Goal: Contribute content: Contribute content

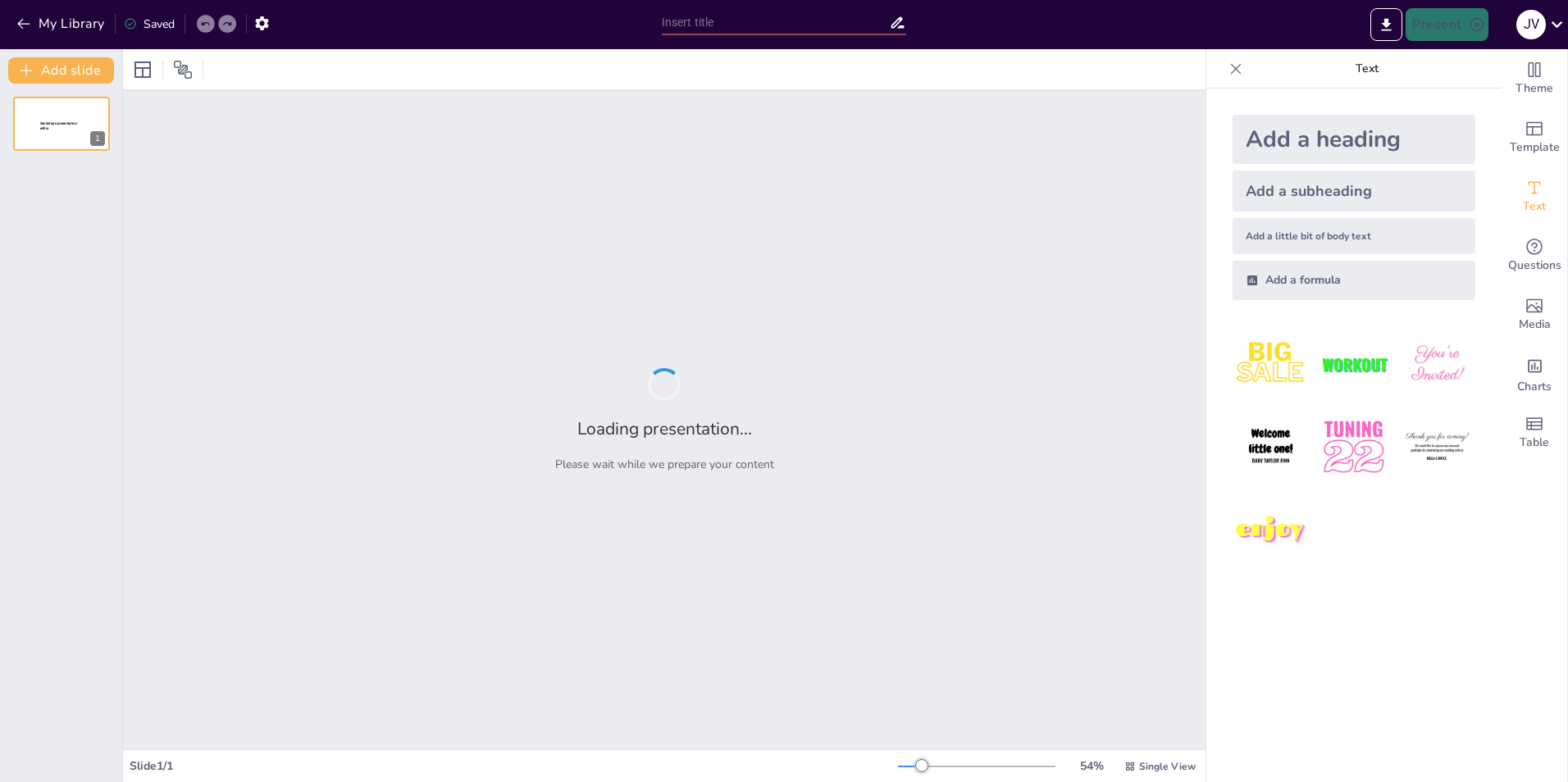
type input "Wat weet jij écht over [PERSON_NAME] en Samra? Quiz je weg naar de waarheid!"
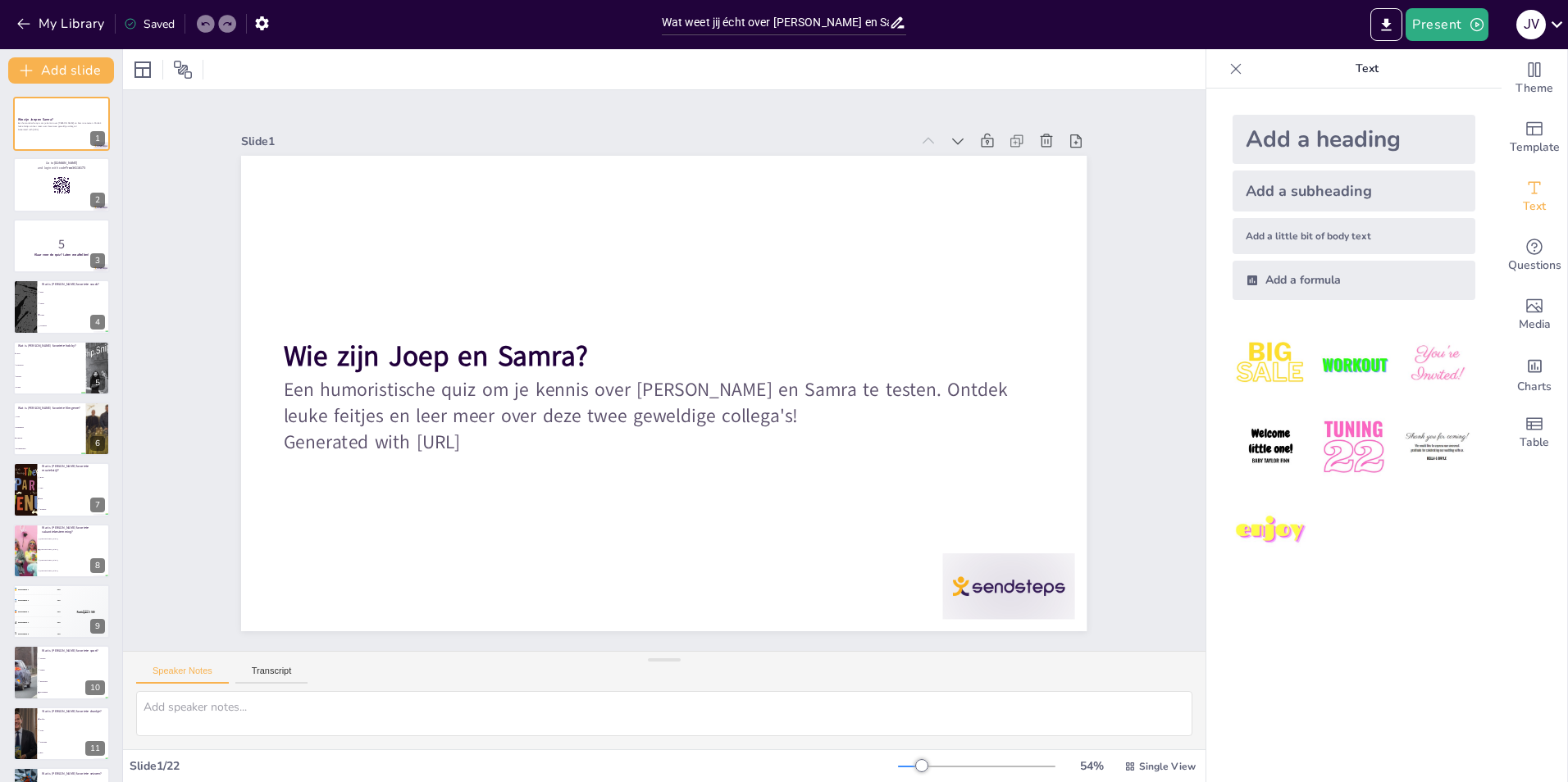
checkbox input "true"
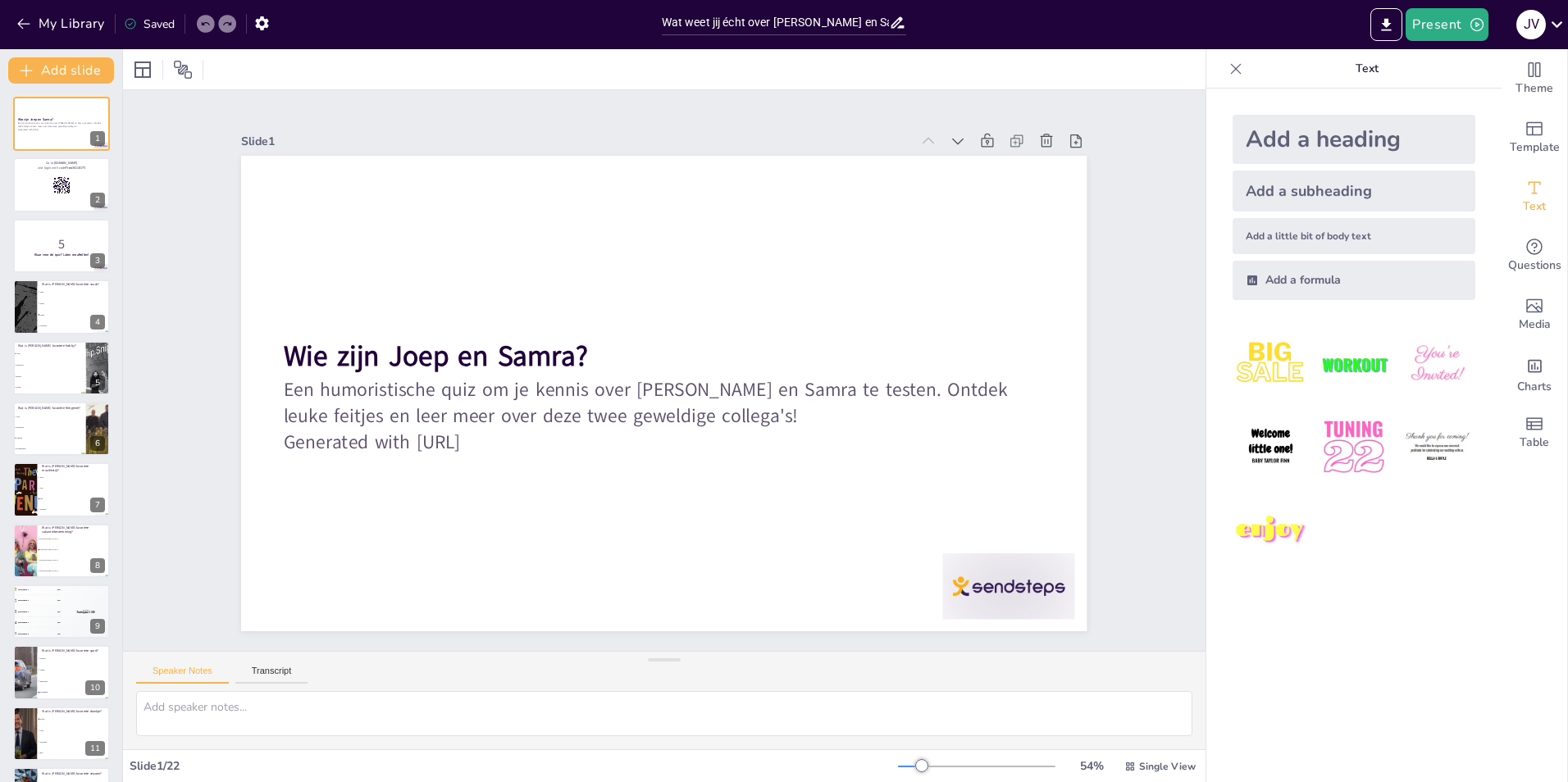
checkbox input "true"
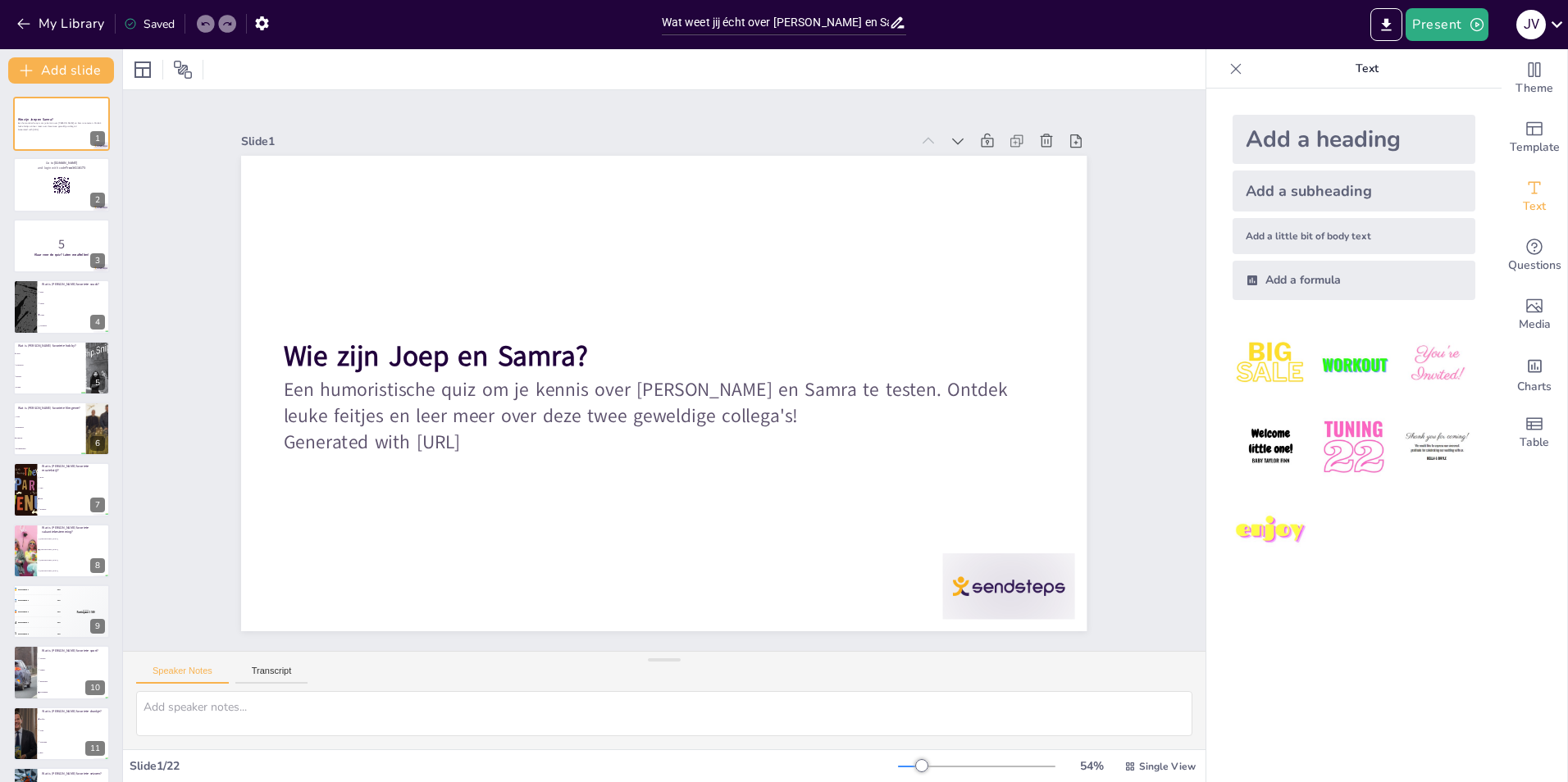
checkbox input "true"
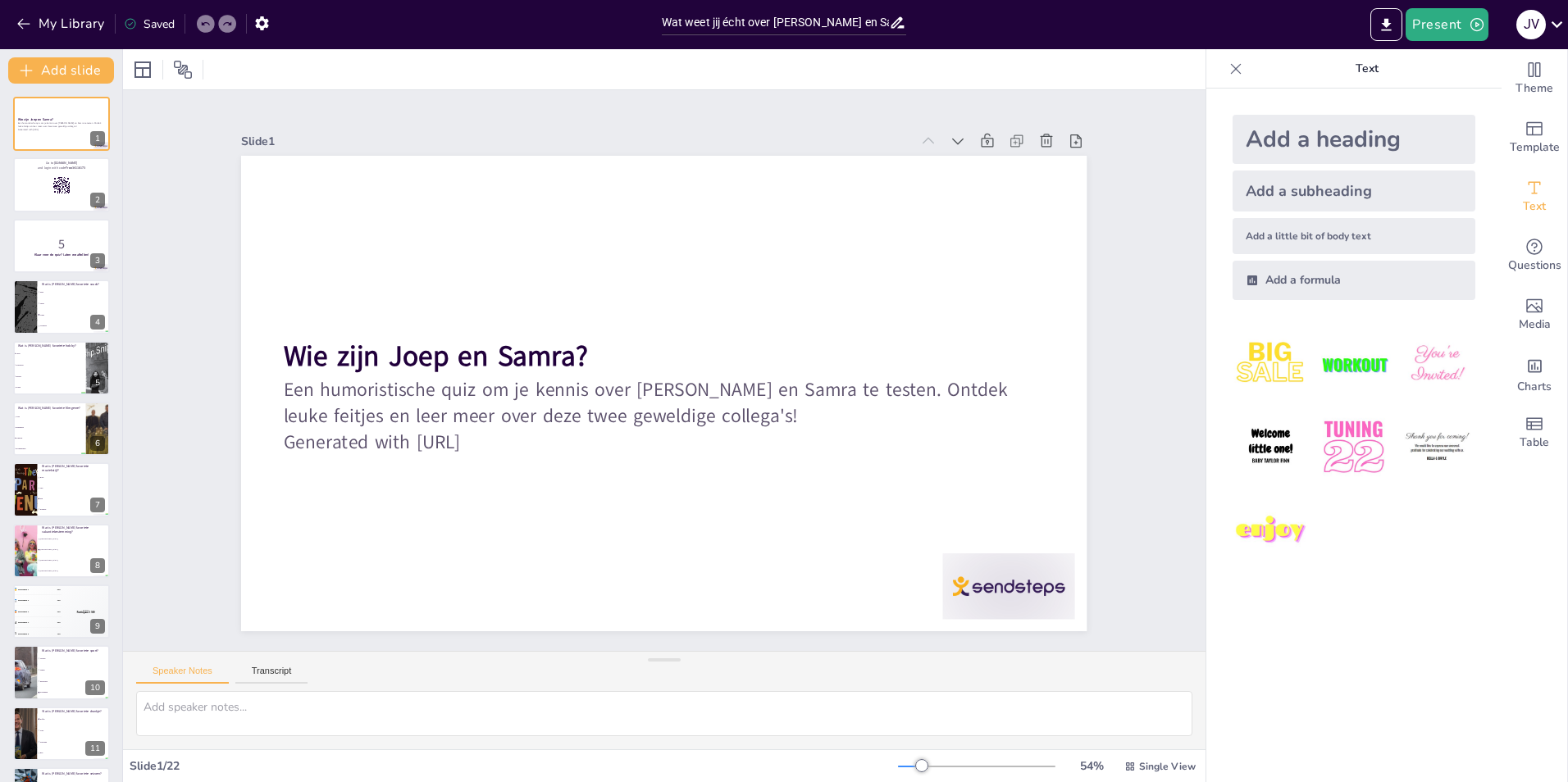
checkbox input "true"
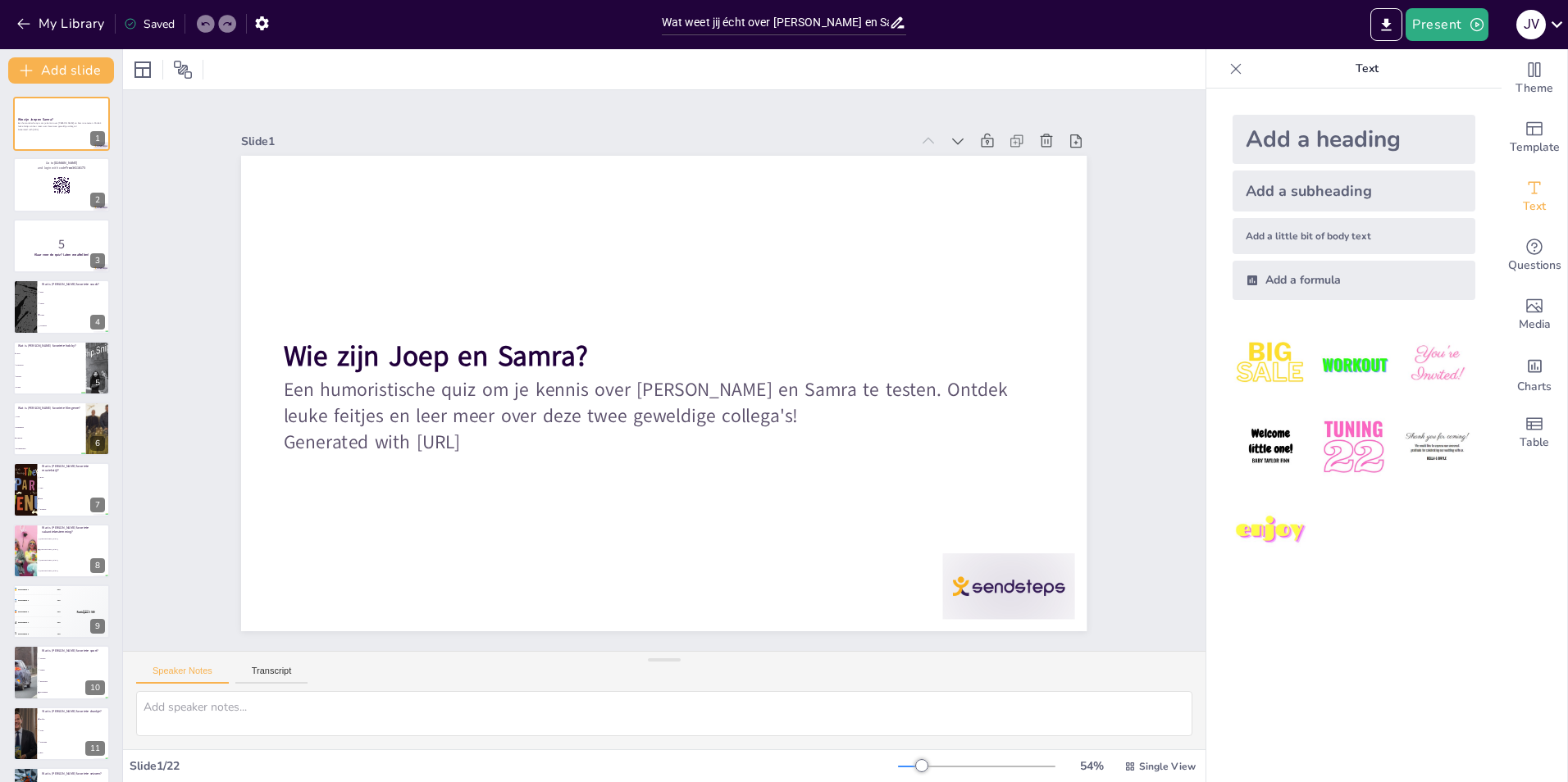
checkbox input "true"
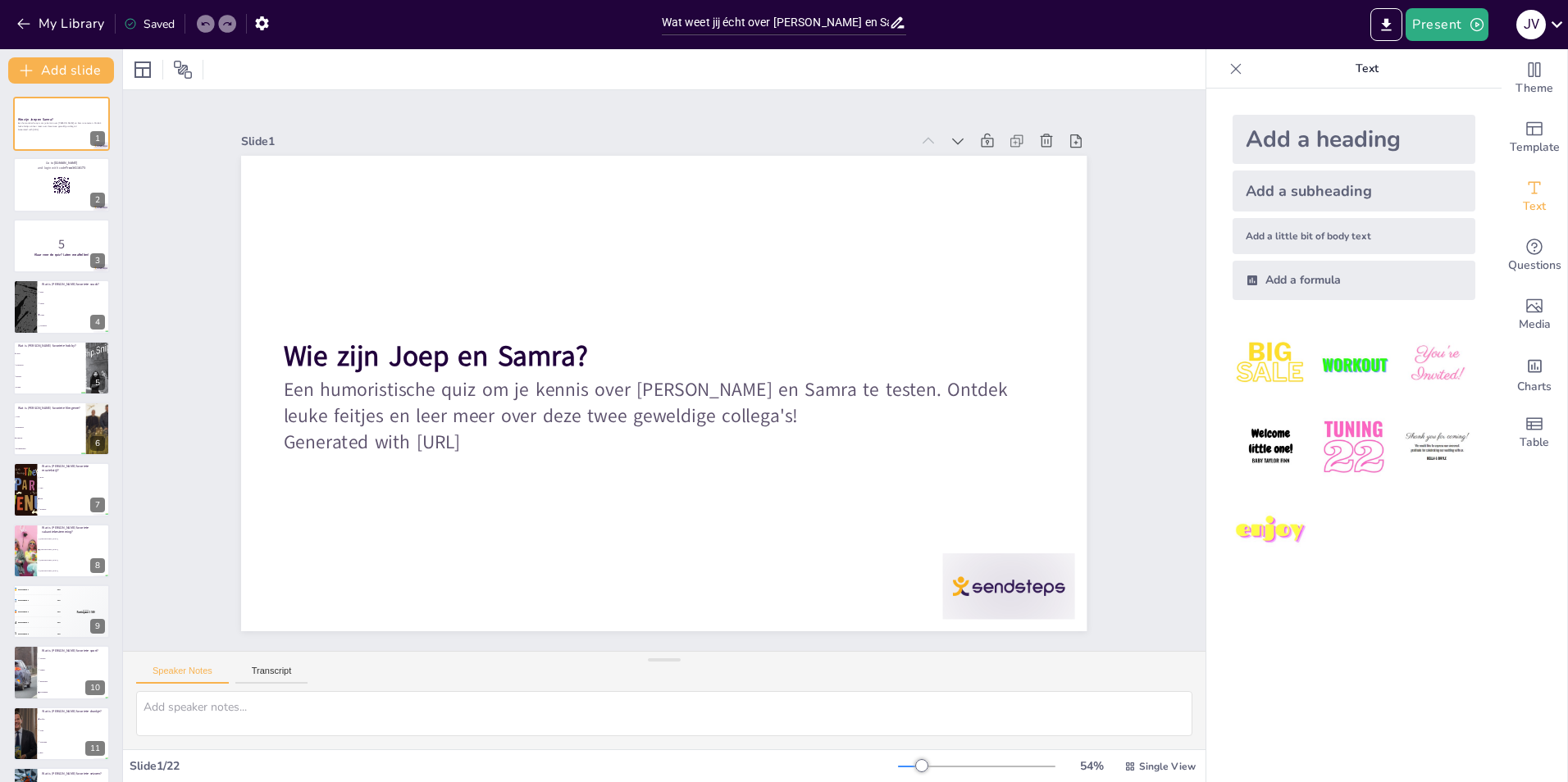
checkbox input "true"
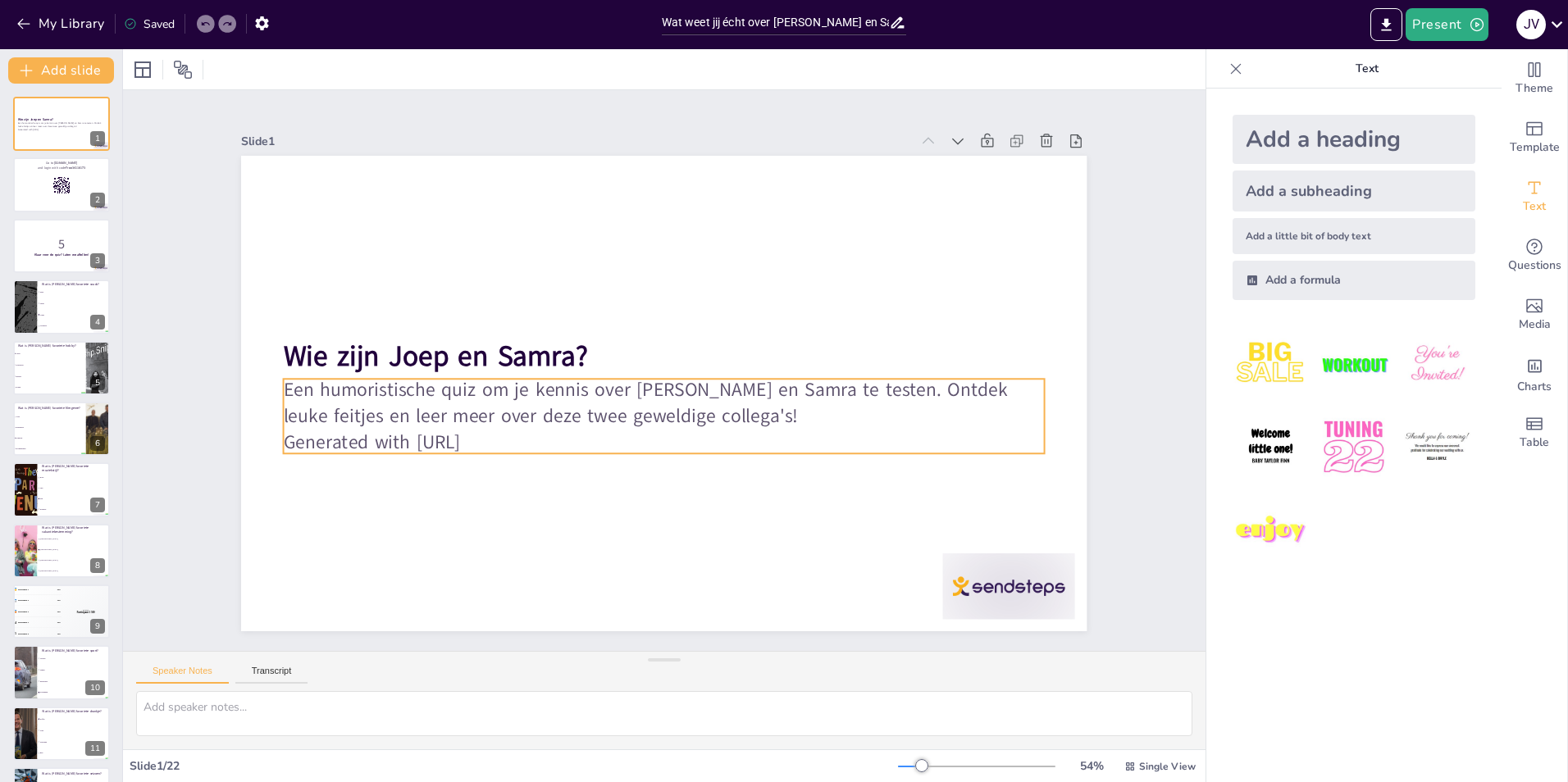
checkbox input "true"
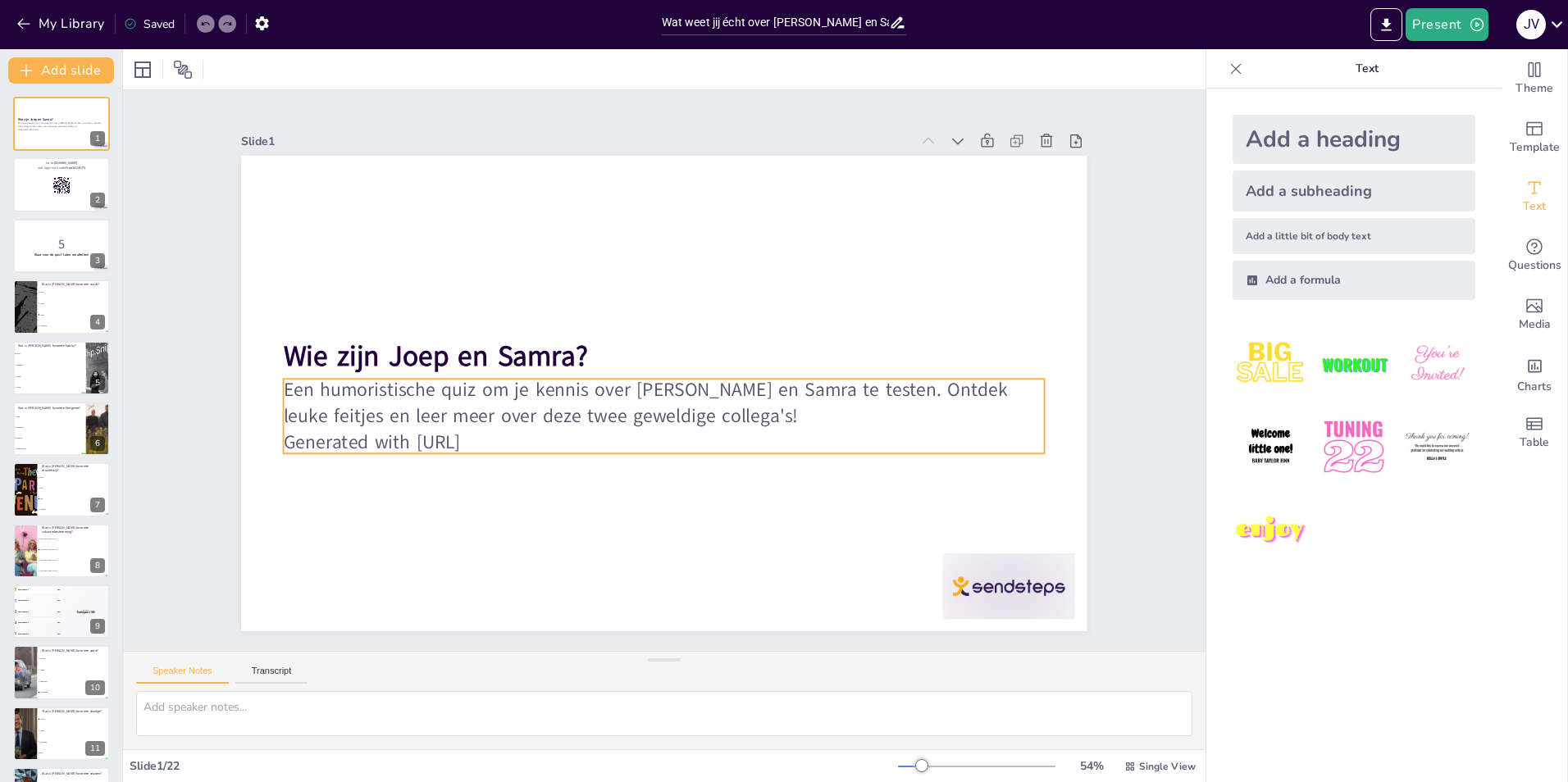
checkbox input "true"
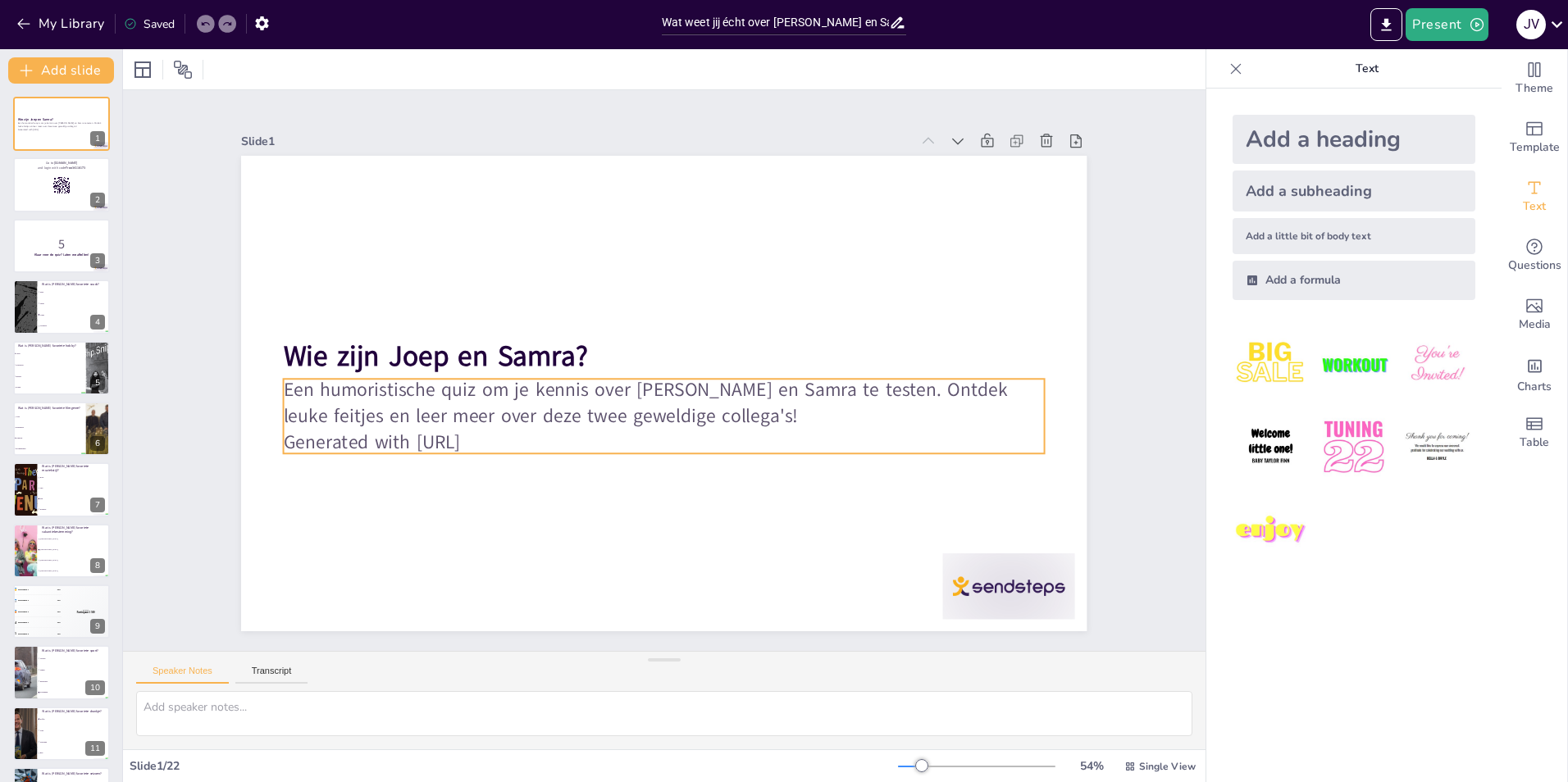
checkbox input "true"
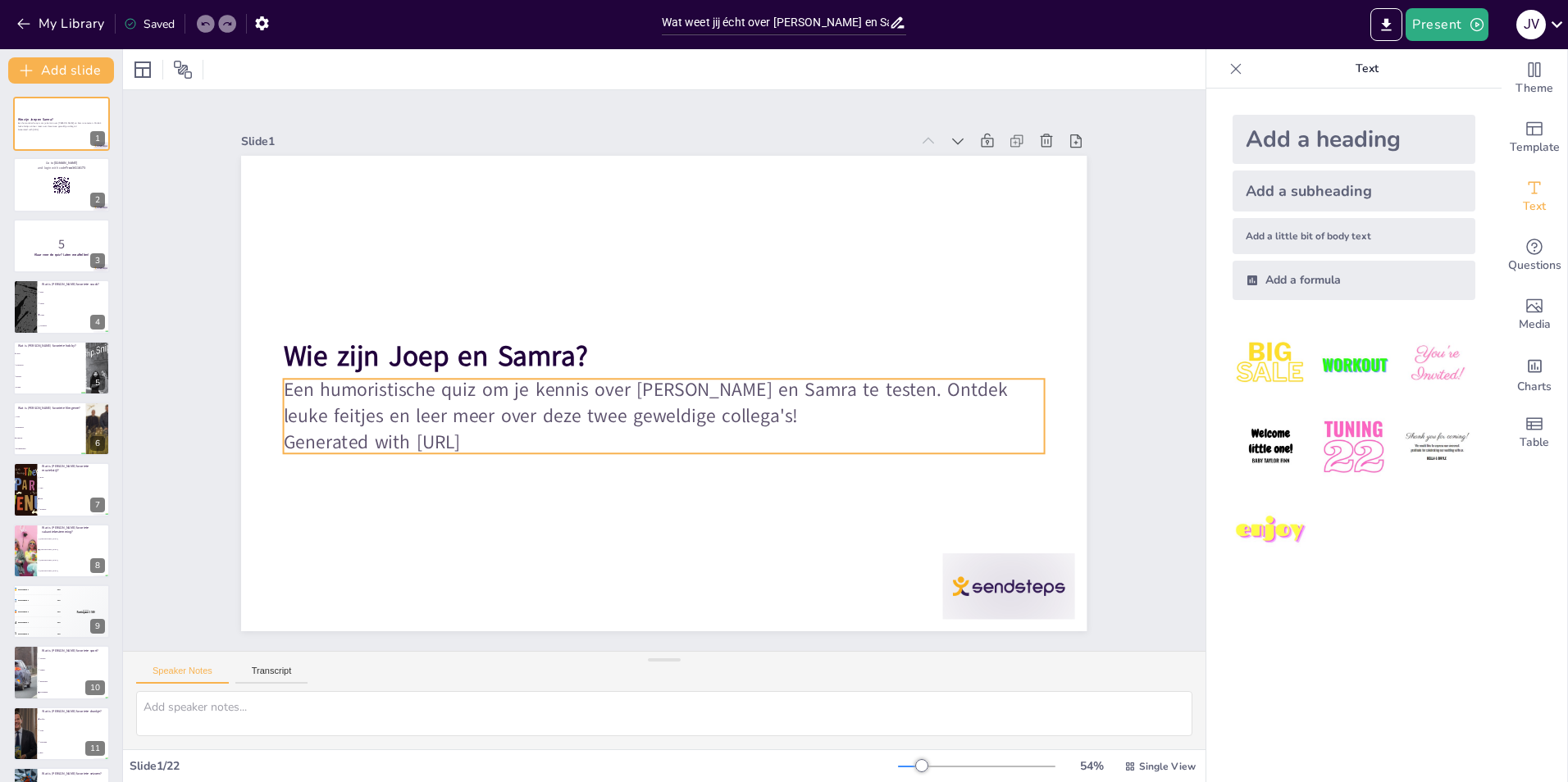
checkbox input "true"
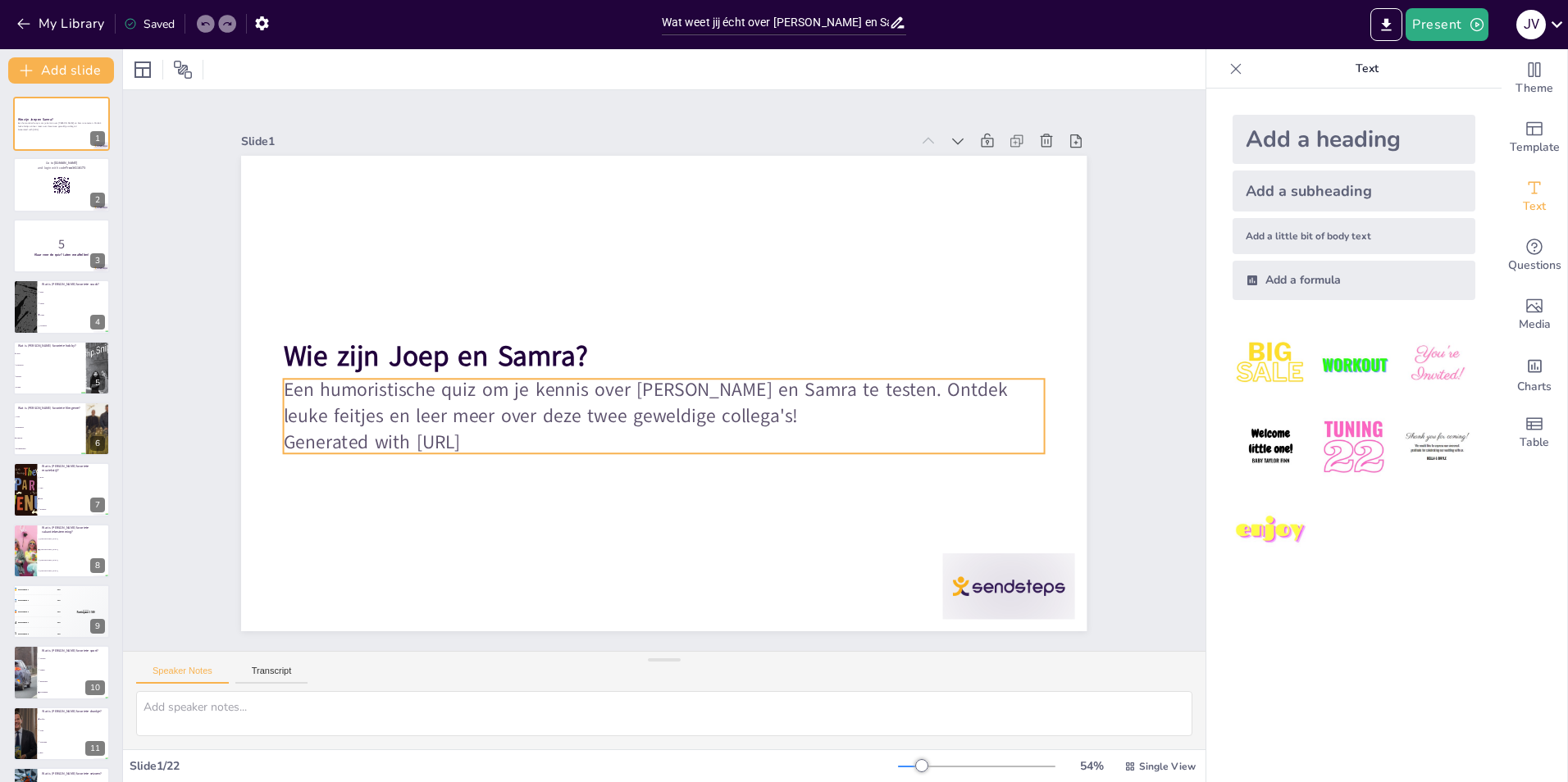
checkbox input "true"
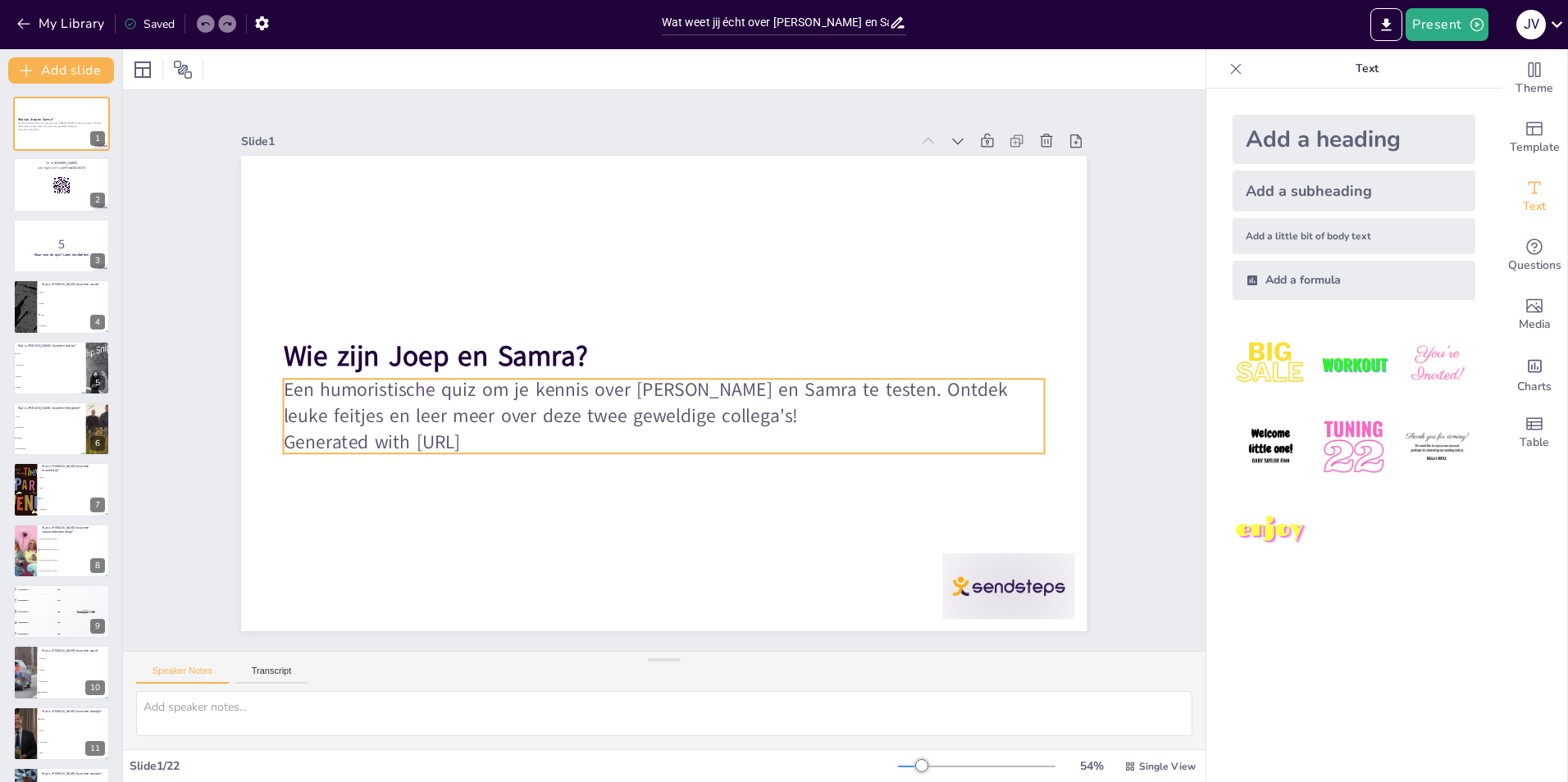
checkbox input "true"
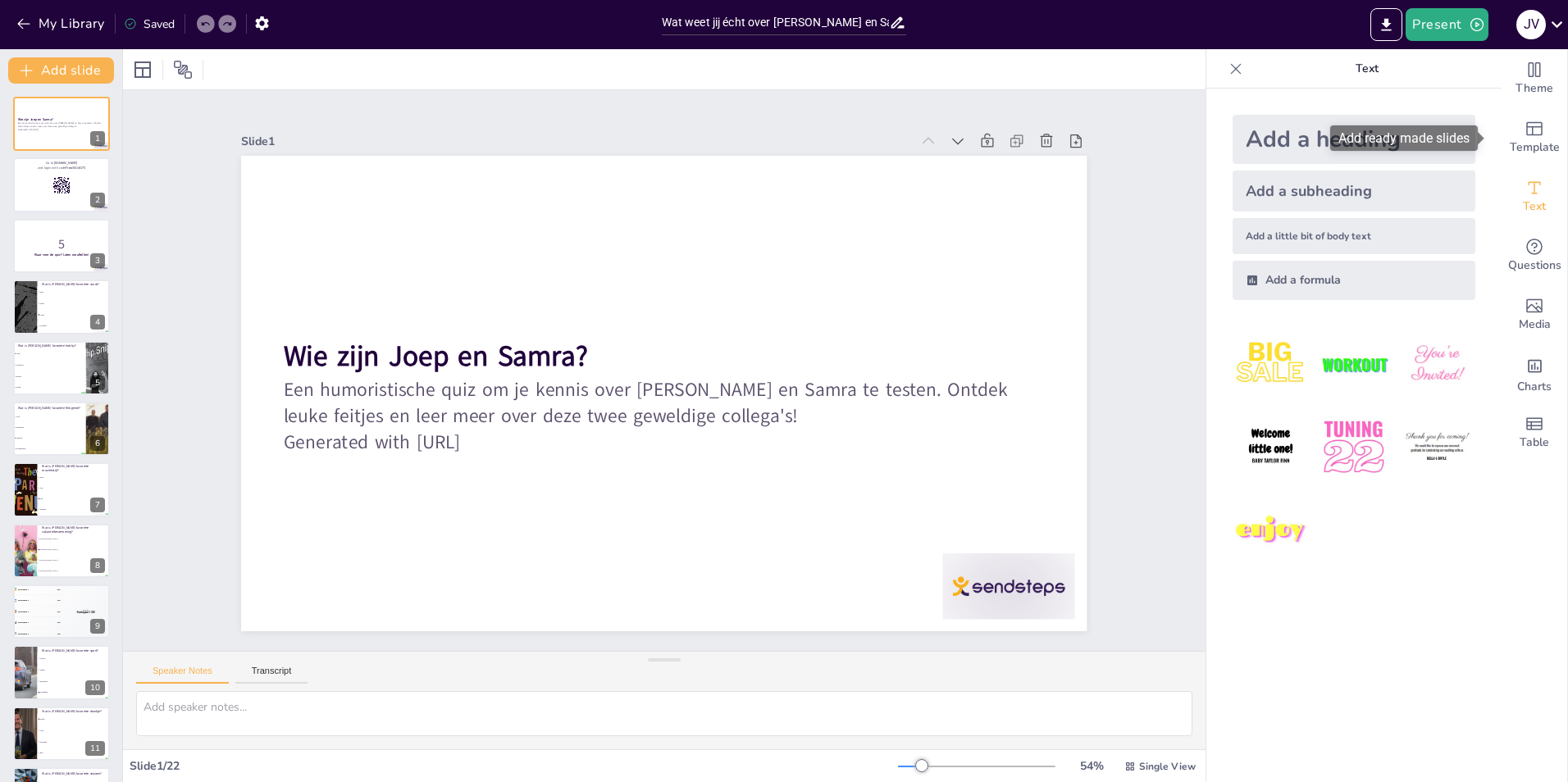
checkbox input "true"
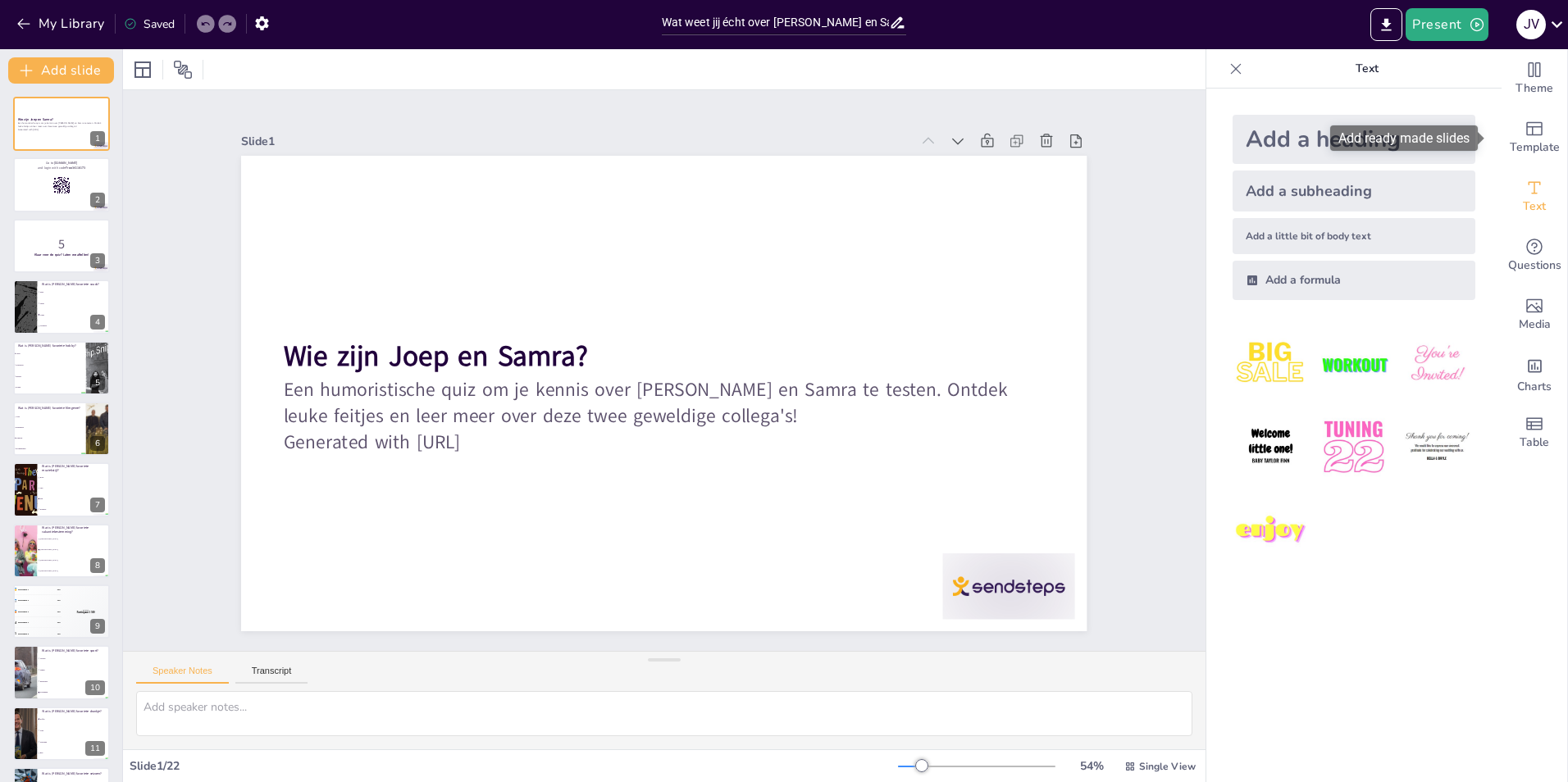
checkbox input "true"
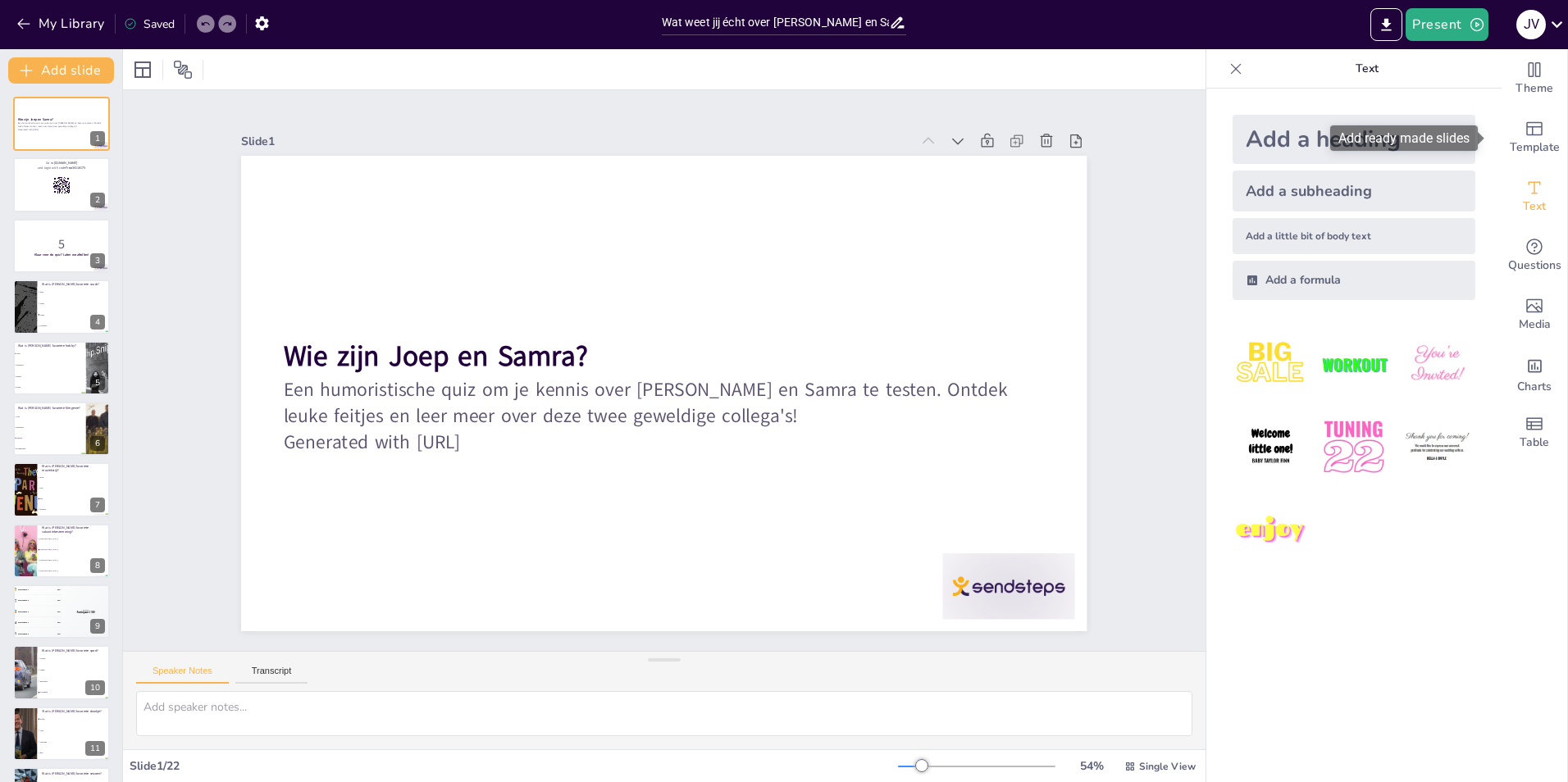
checkbox input "true"
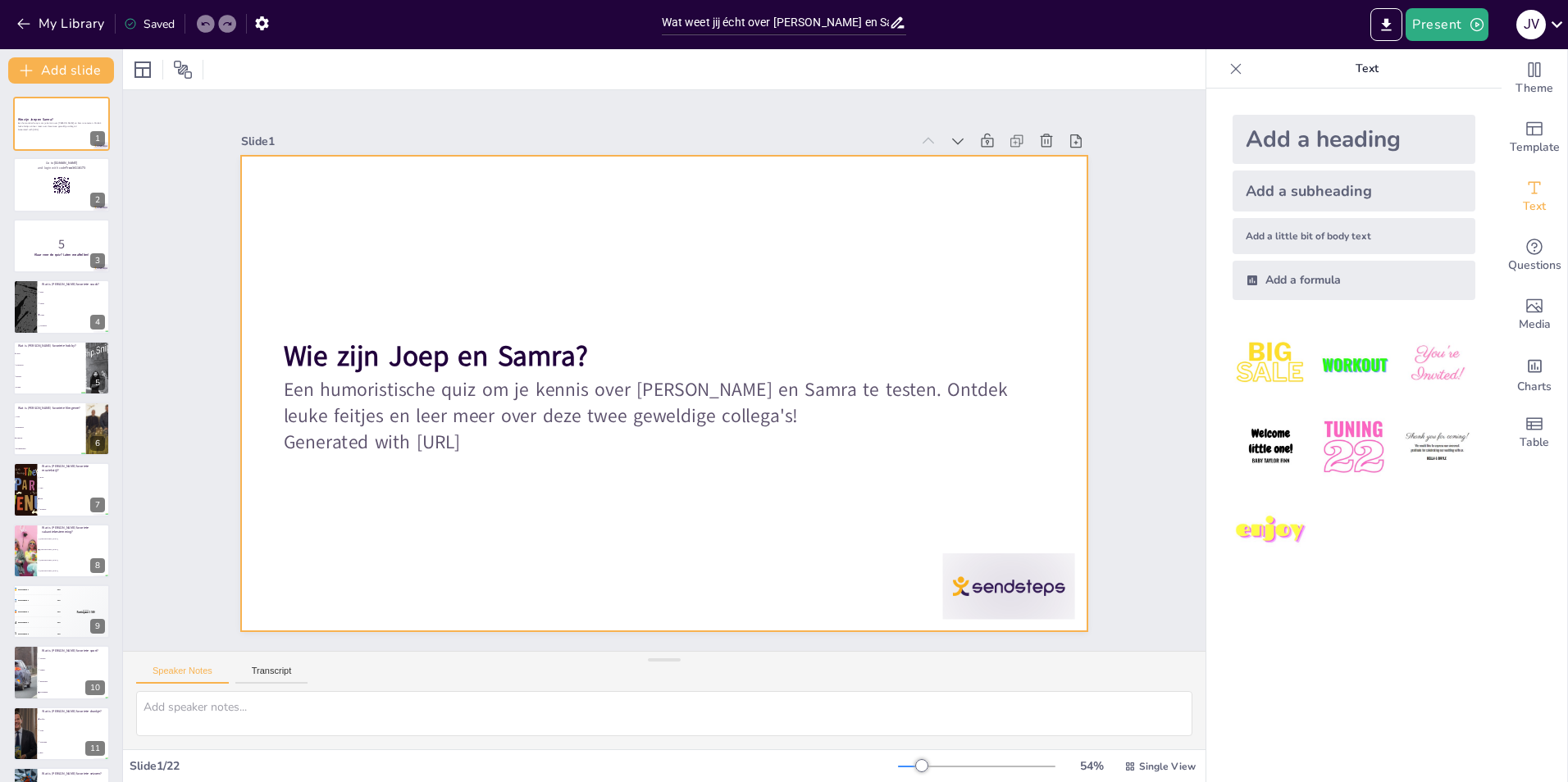
checkbox input "true"
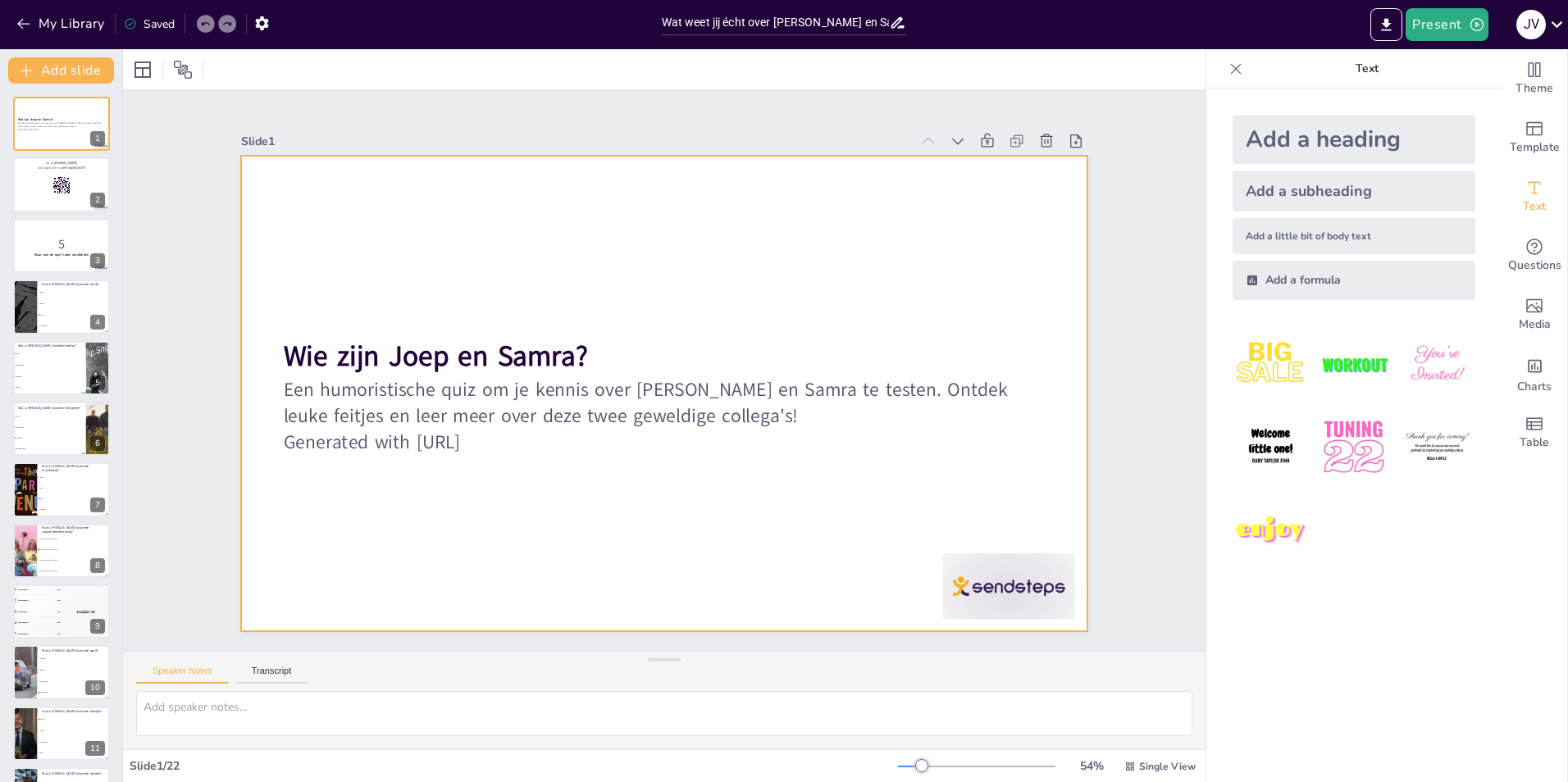
checkbox input "true"
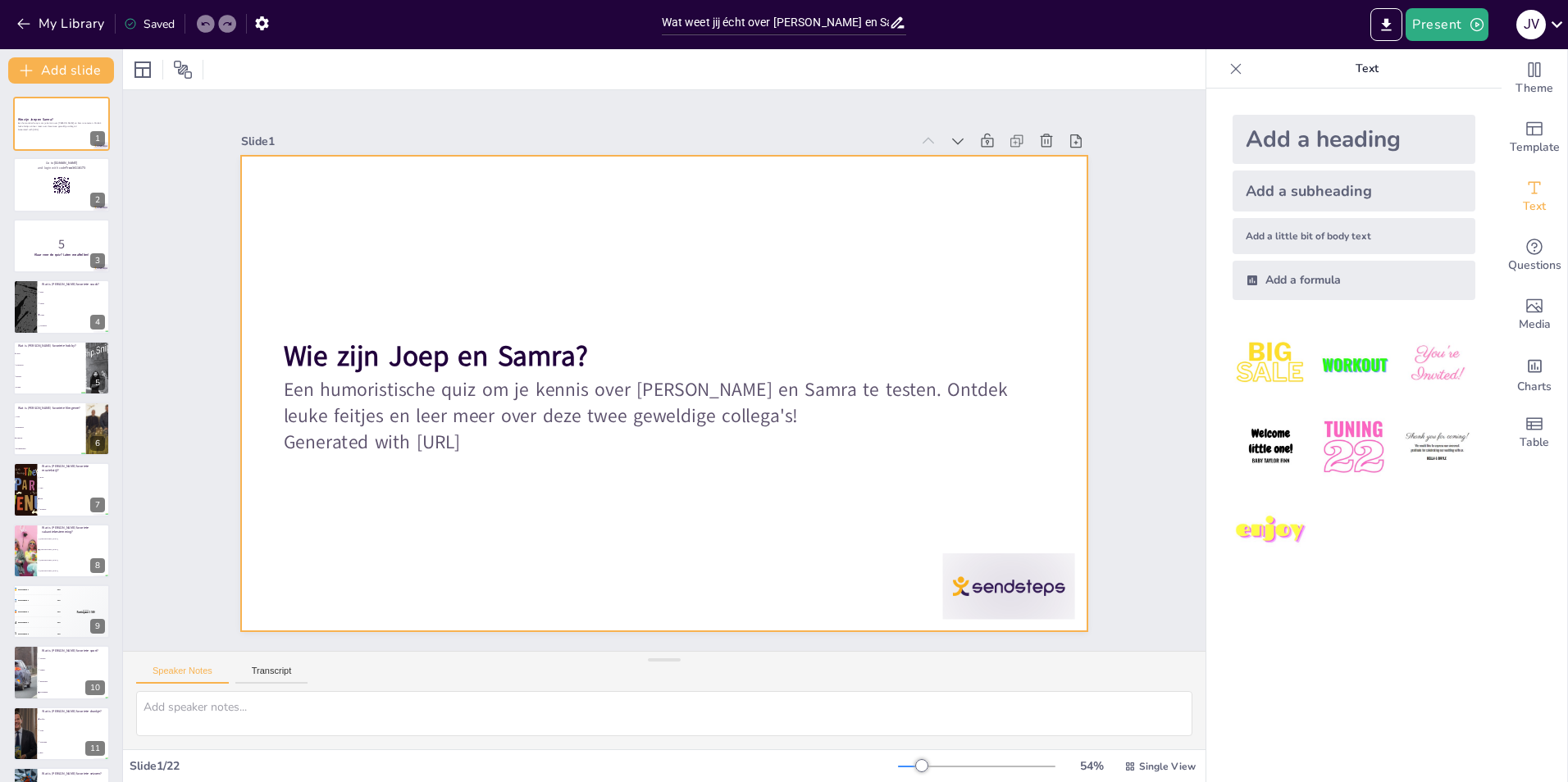
checkbox input "true"
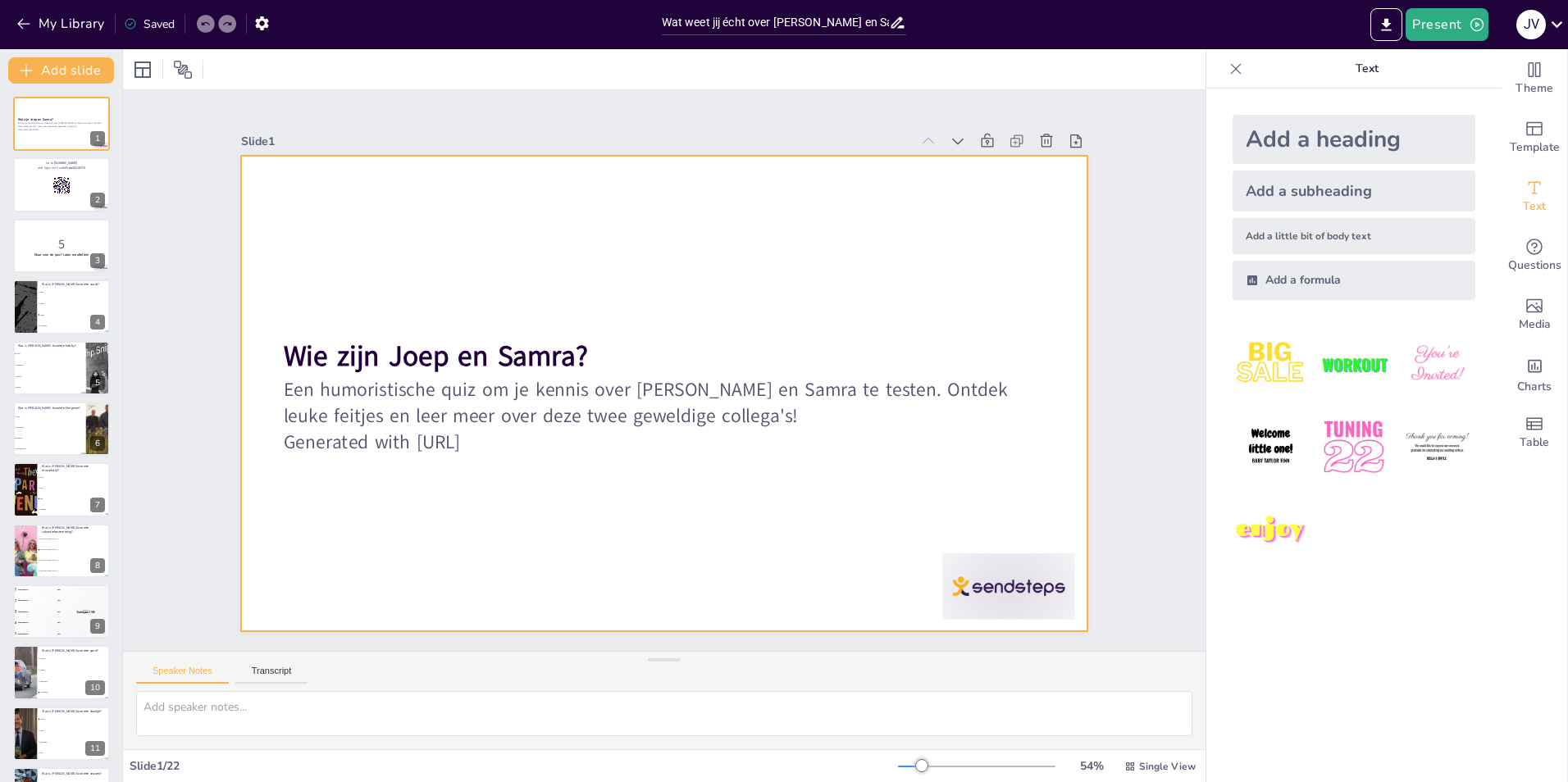
checkbox input "true"
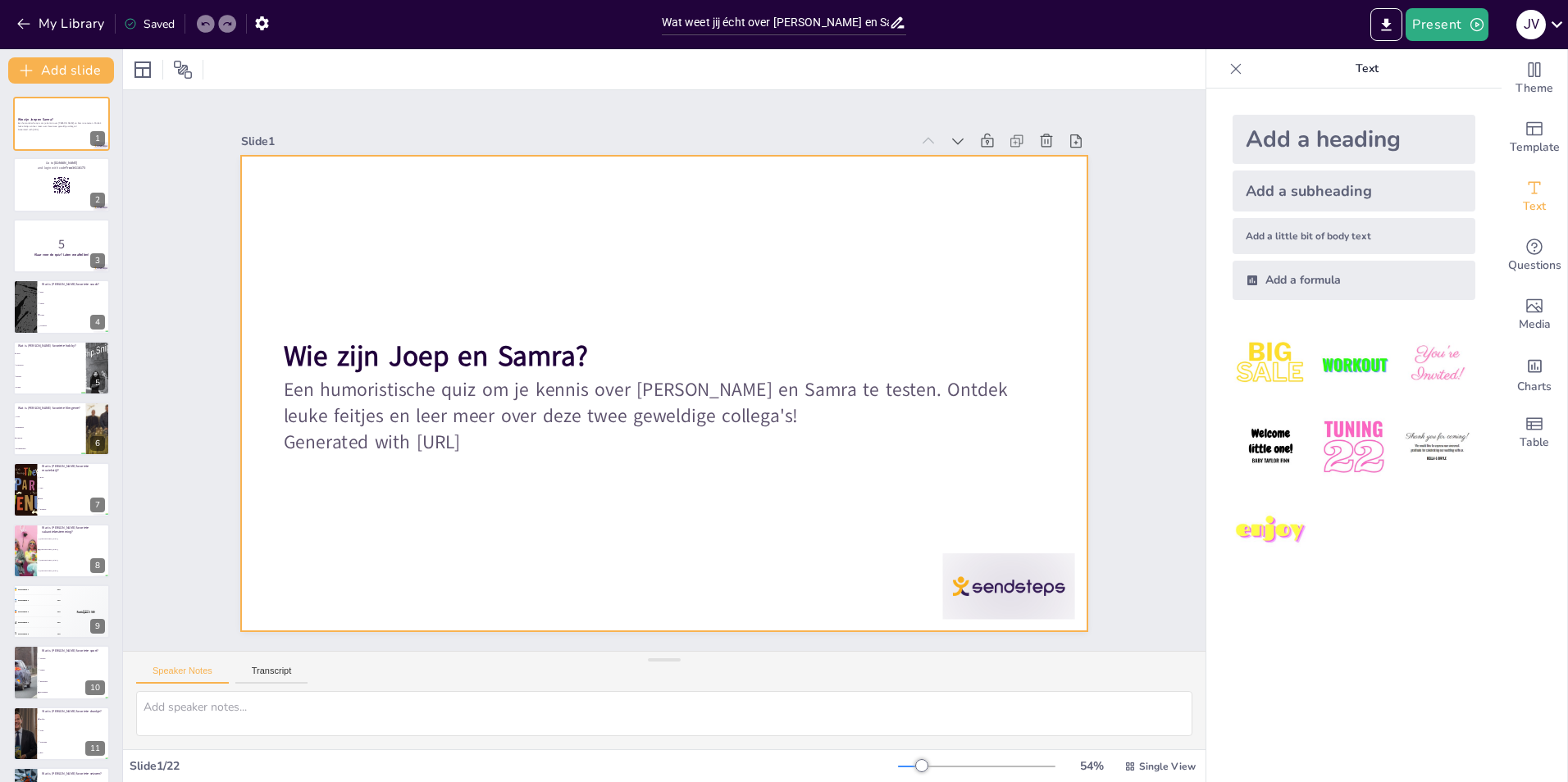
checkbox input "true"
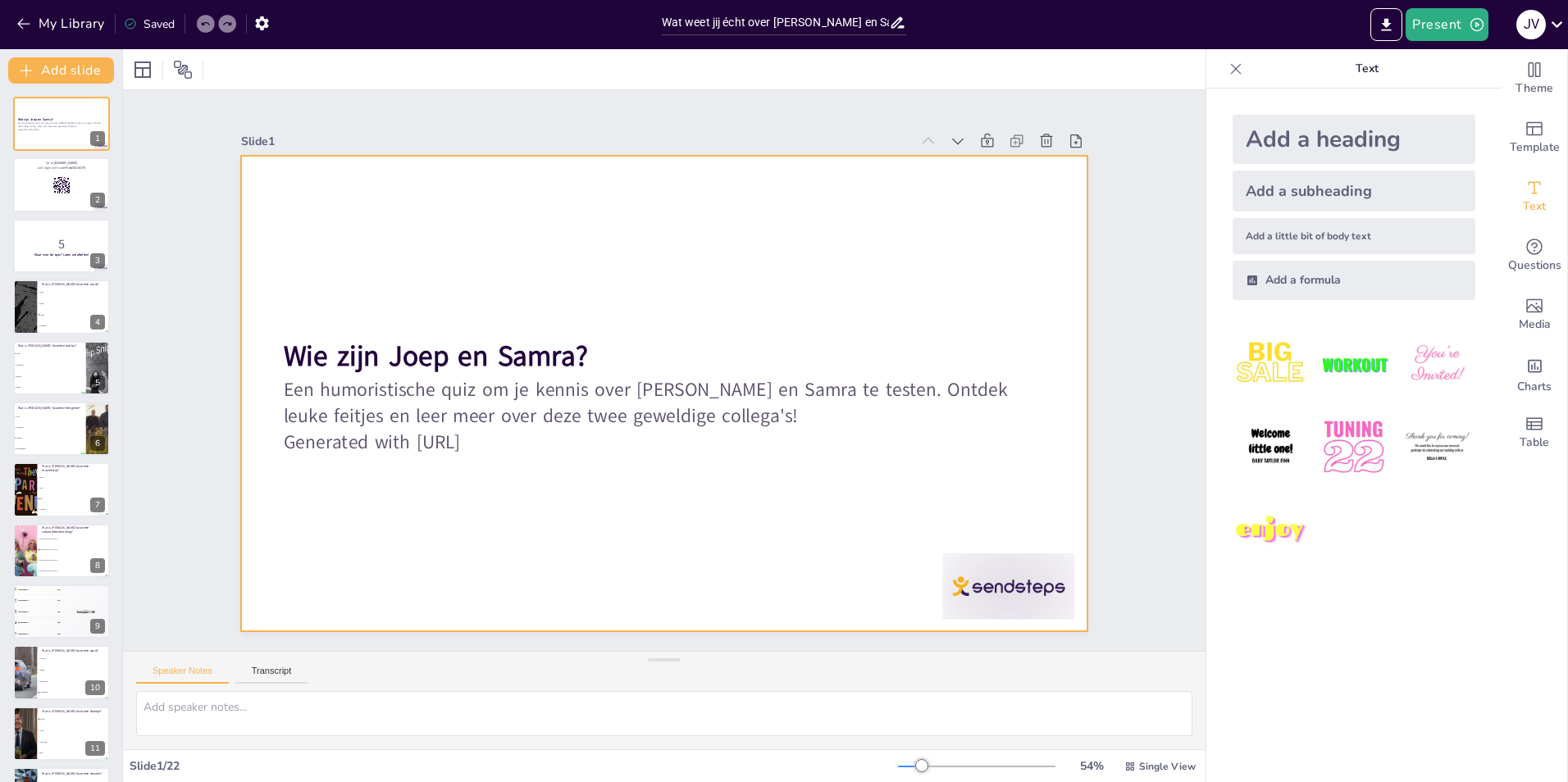
checkbox input "true"
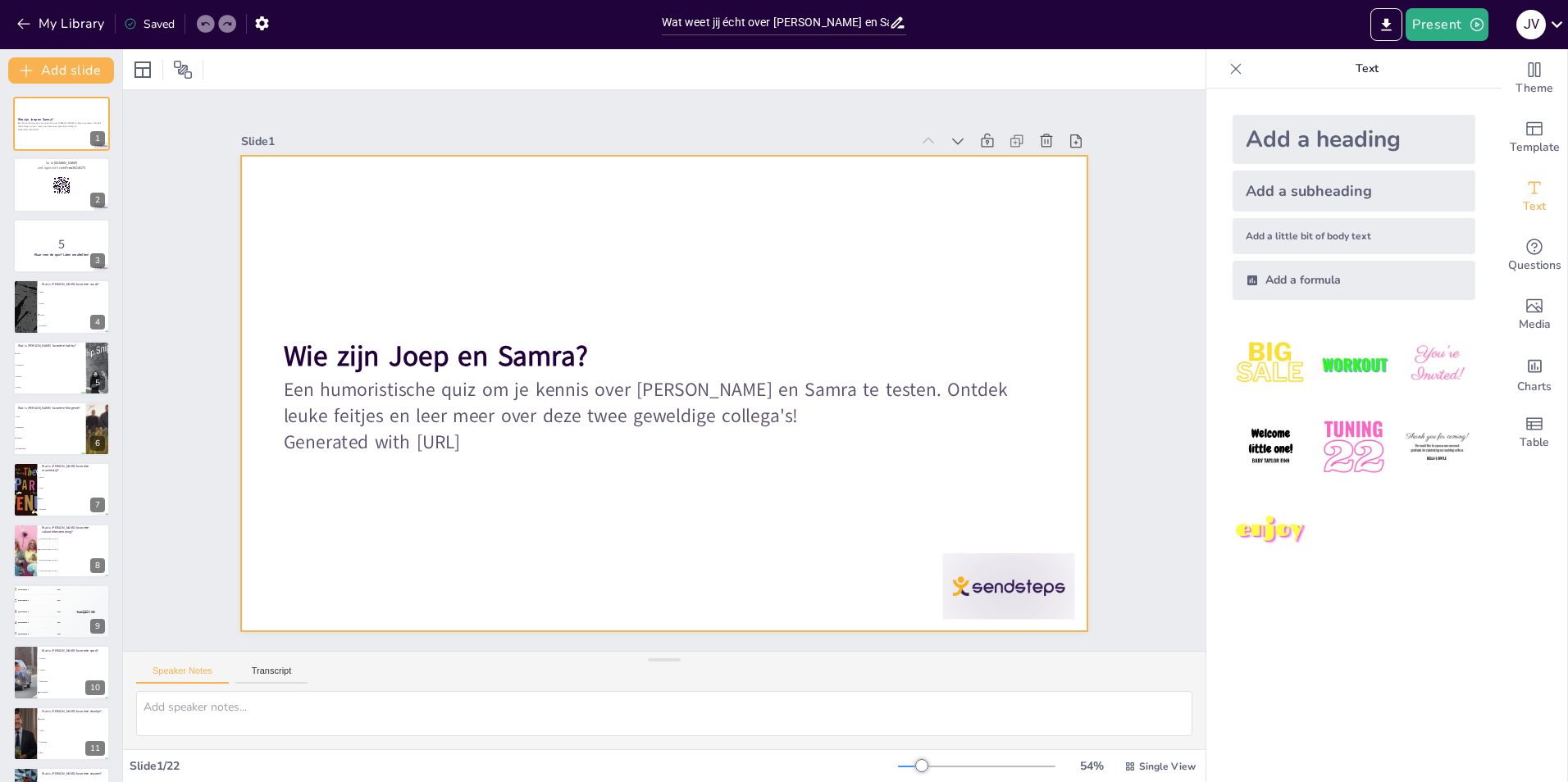
checkbox input "true"
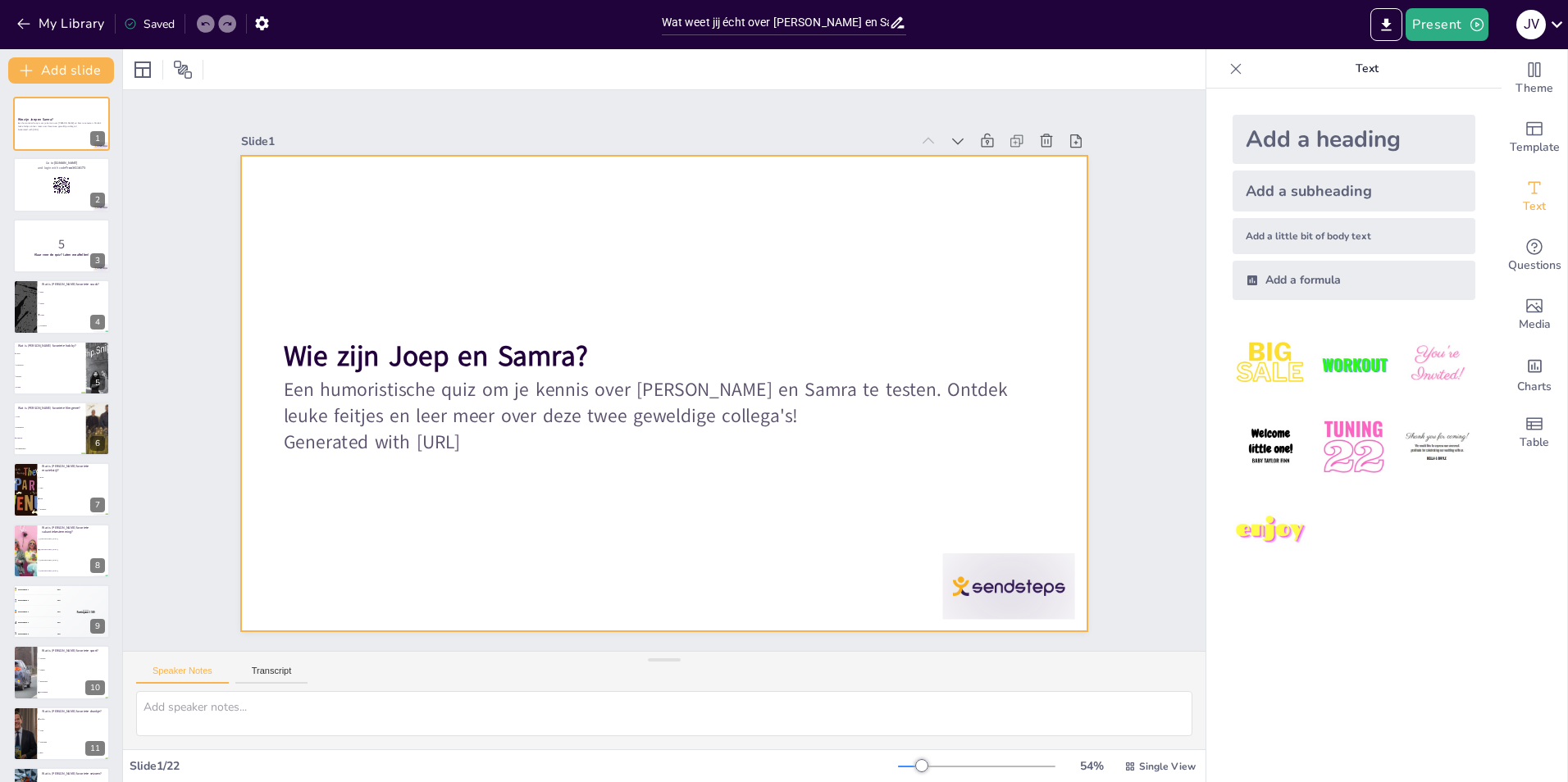
checkbox input "true"
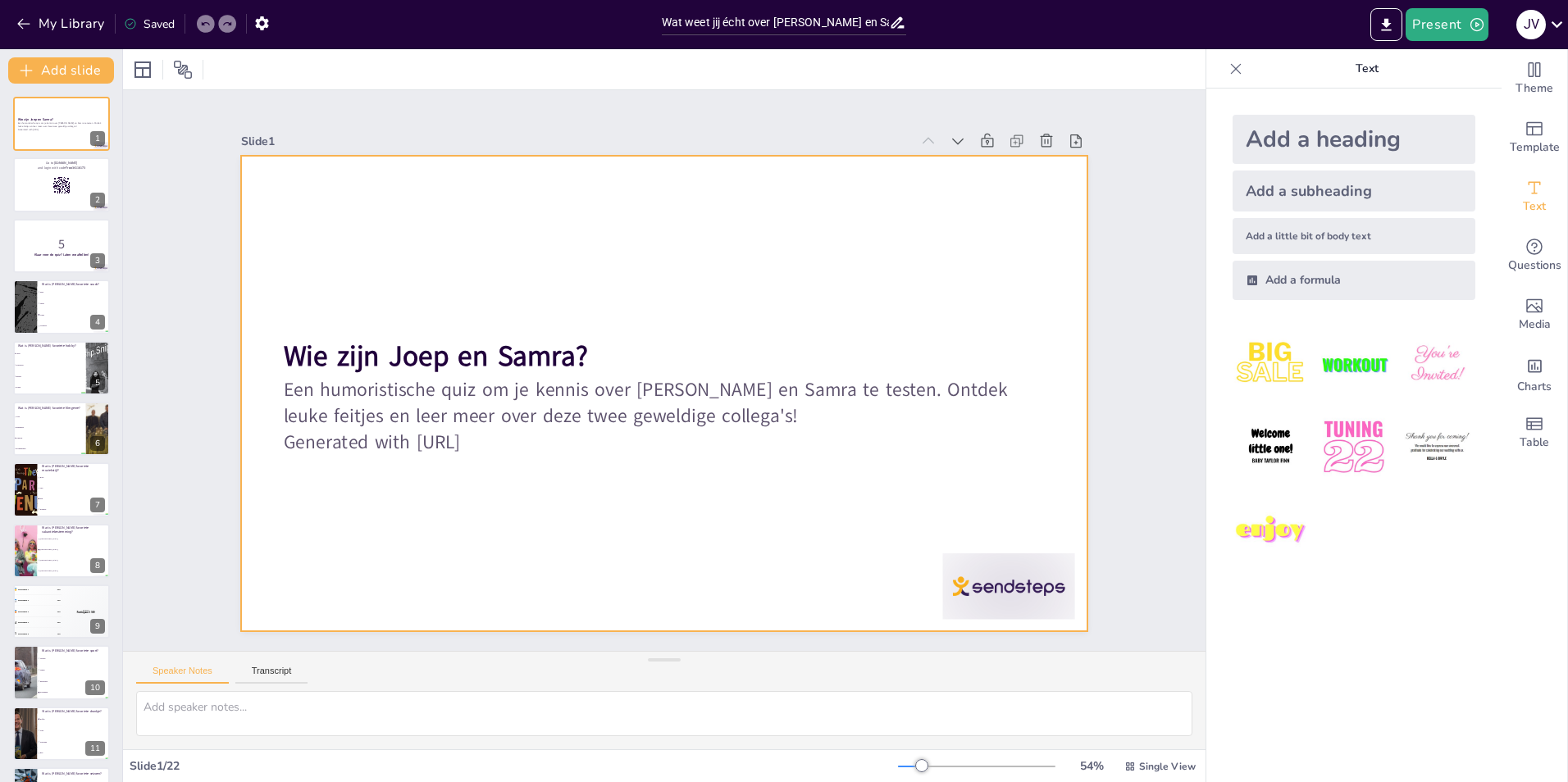
checkbox input "true"
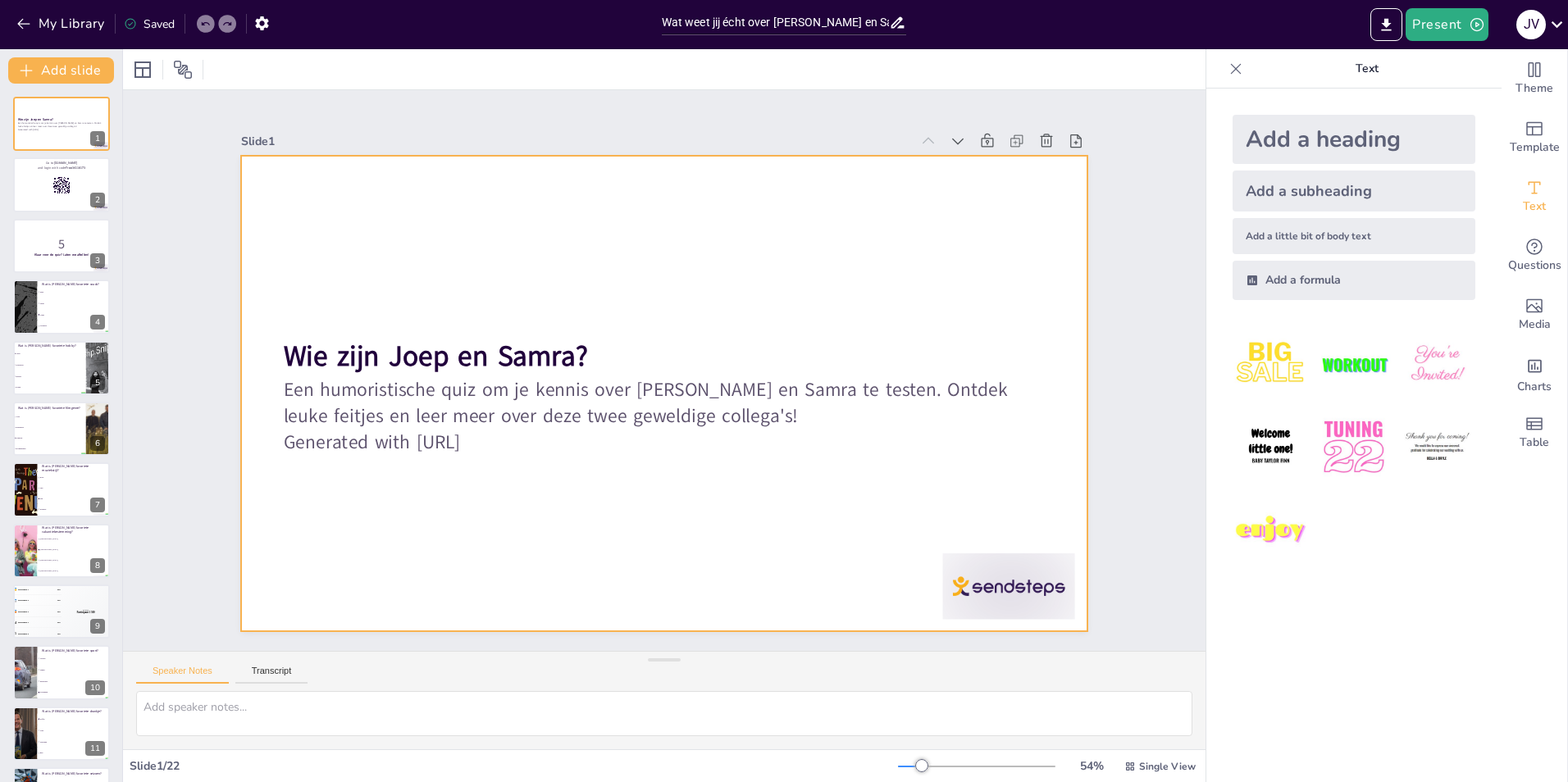
checkbox input "true"
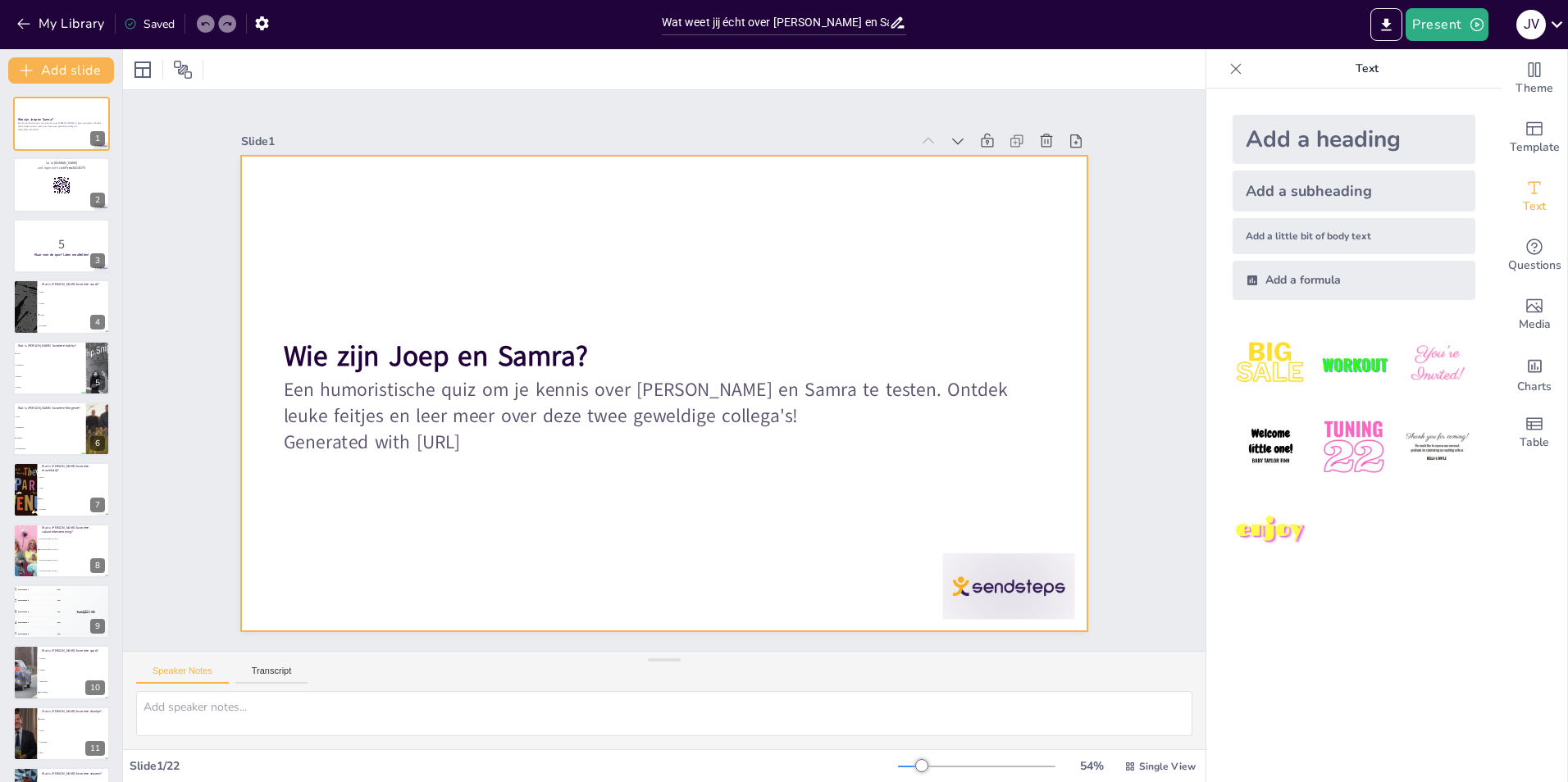
checkbox input "true"
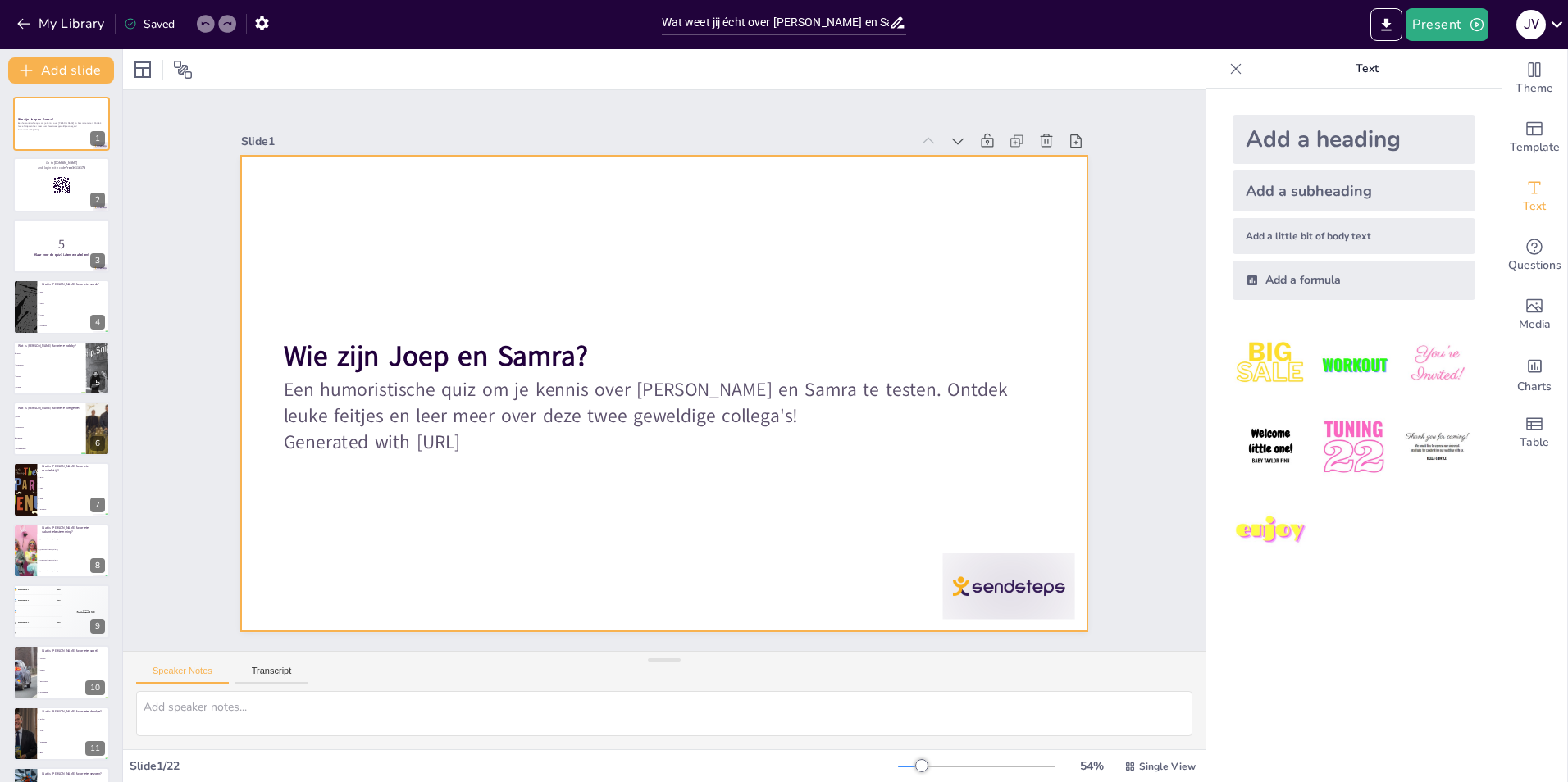
checkbox input "true"
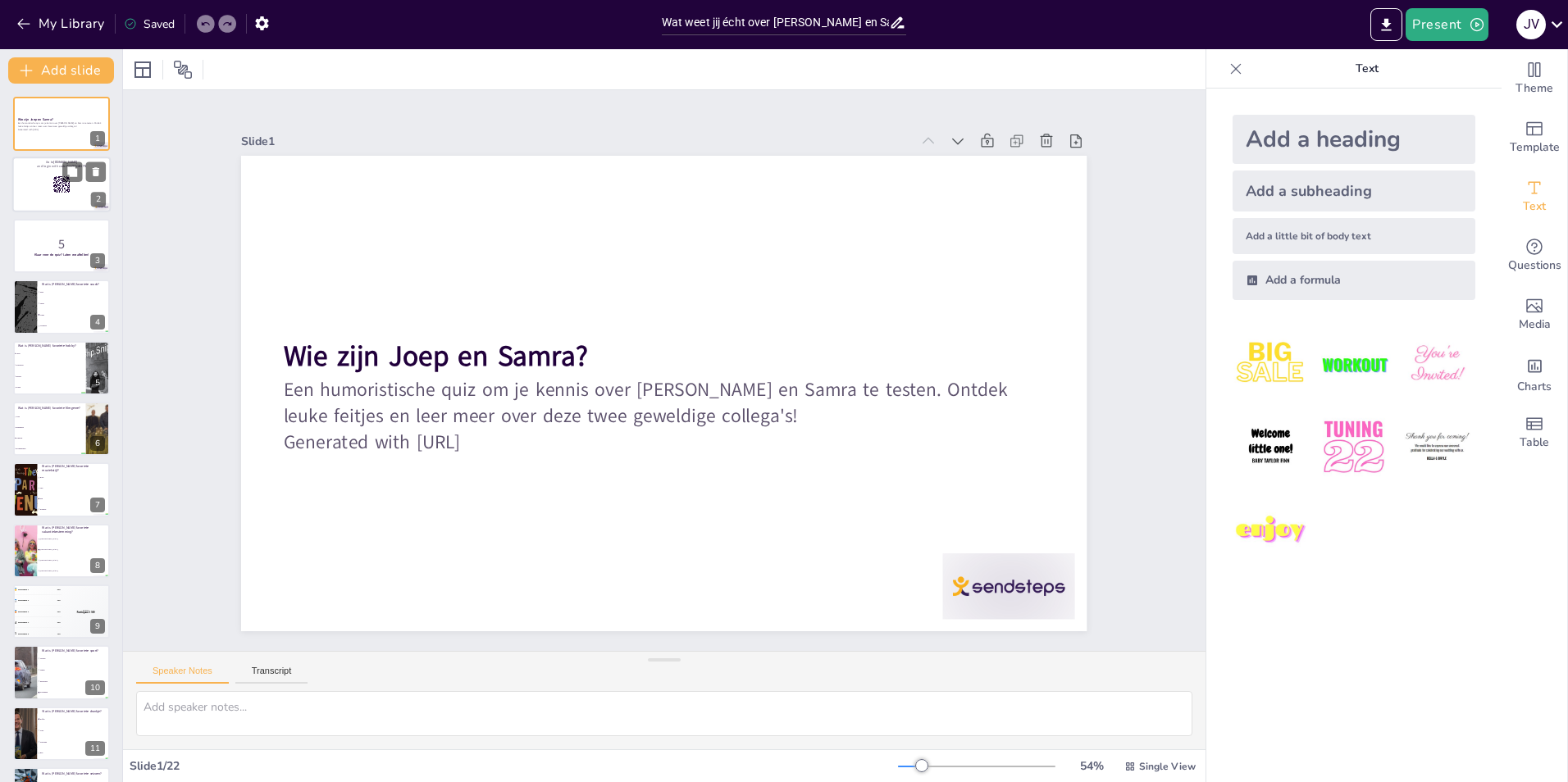
checkbox input "true"
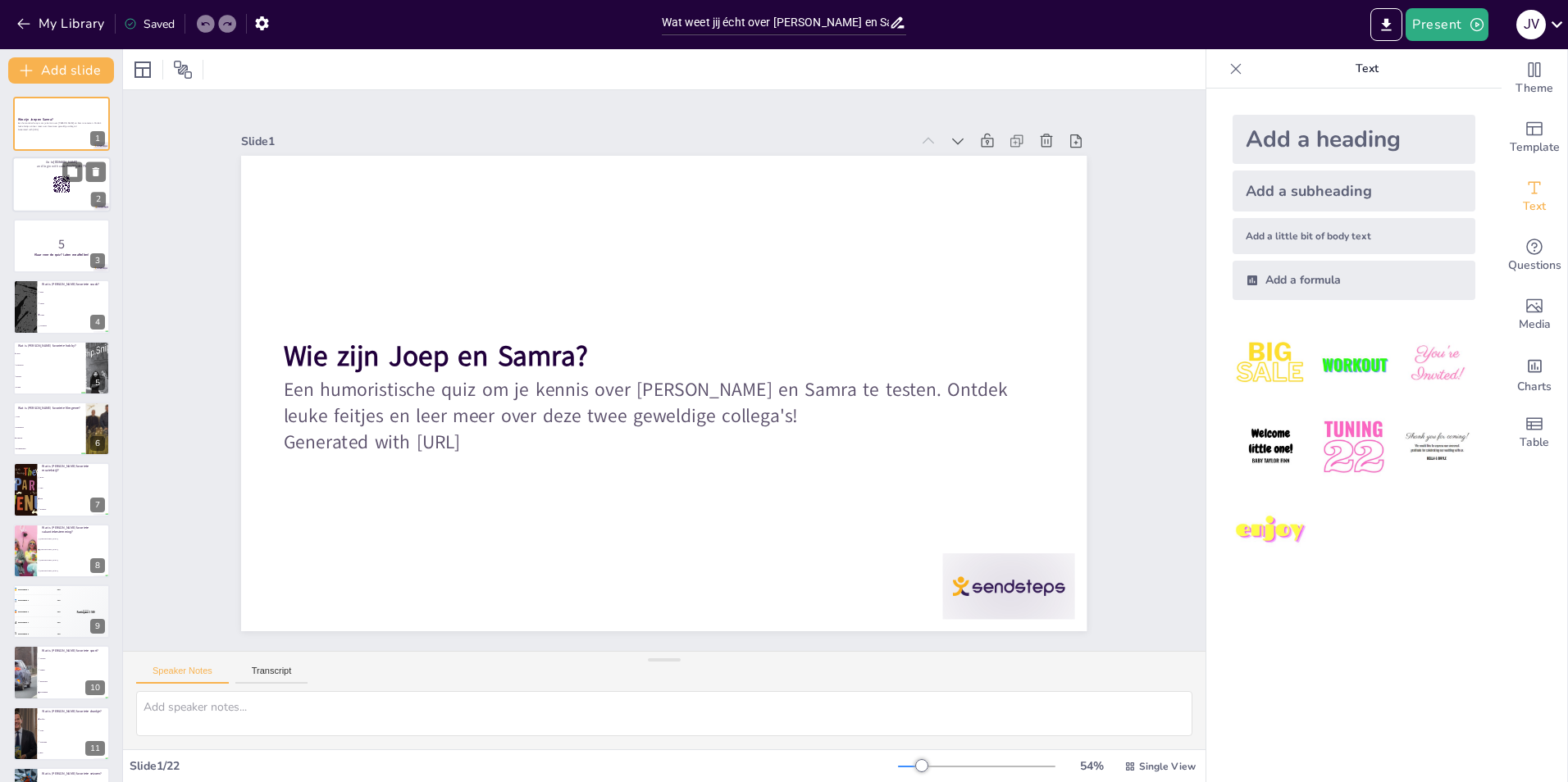
checkbox input "true"
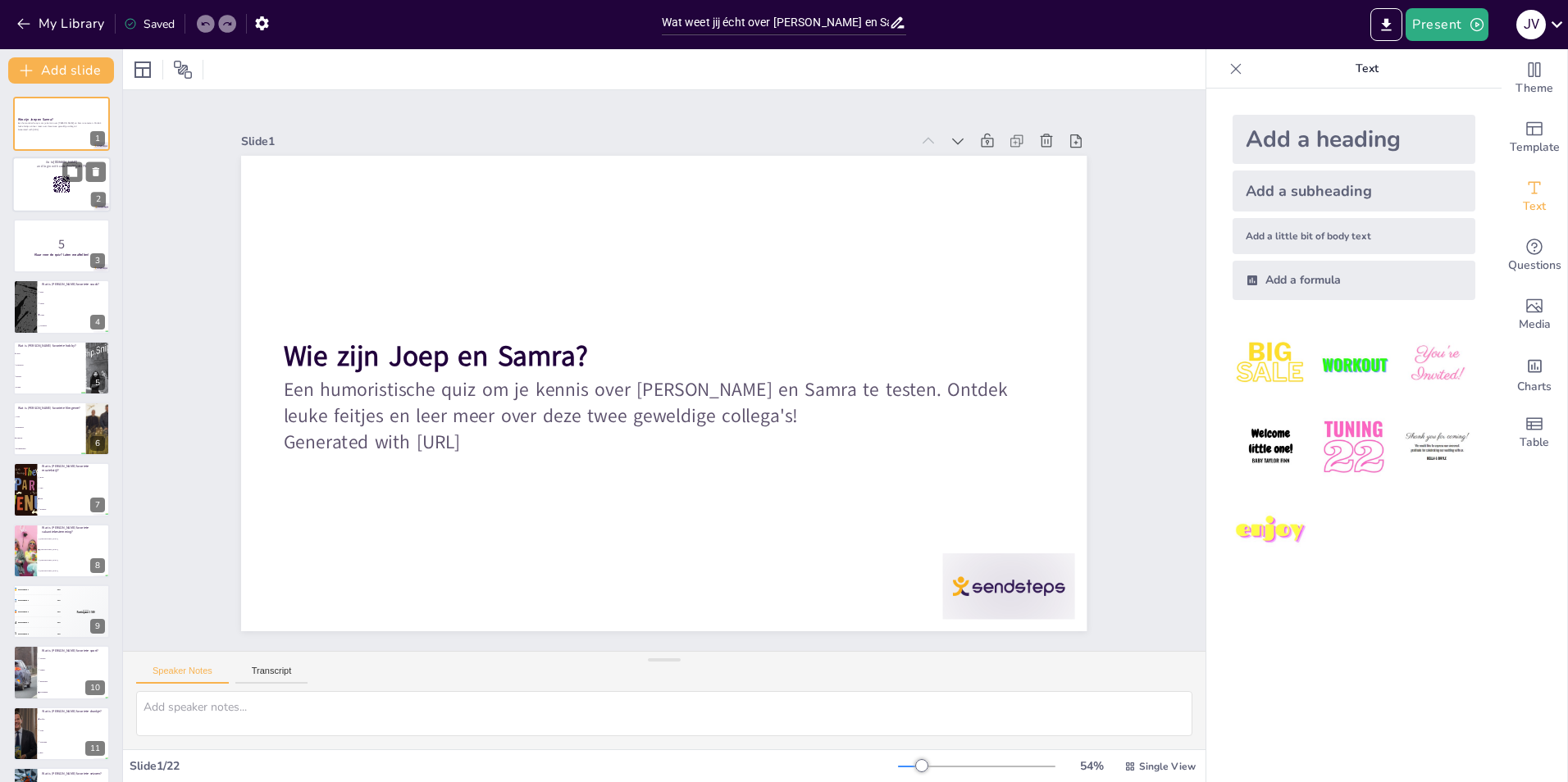
checkbox input "true"
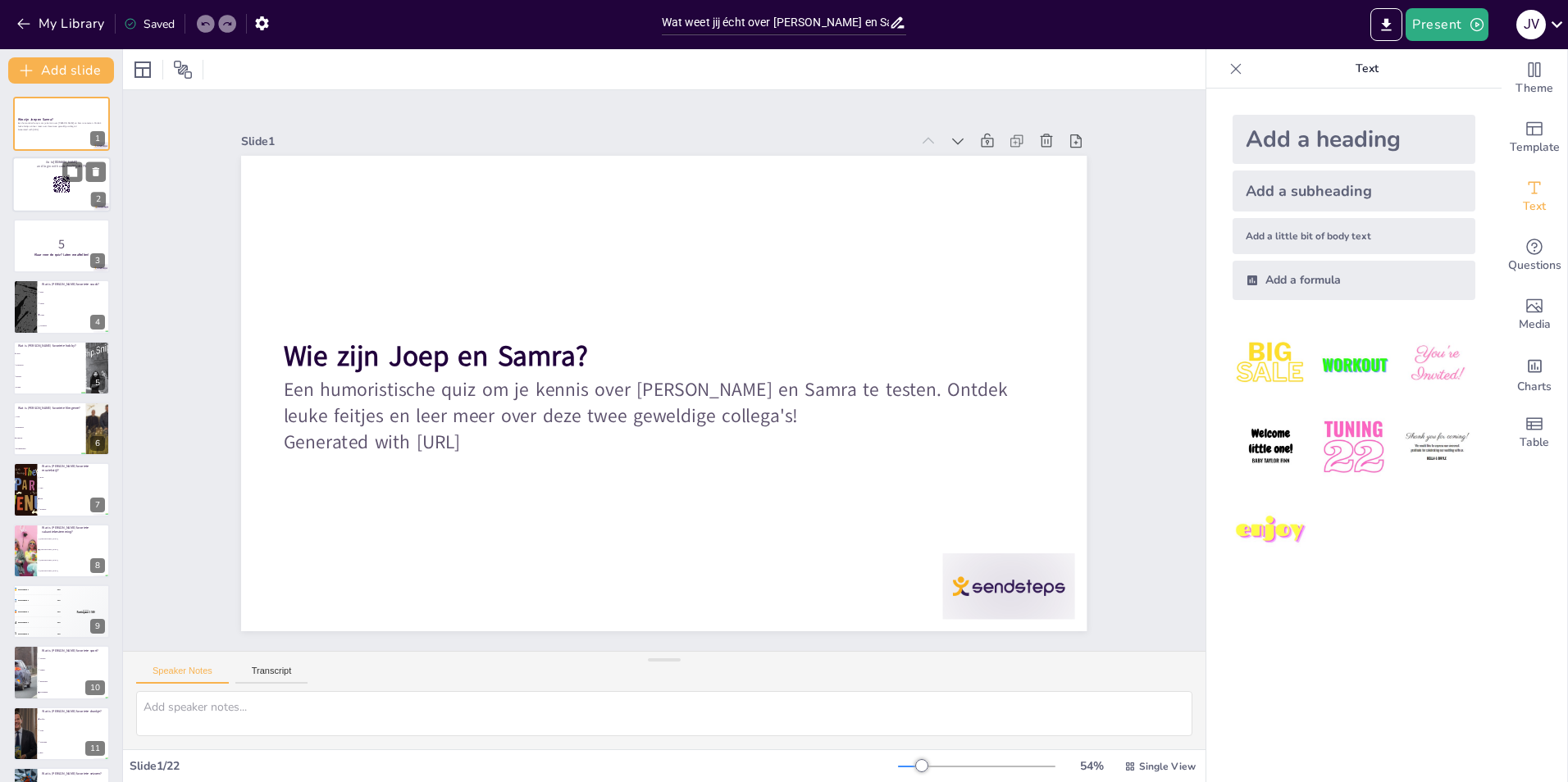
checkbox input "true"
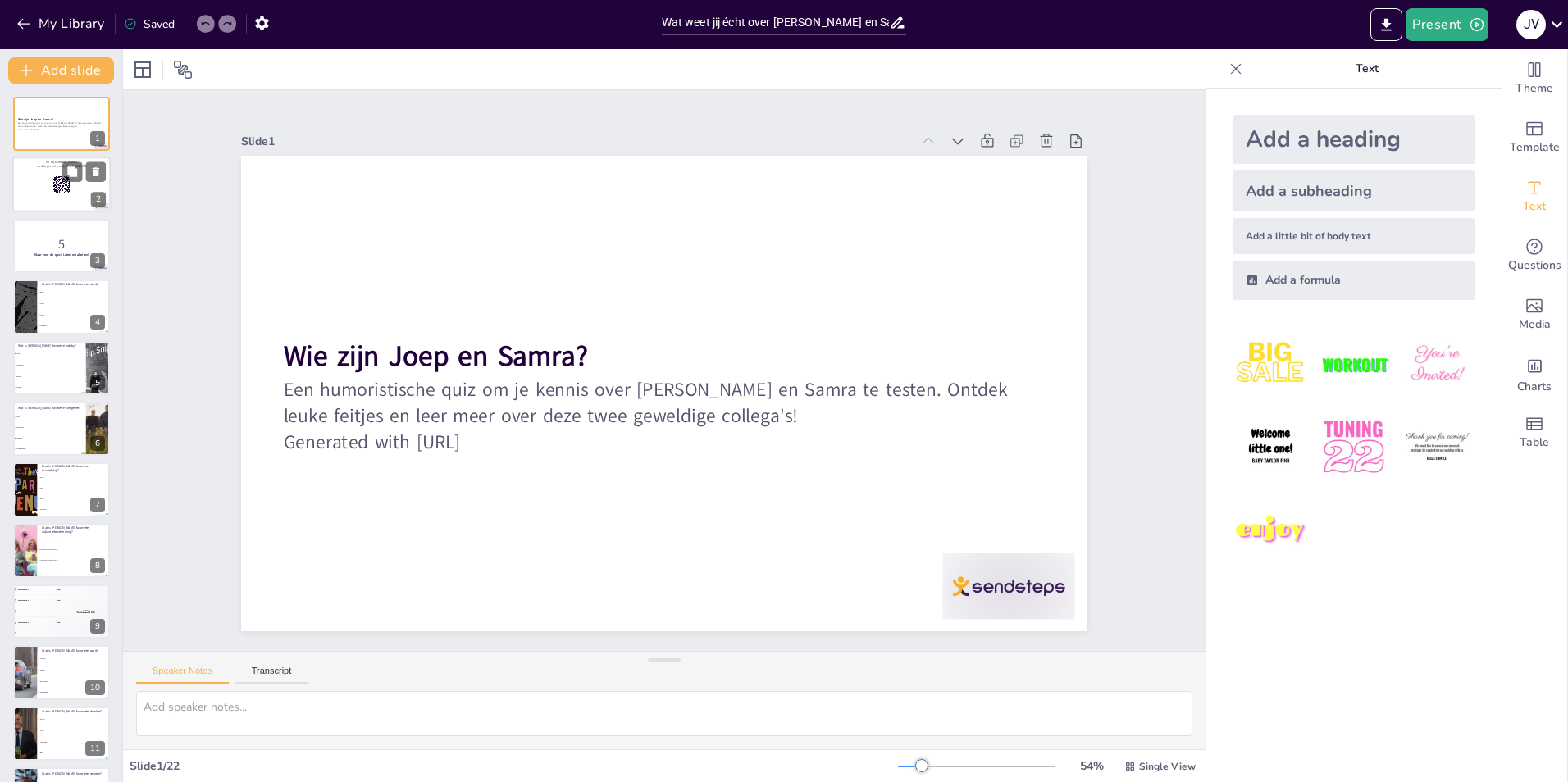
checkbox input "true"
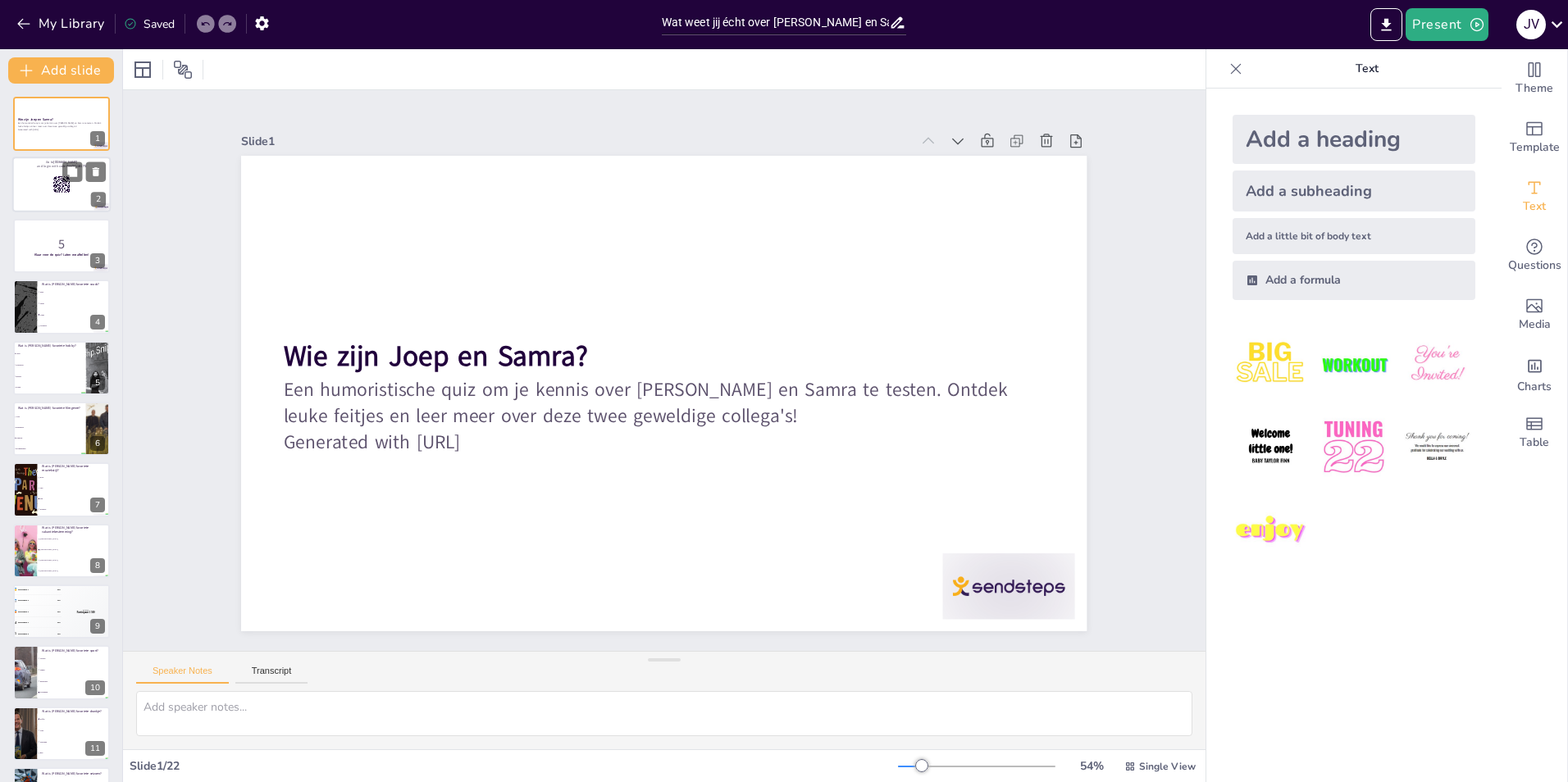
checkbox input "true"
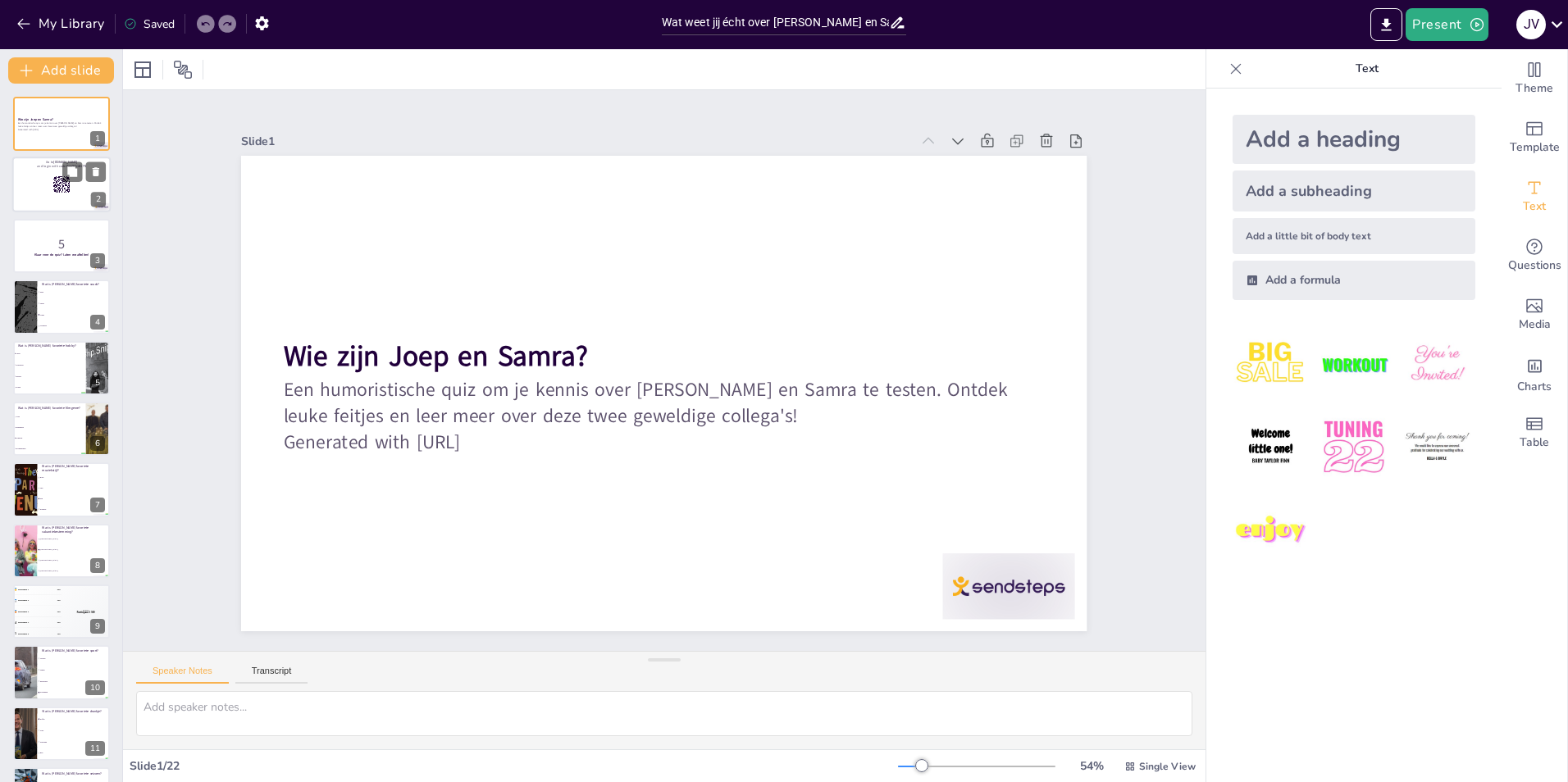
checkbox input "true"
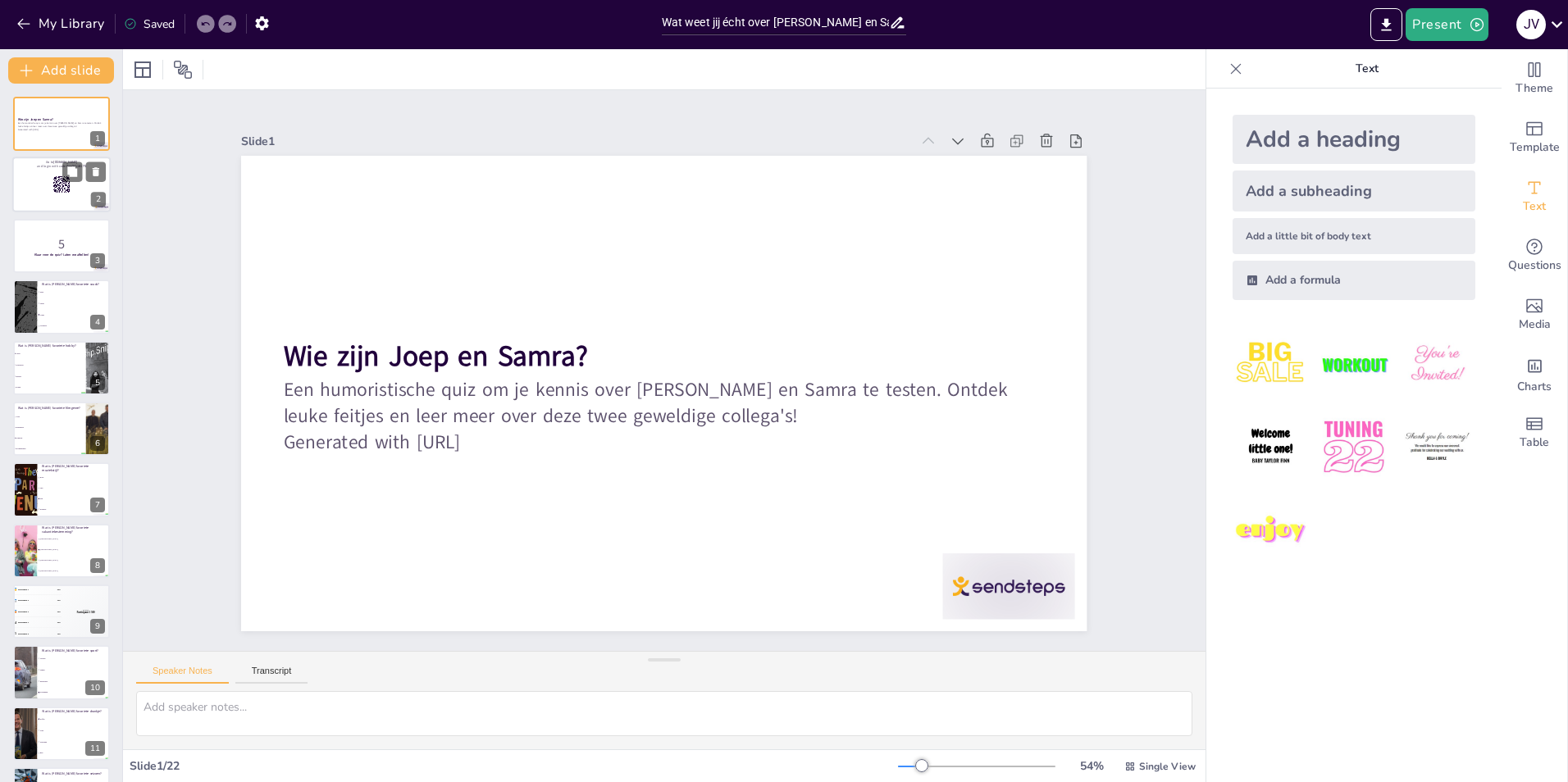
checkbox input "true"
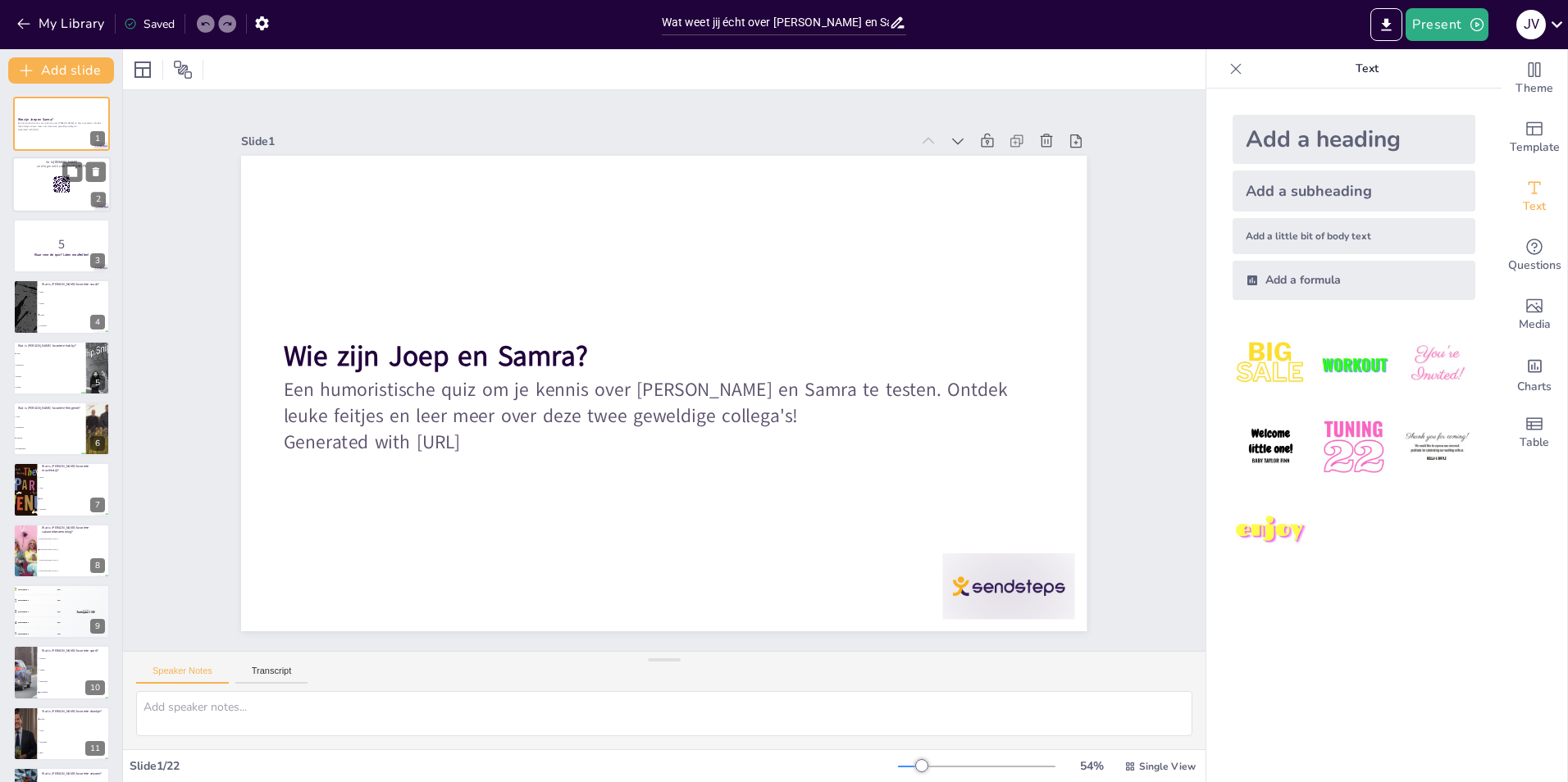
checkbox input "true"
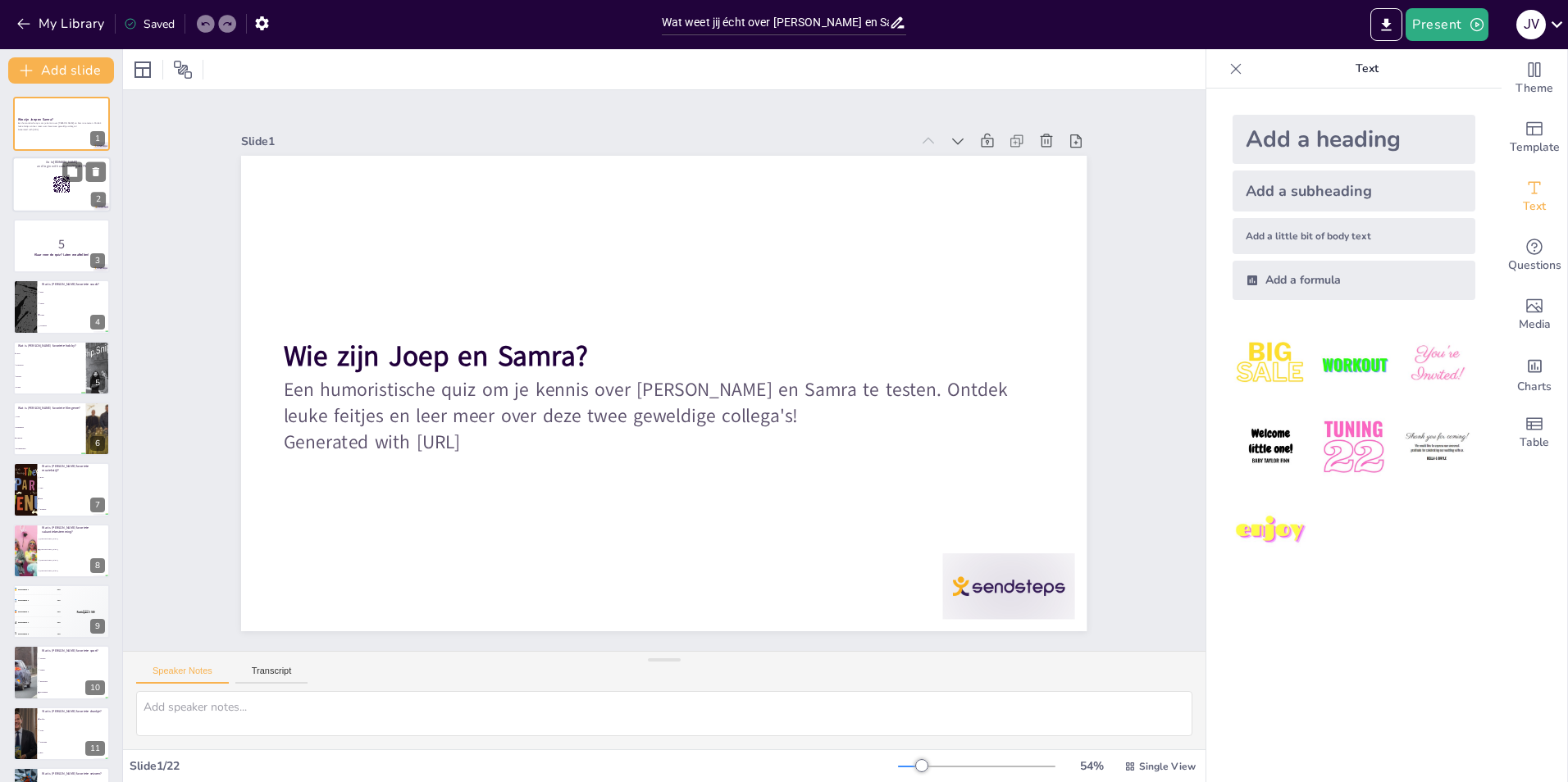
checkbox input "true"
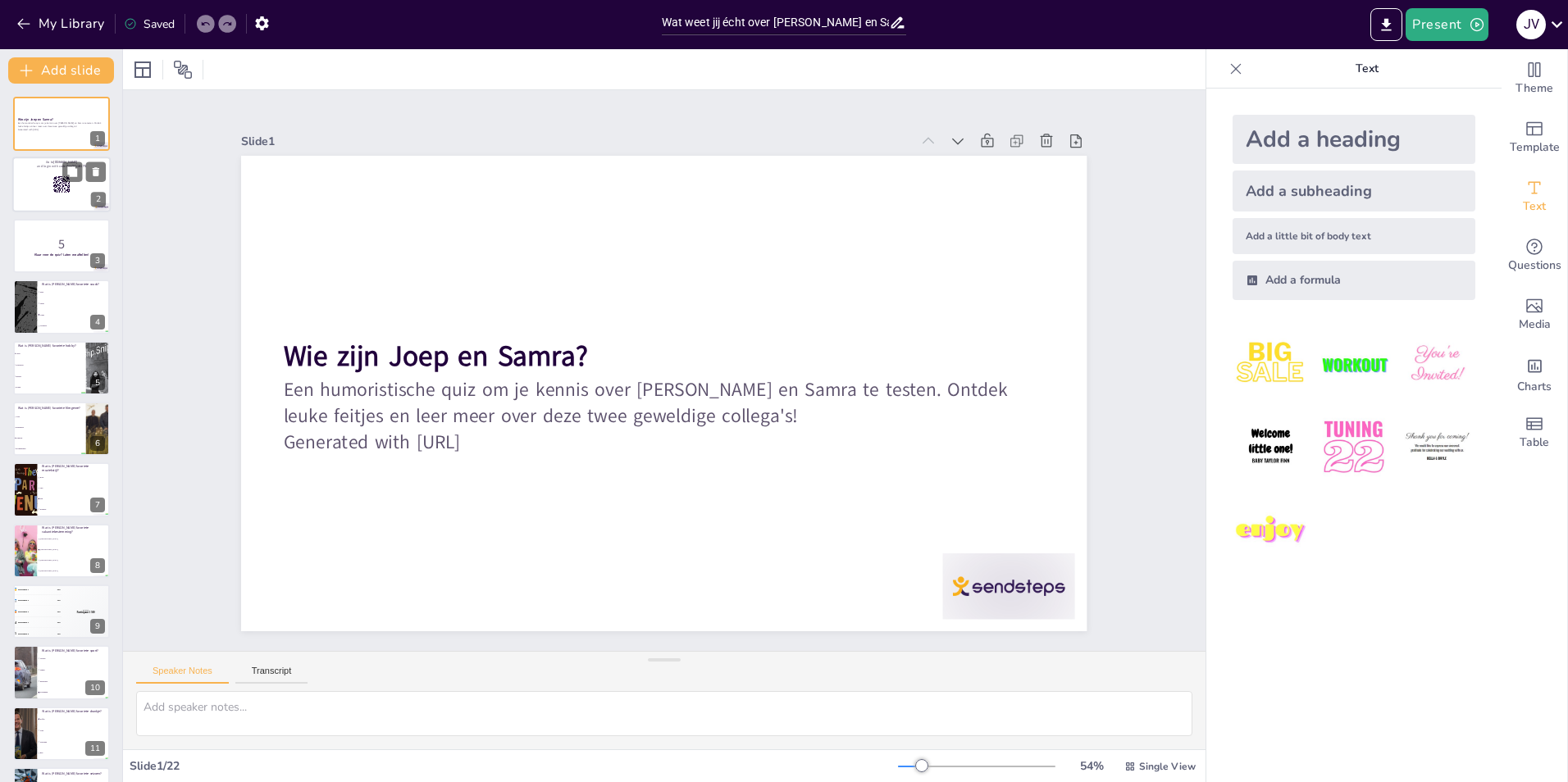
checkbox input "true"
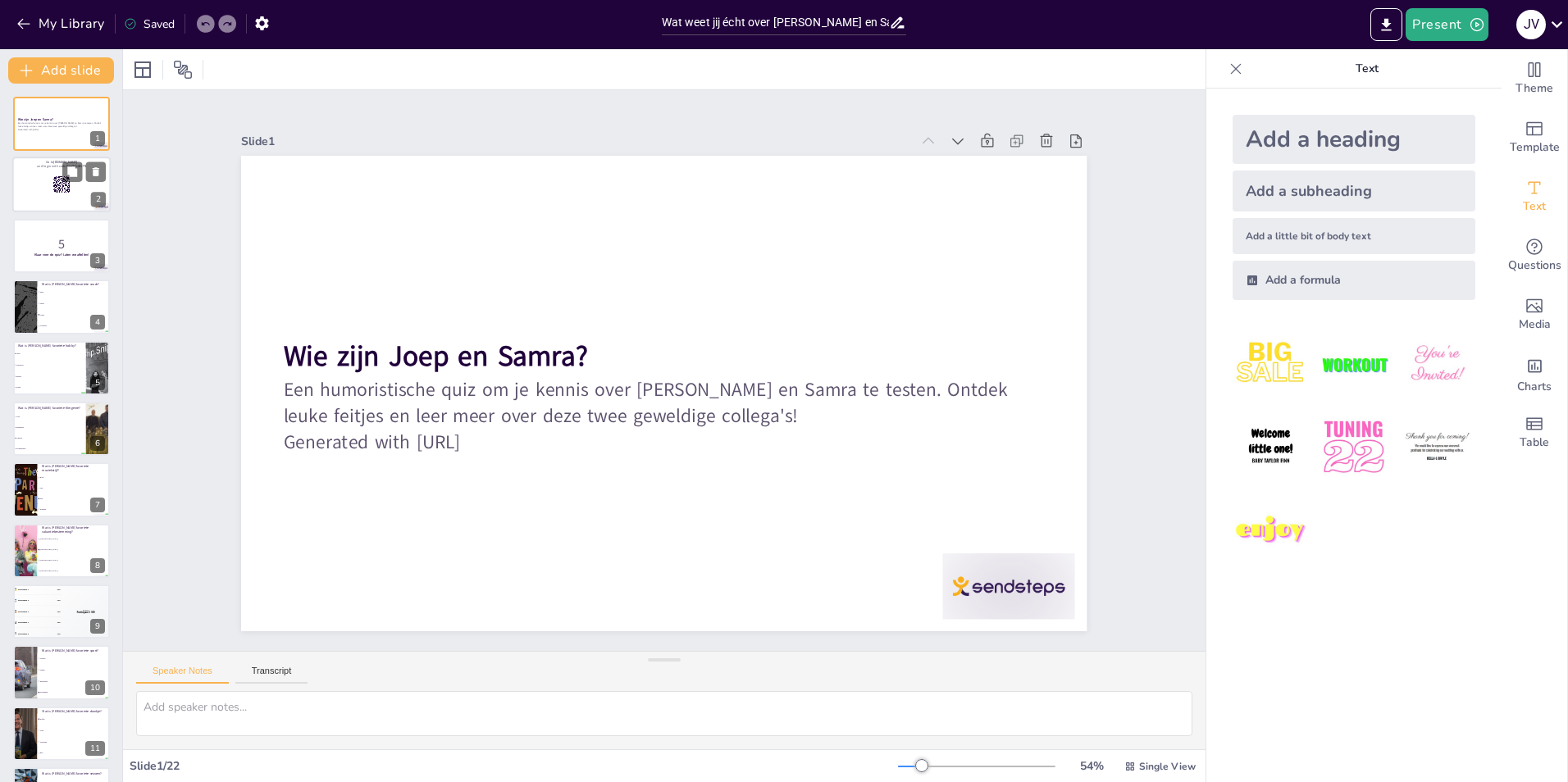
checkbox input "true"
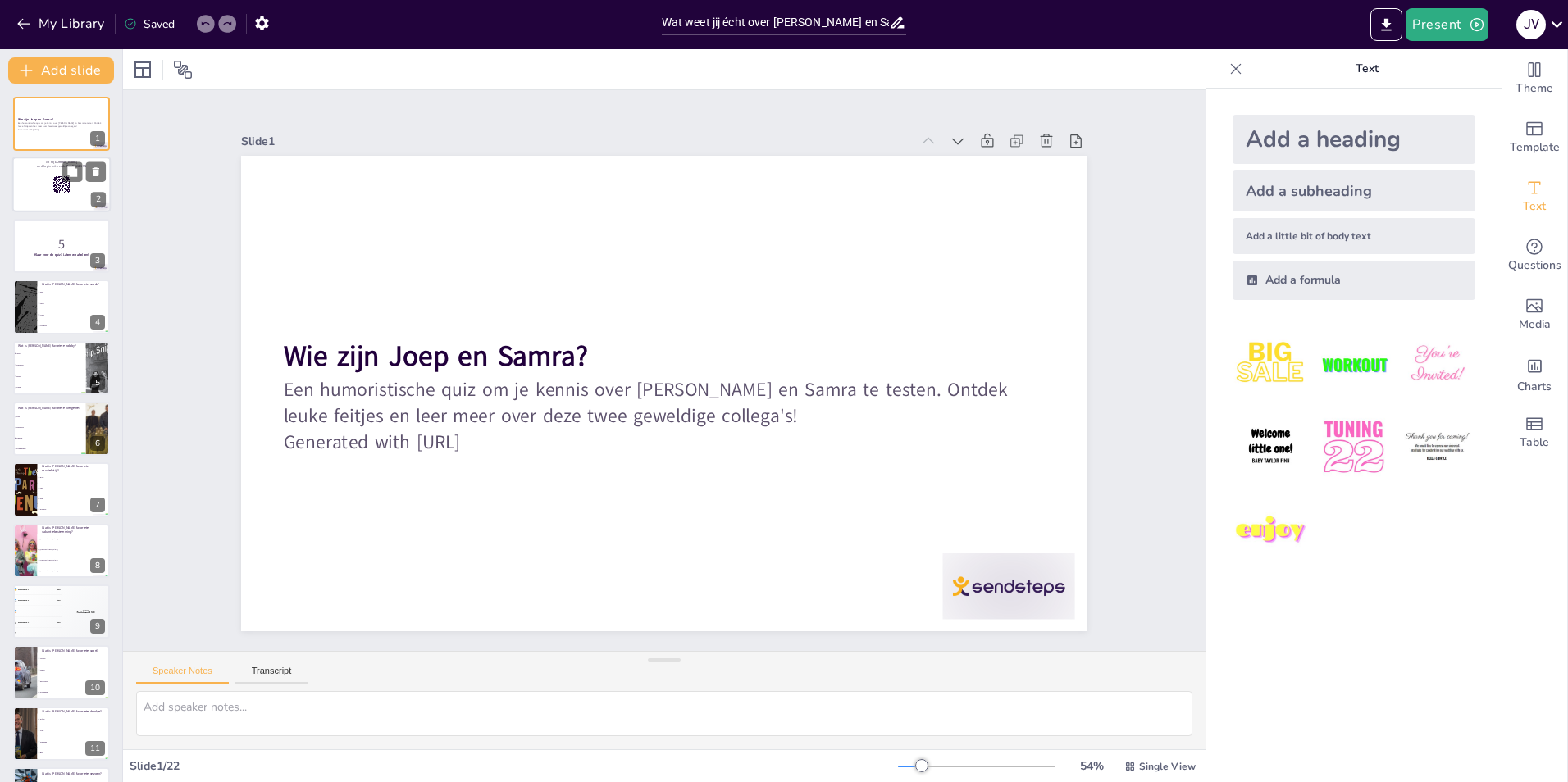
checkbox input "true"
click at [1526, 140] on span "Template" at bounding box center [1534, 147] width 50 height 18
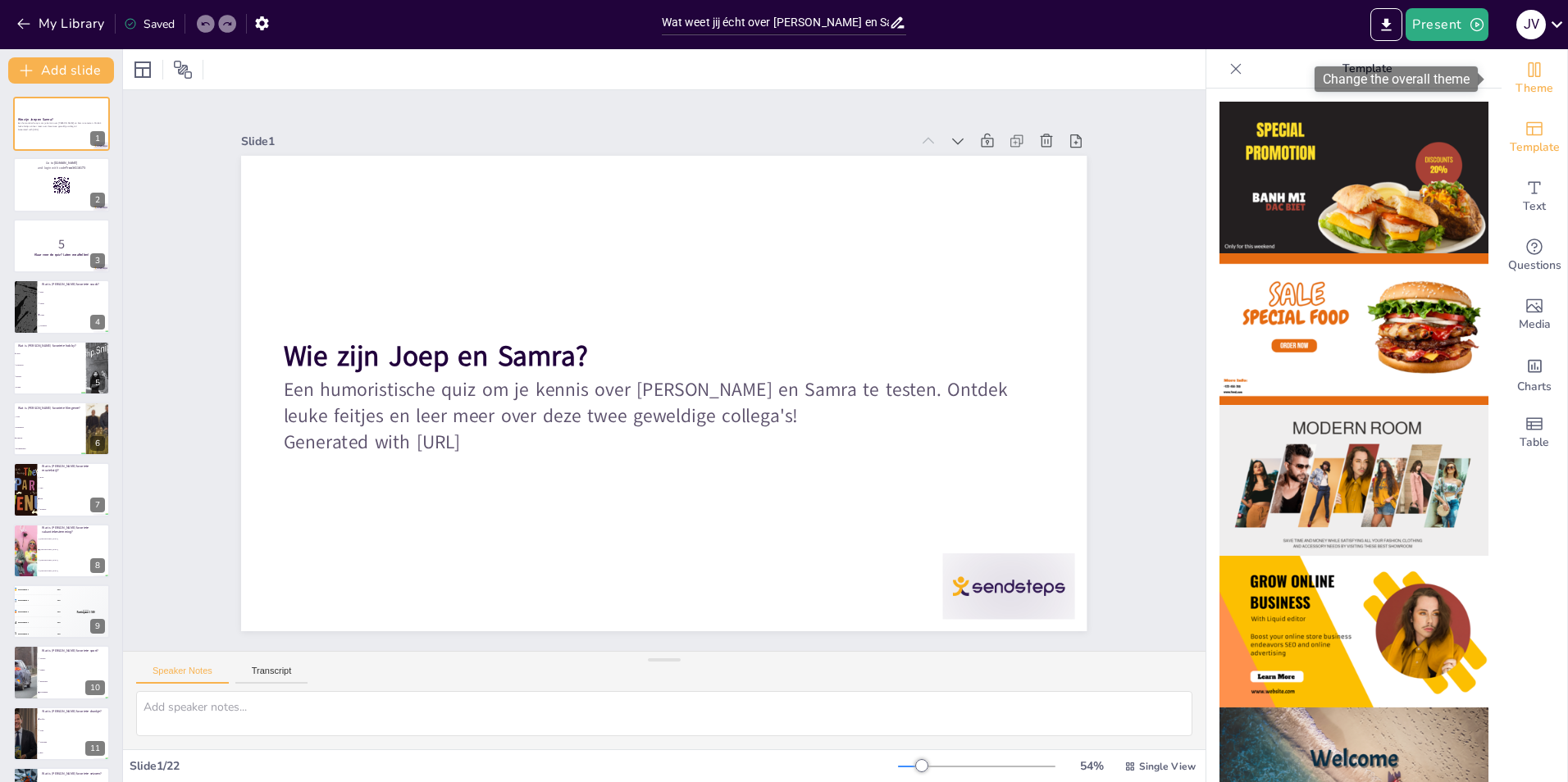
click at [1528, 75] on icon "Change the overall theme" at bounding box center [1534, 70] width 12 height 15
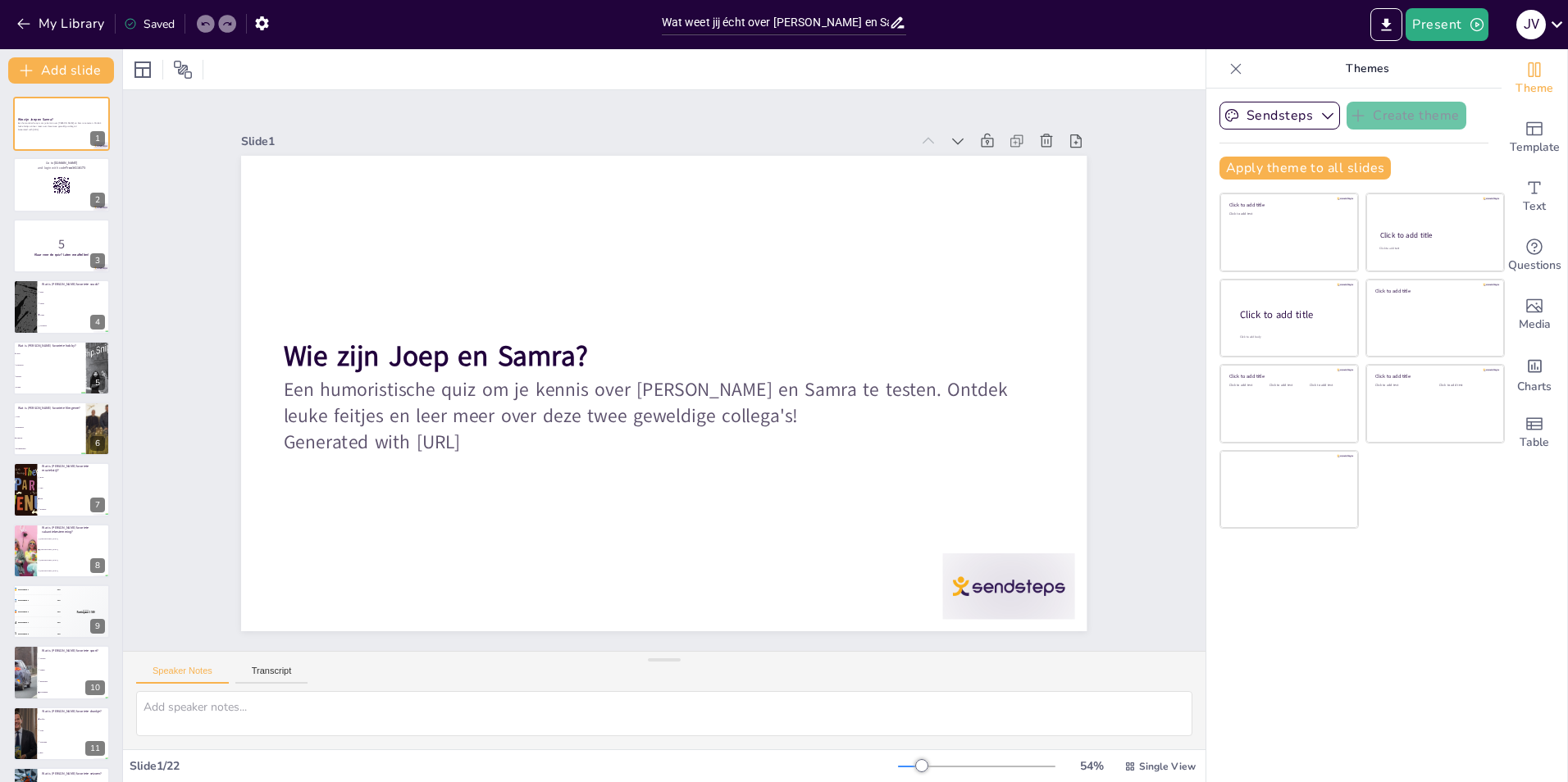
click at [1424, 670] on div "Sendsteps Create theme Apply theme to all slides Click to add title Click to ad…" at bounding box center [1354, 435] width 296 height 693
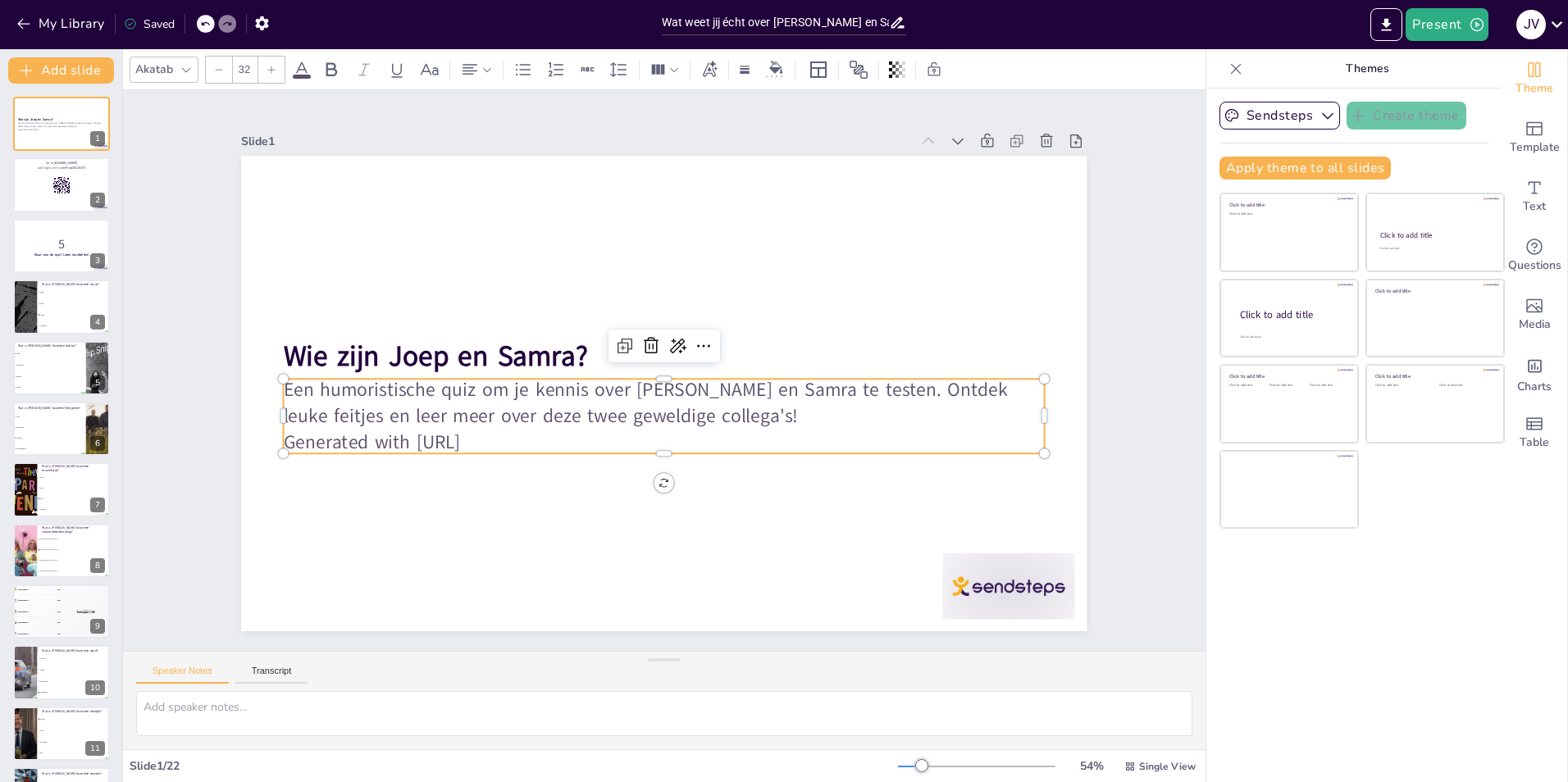
click at [473, 438] on p "Generated with [URL]" at bounding box center [635, 436] width 706 height 333
click at [507, 438] on p "Generated with [URL]" at bounding box center [664, 443] width 761 height 26
click at [507, 438] on p "Generated with [URL]" at bounding box center [649, 441] width 749 height 183
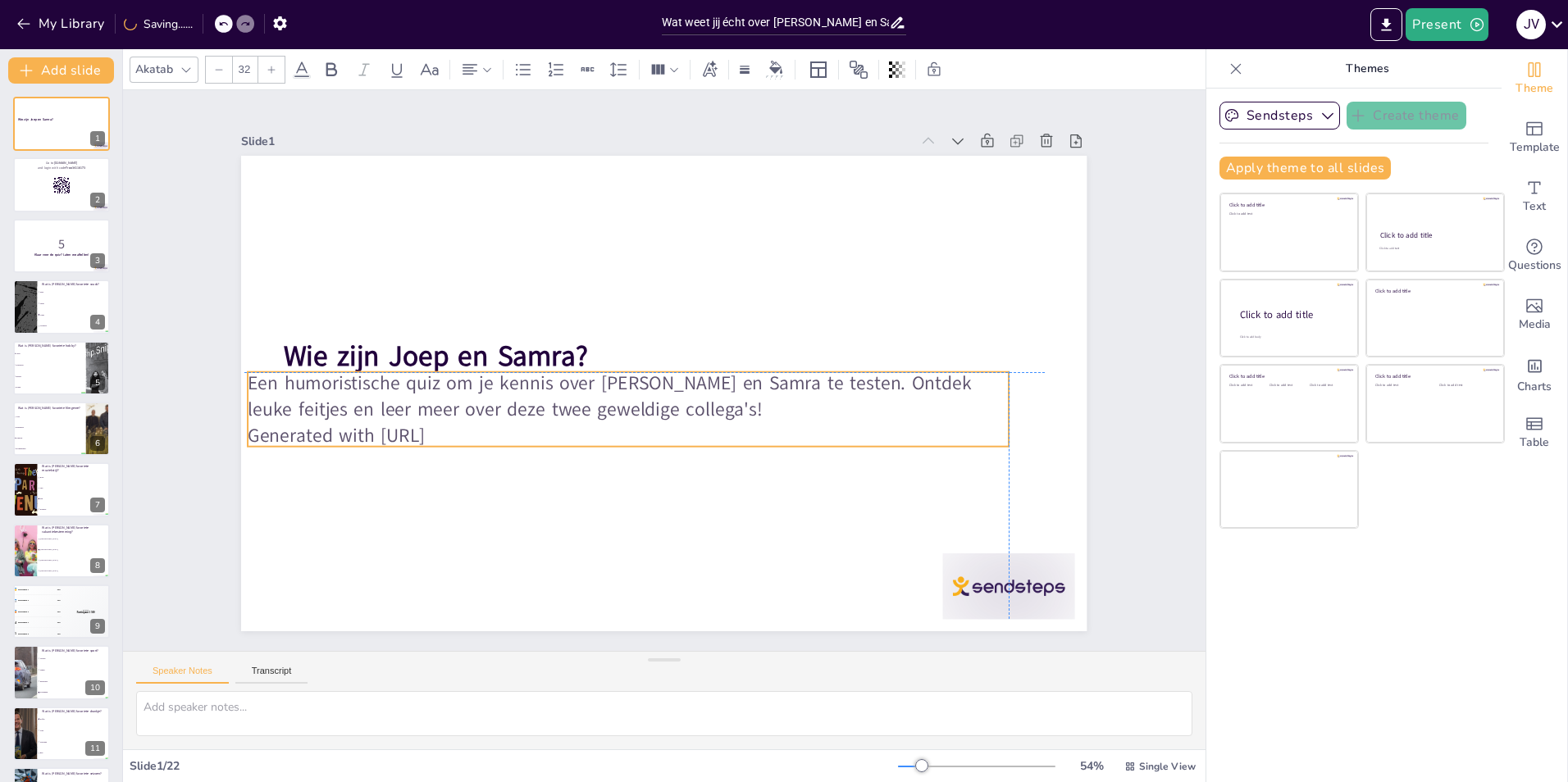
drag, startPoint x: 513, startPoint y: 437, endPoint x: 476, endPoint y: 433, distance: 37.2
click at [476, 433] on p "Generated with [URL]" at bounding box center [610, 420] width 732 height 260
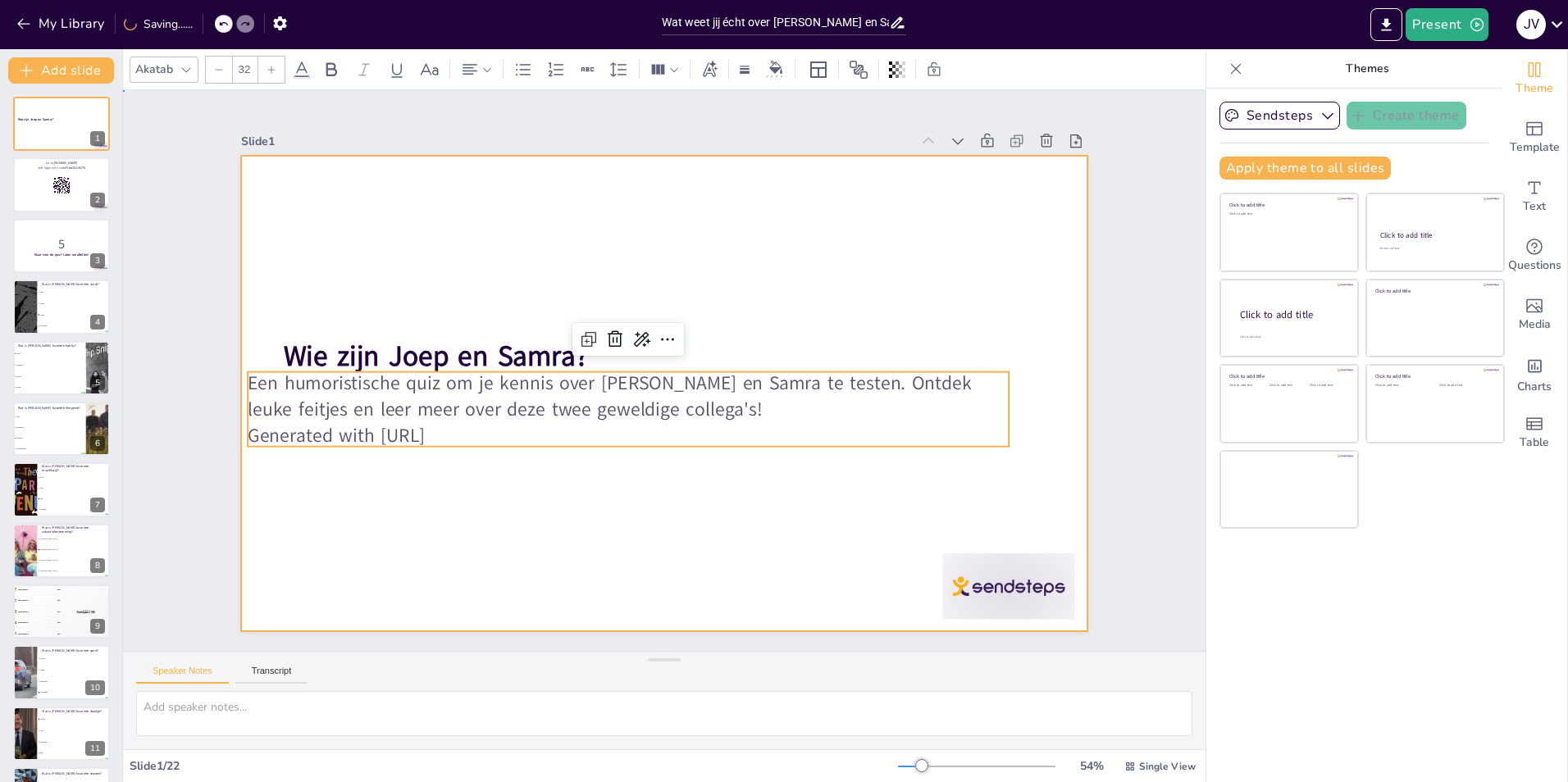
click at [452, 482] on div at bounding box center [663, 394] width 845 height 476
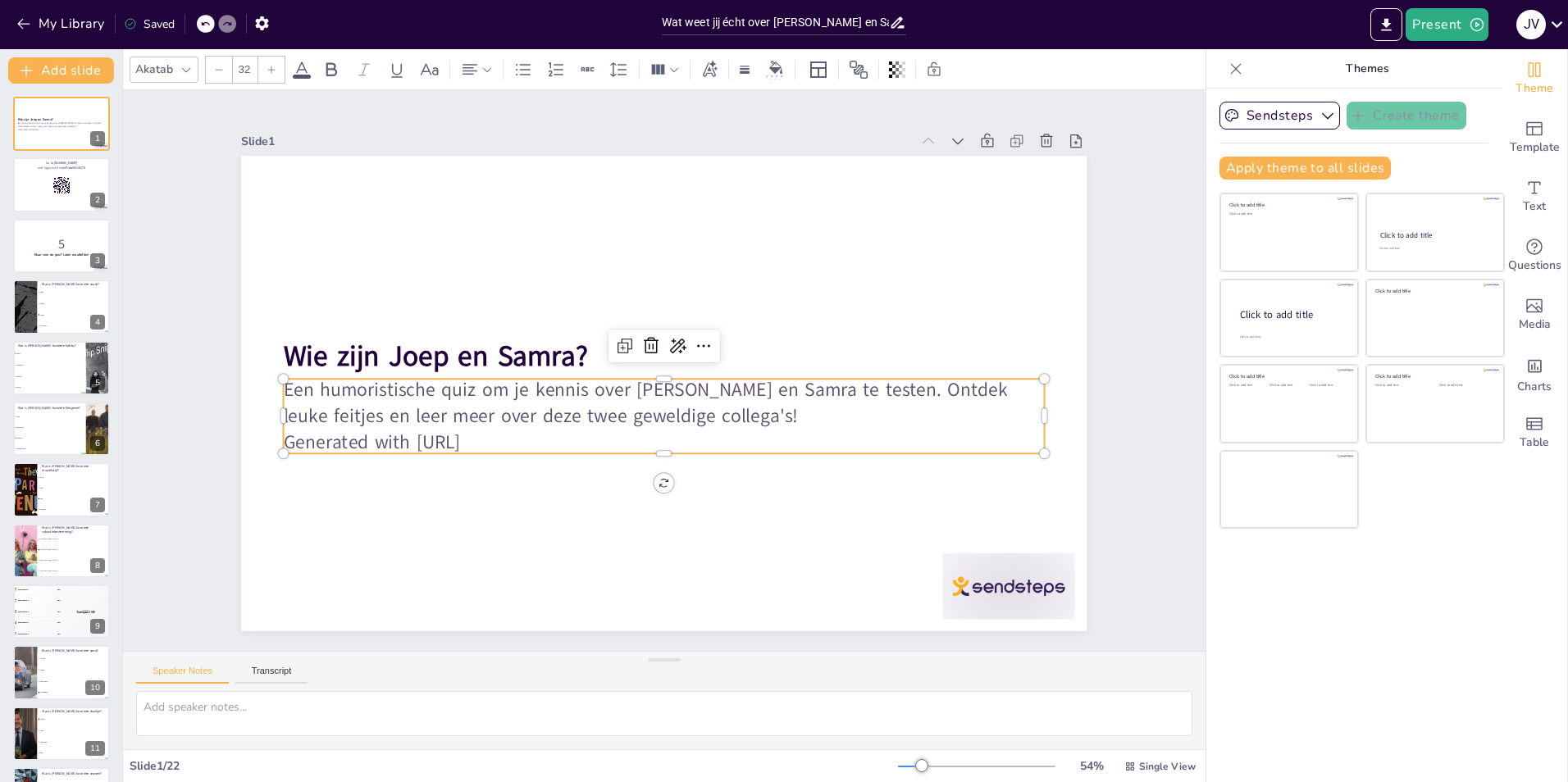
click at [502, 437] on p "Generated with [URL]" at bounding box center [635, 436] width 706 height 333
click at [502, 437] on p "Generated with [URL]" at bounding box center [656, 442] width 759 height 106
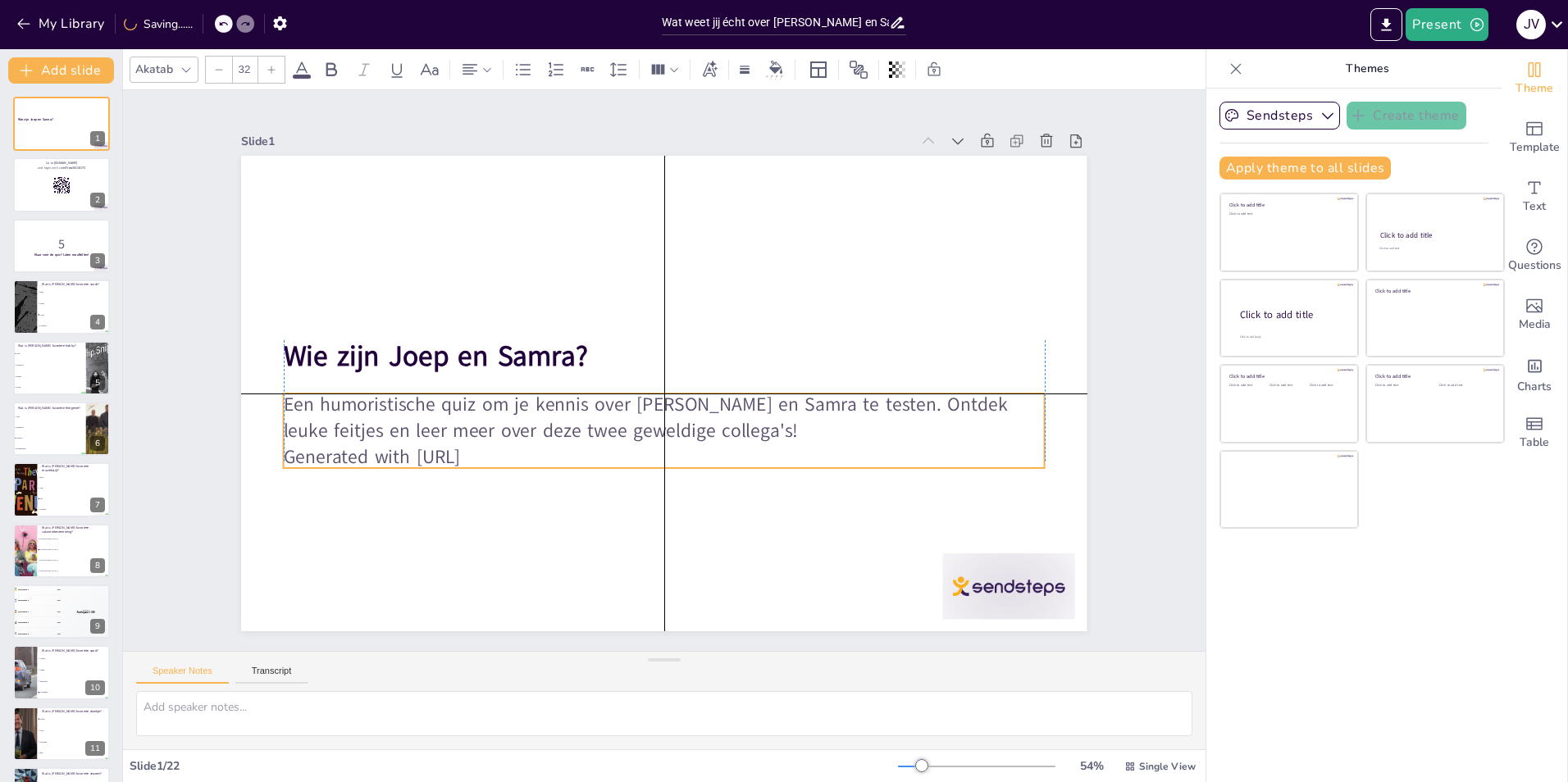
drag, startPoint x: 507, startPoint y: 434, endPoint x: 503, endPoint y: 442, distance: 8.9
click at [503, 442] on p "Generated with [URL]" at bounding box center [629, 450] width 706 height 333
click at [454, 438] on span "Generated with [URL]" at bounding box center [365, 426] width 179 height 44
click at [488, 193] on span "Generated with [URL]" at bounding box center [520, 103] width 62 height 178
click at [449, 379] on span "Generated with [URL]" at bounding box center [363, 332] width 172 height 96
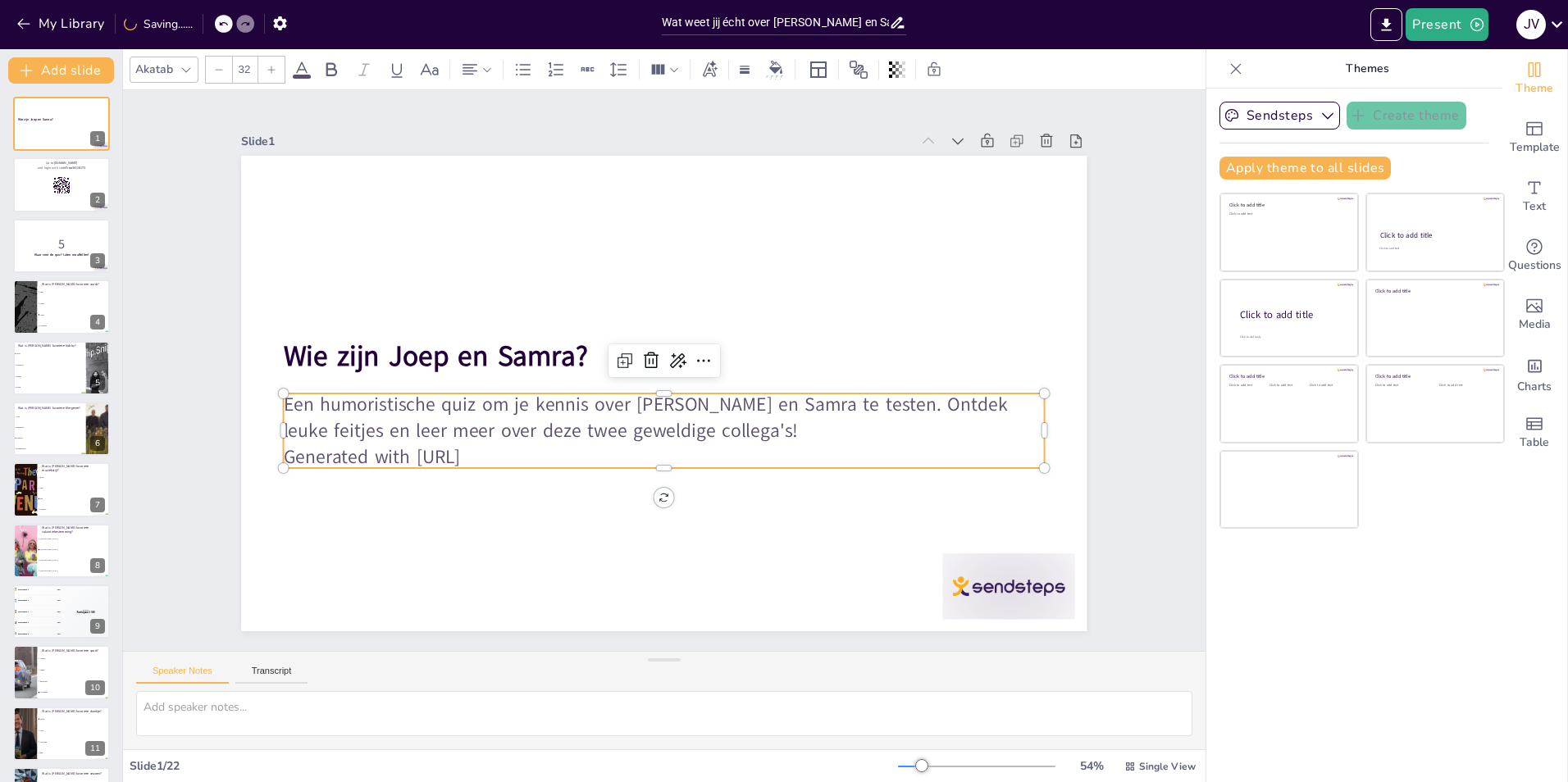
click at [451, 426] on span "Generated with [URL]" at bounding box center [360, 395] width 179 height 62
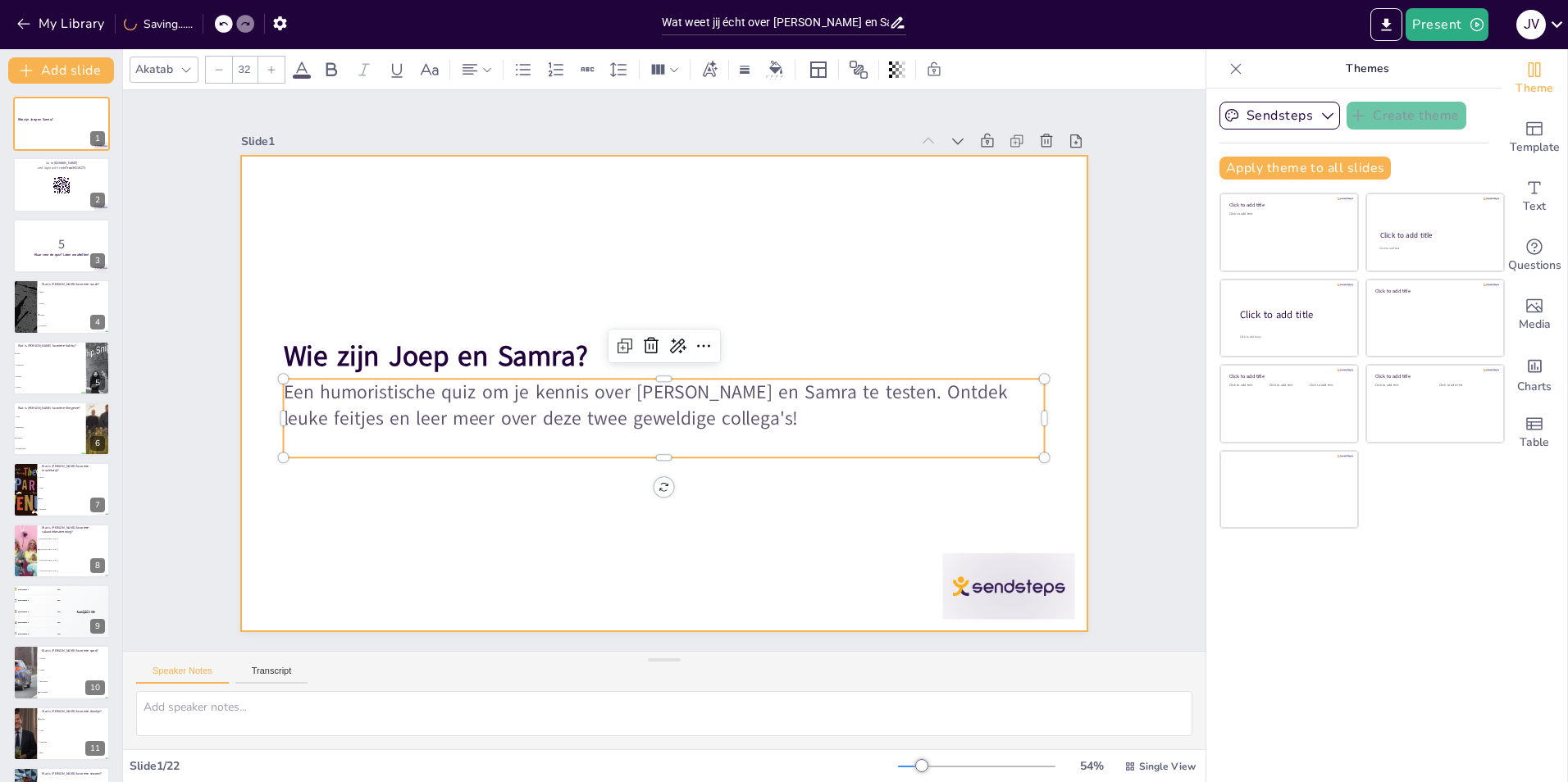
click at [416, 508] on div at bounding box center [643, 380] width 778 height 966
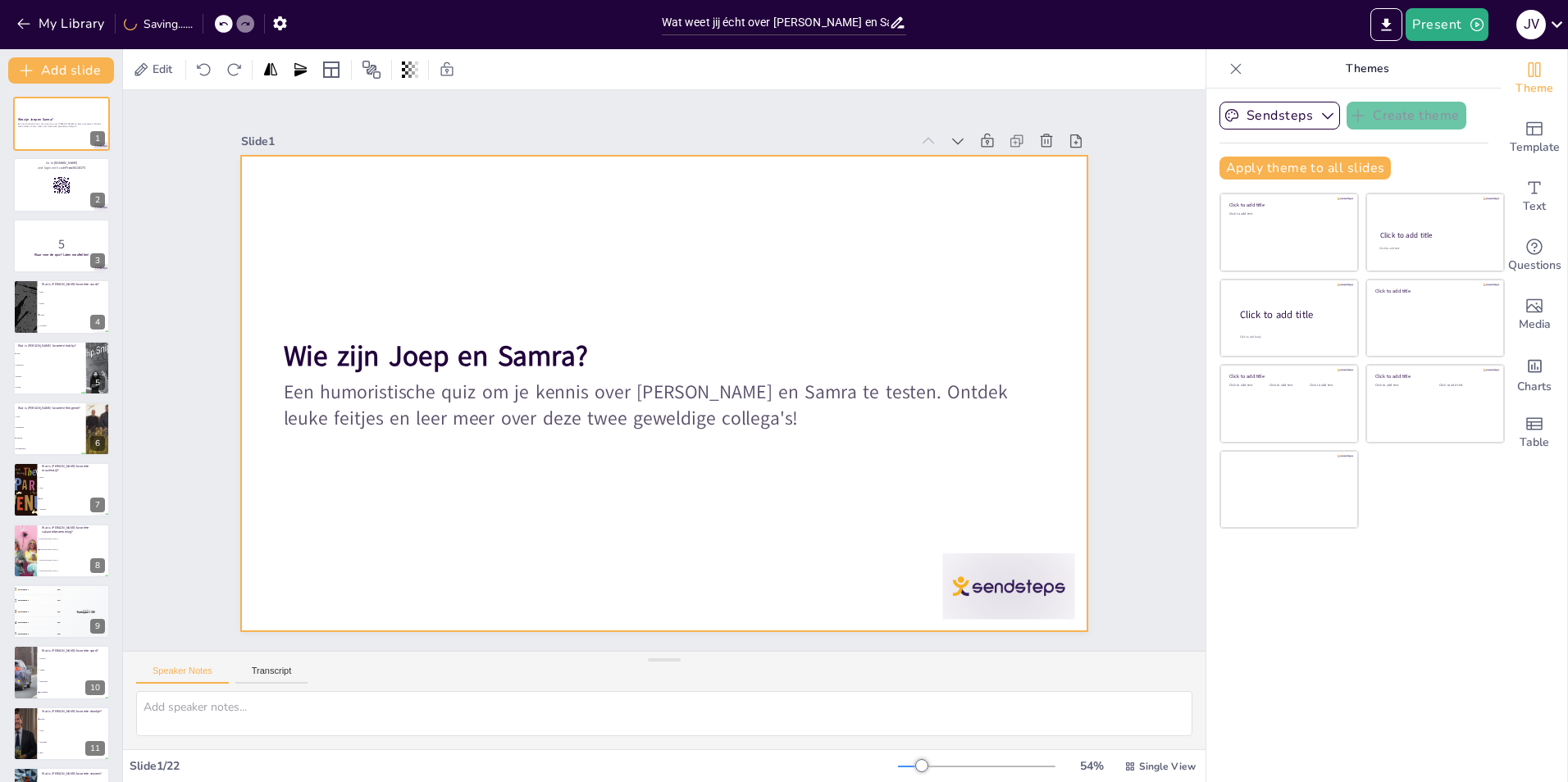
click at [416, 508] on div at bounding box center [656, 391] width 951 height 713
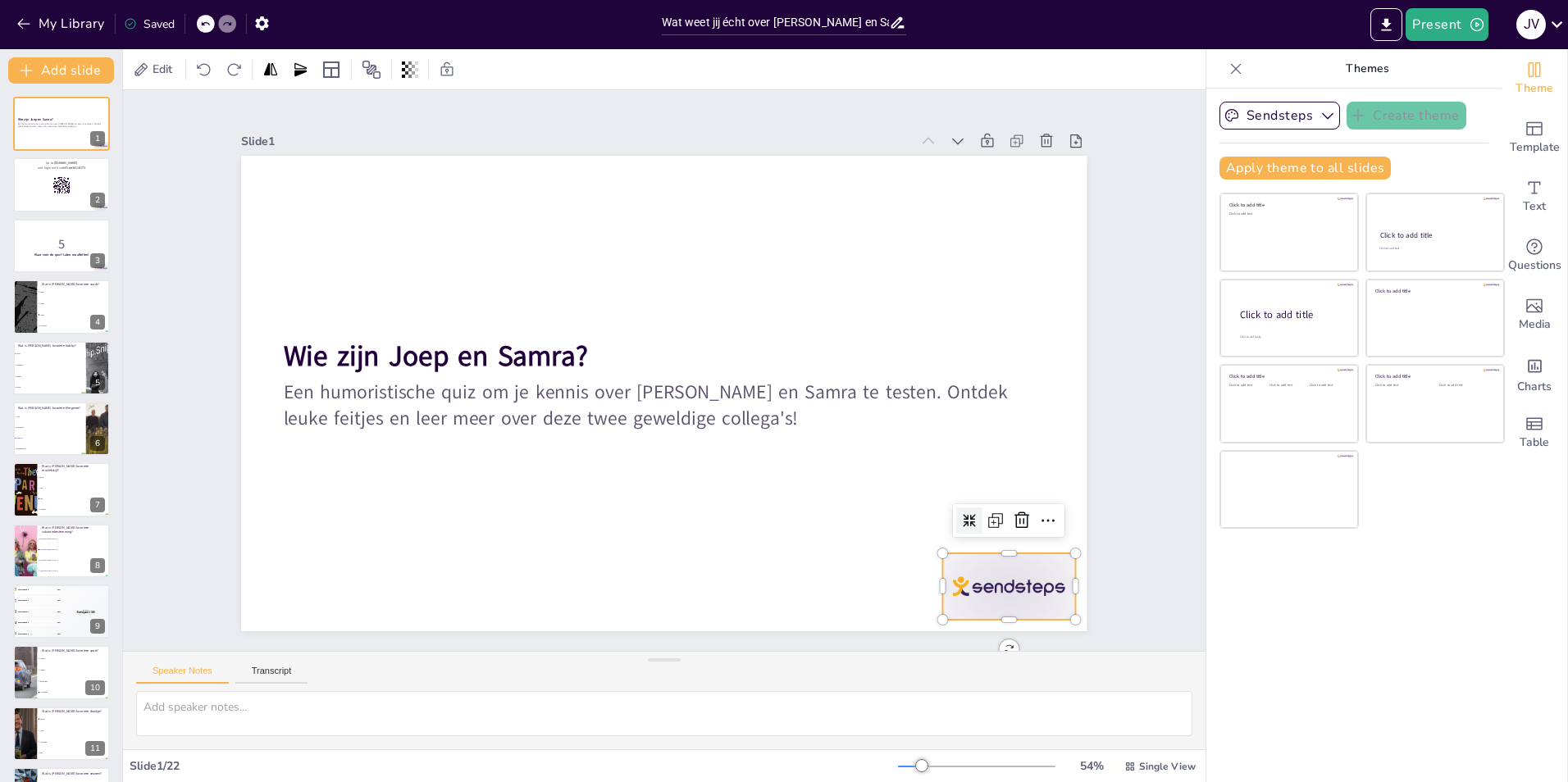
click at [963, 607] on div at bounding box center [956, 653] width 143 height 92
click at [910, 669] on icon at bounding box center [899, 679] width 21 height 22
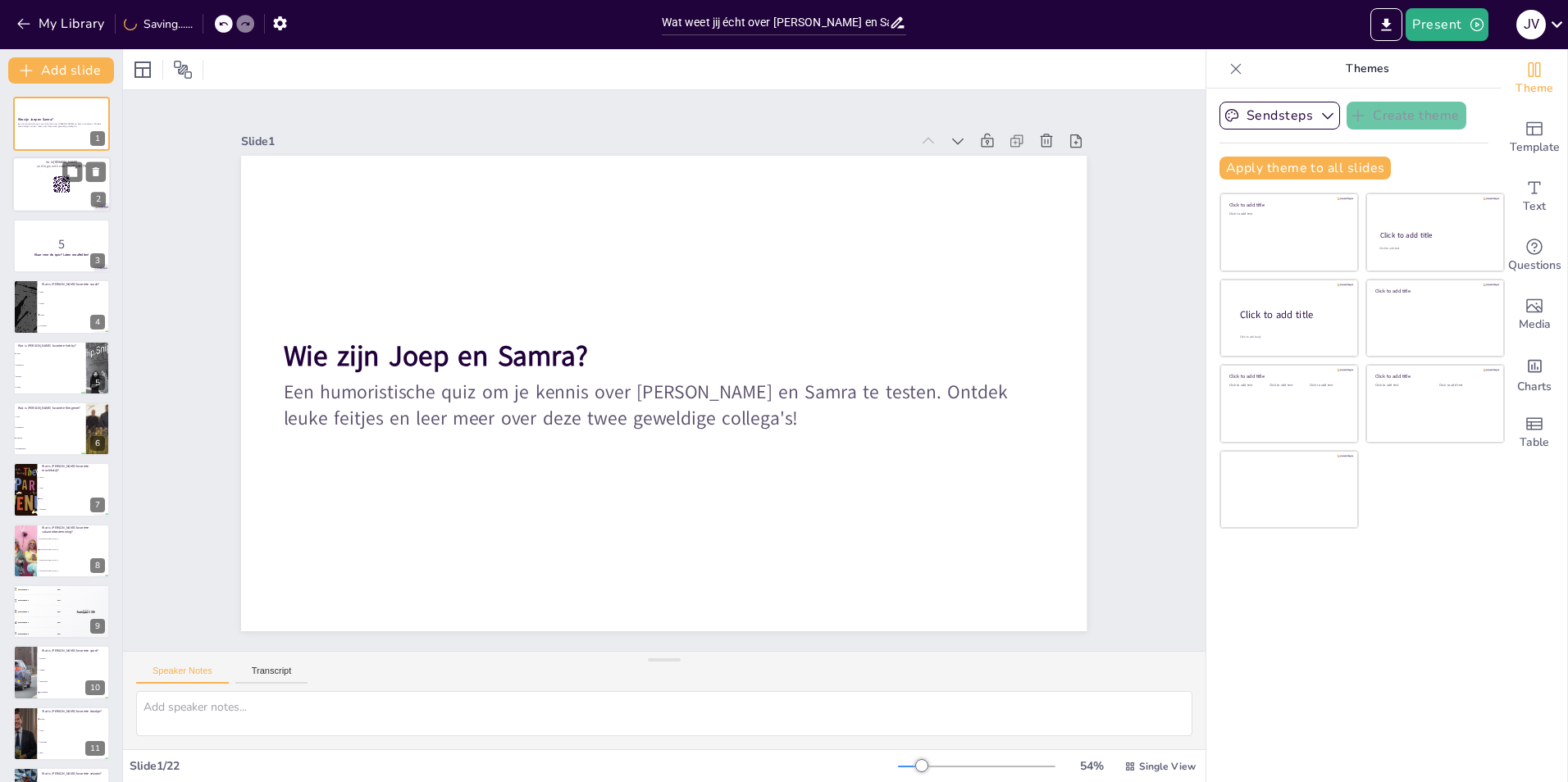
click at [41, 194] on div at bounding box center [61, 185] width 98 height 56
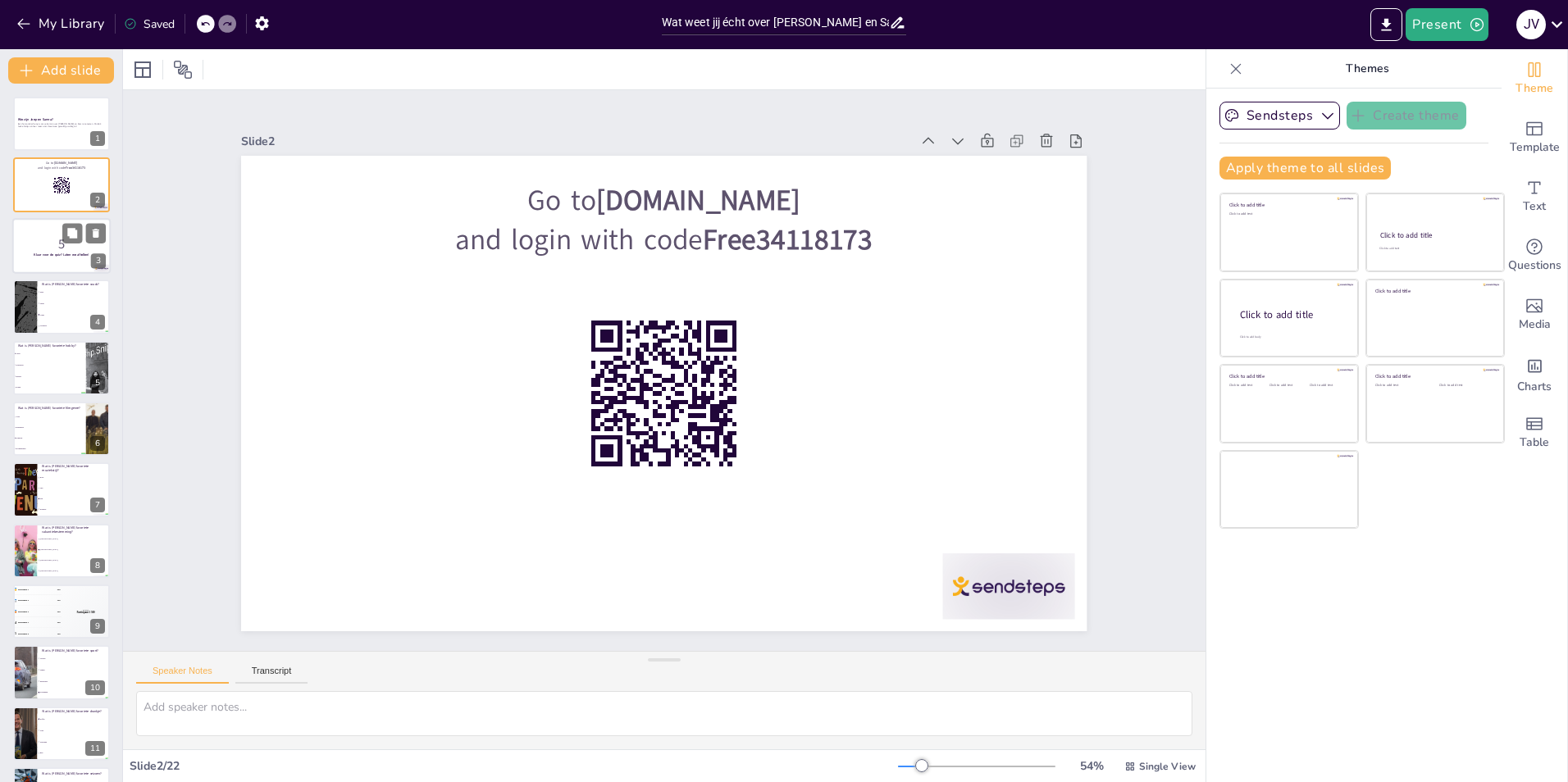
click at [34, 235] on p "5" at bounding box center [61, 243] width 89 height 18
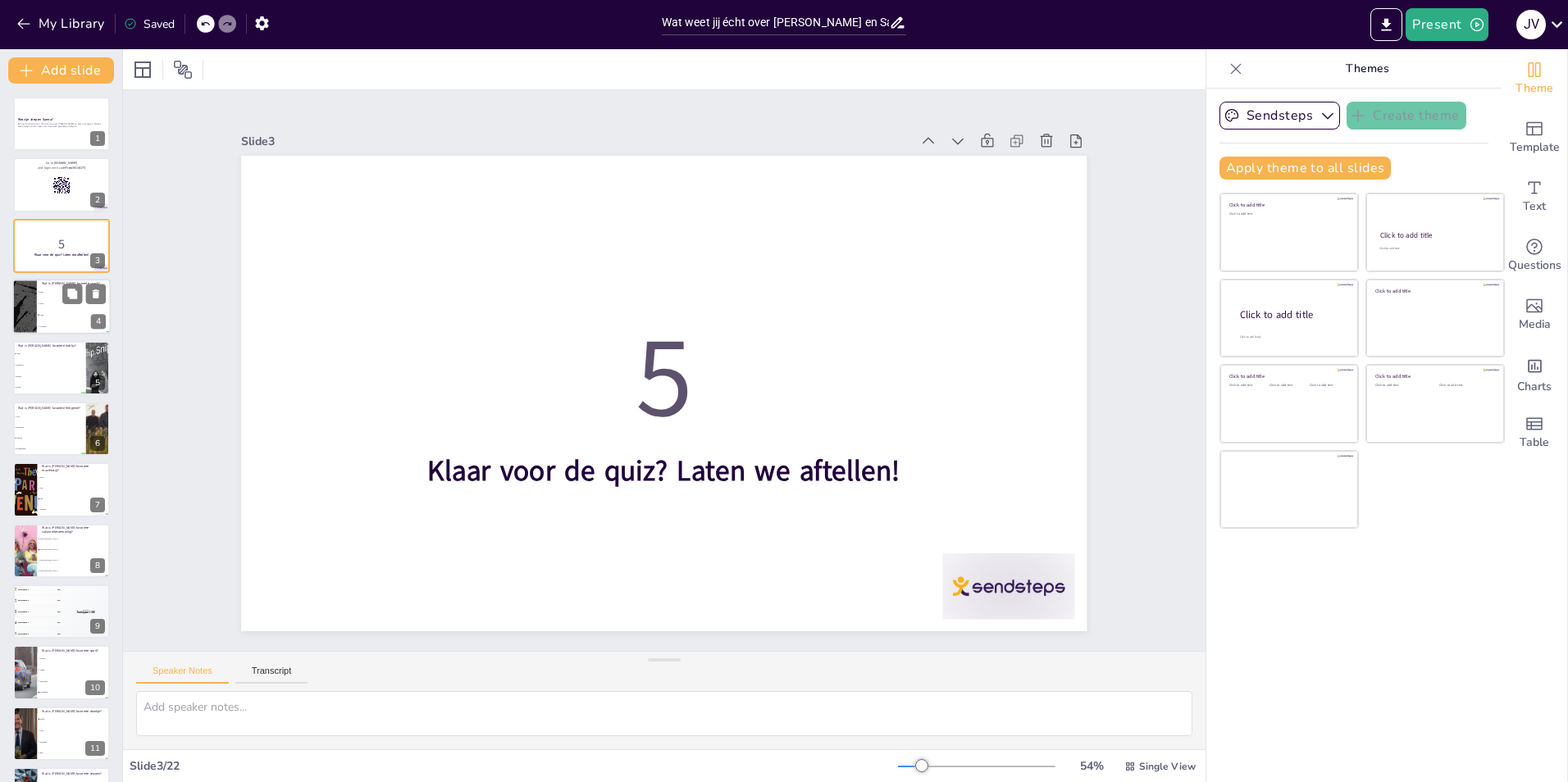
click at [51, 312] on li "Chips" at bounding box center [74, 315] width 74 height 11
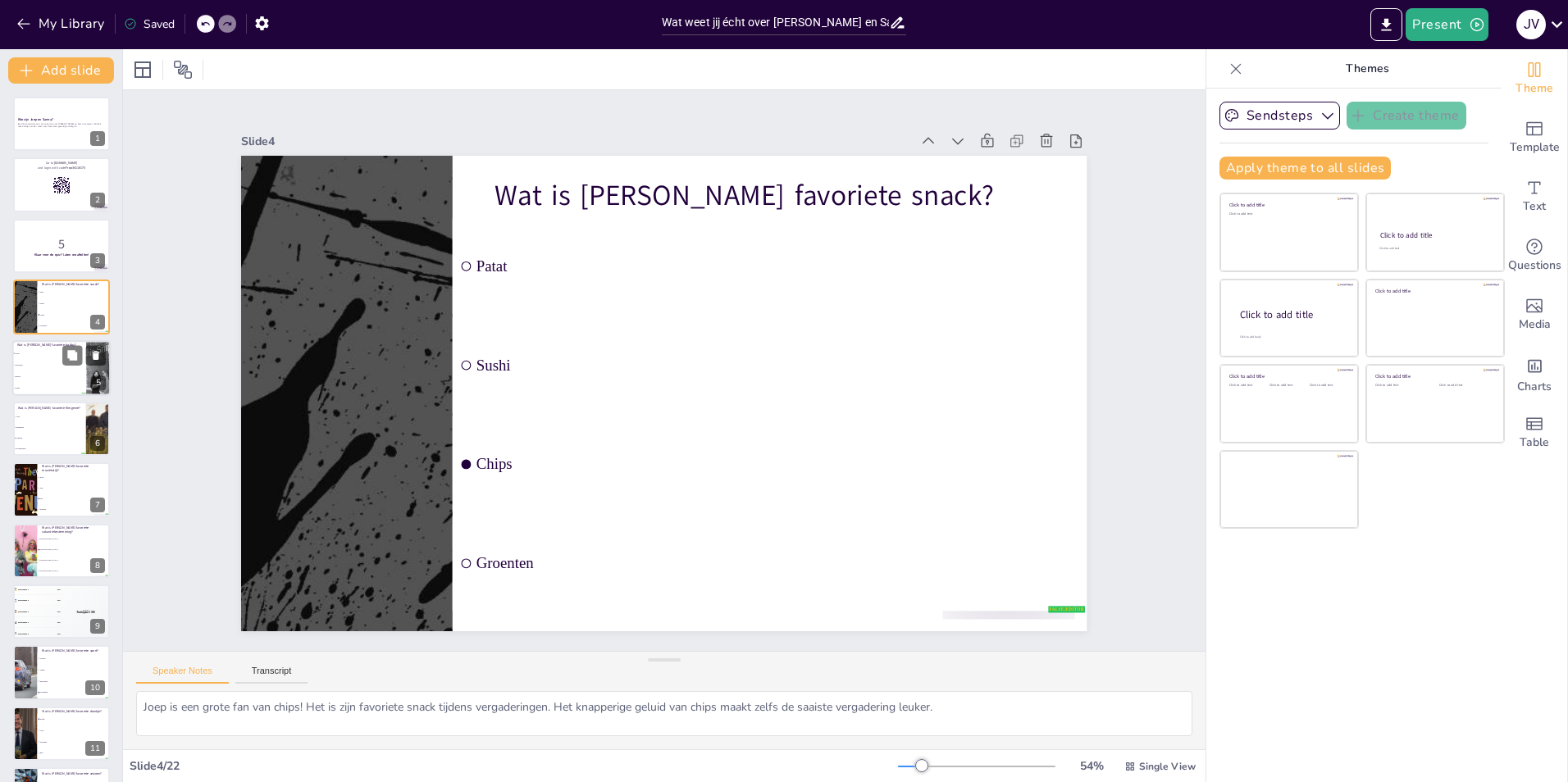
click at [55, 372] on li "Dansen" at bounding box center [49, 376] width 74 height 11
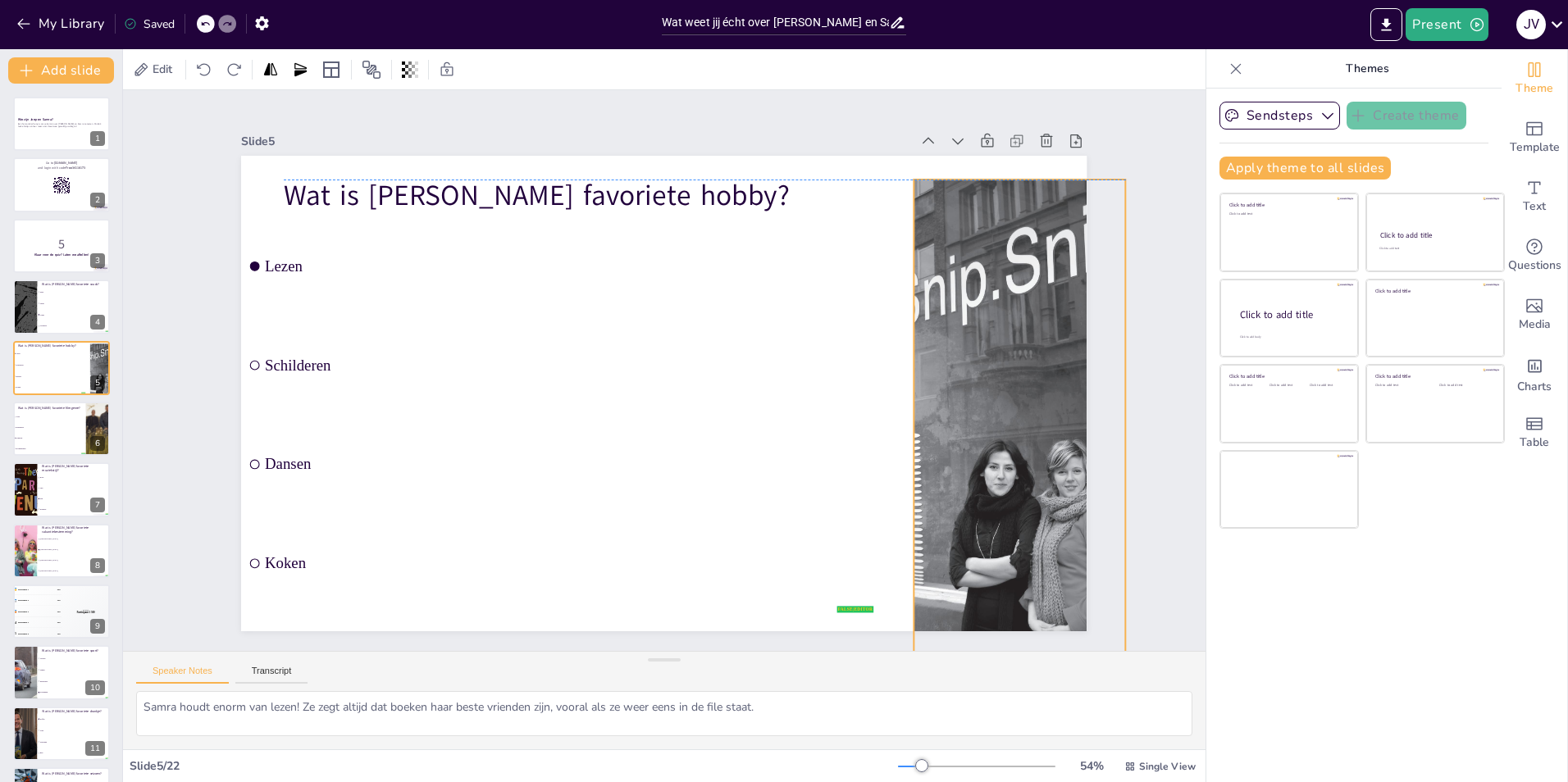
drag, startPoint x: 974, startPoint y: 393, endPoint x: 1063, endPoint y: 471, distance: 118.3
click at [1063, 471] on div at bounding box center [1001, 490] width 392 height 527
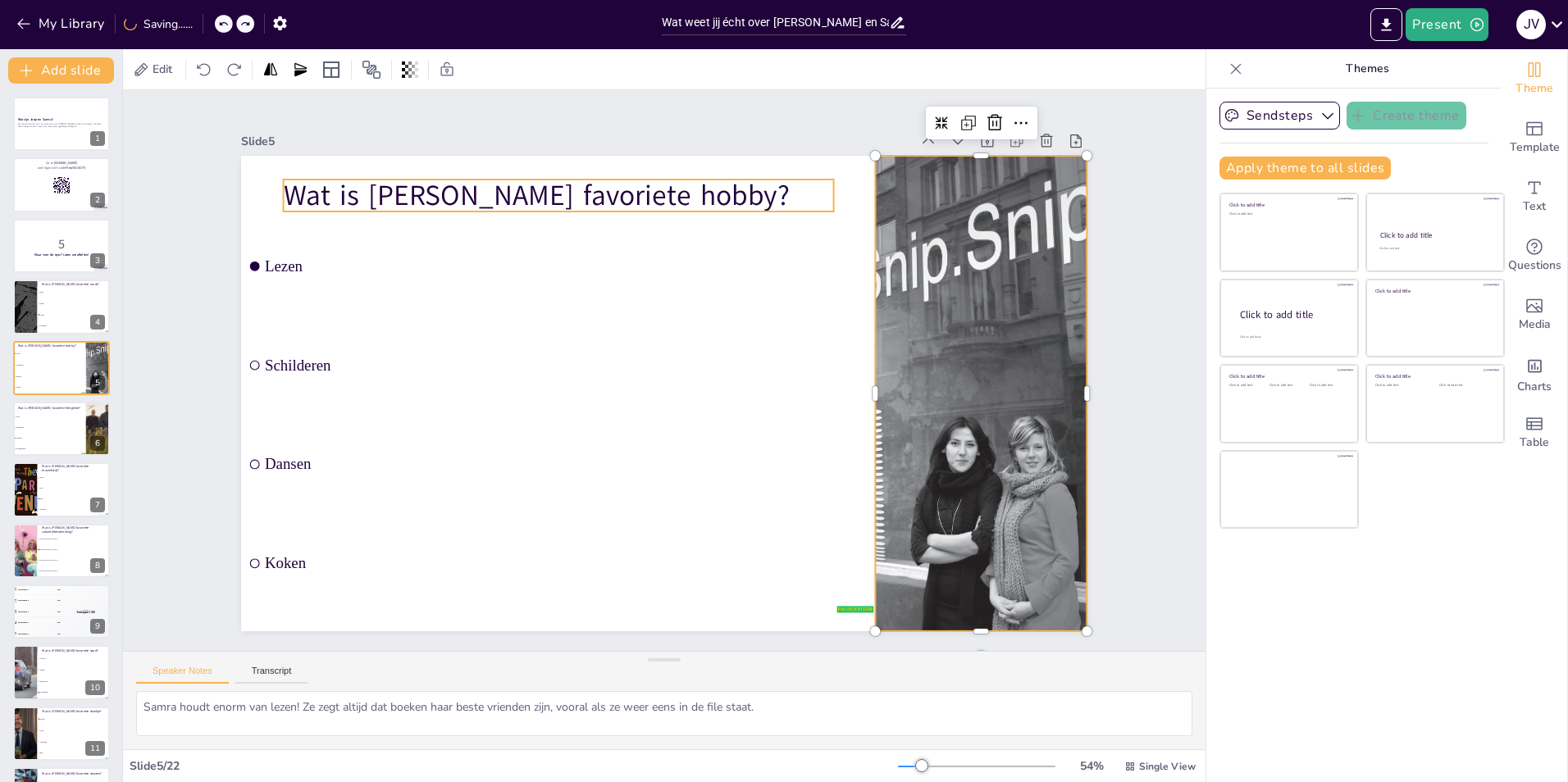
click at [719, 186] on p "Wat is [PERSON_NAME] favoriete hobby?" at bounding box center [598, 178] width 546 height 153
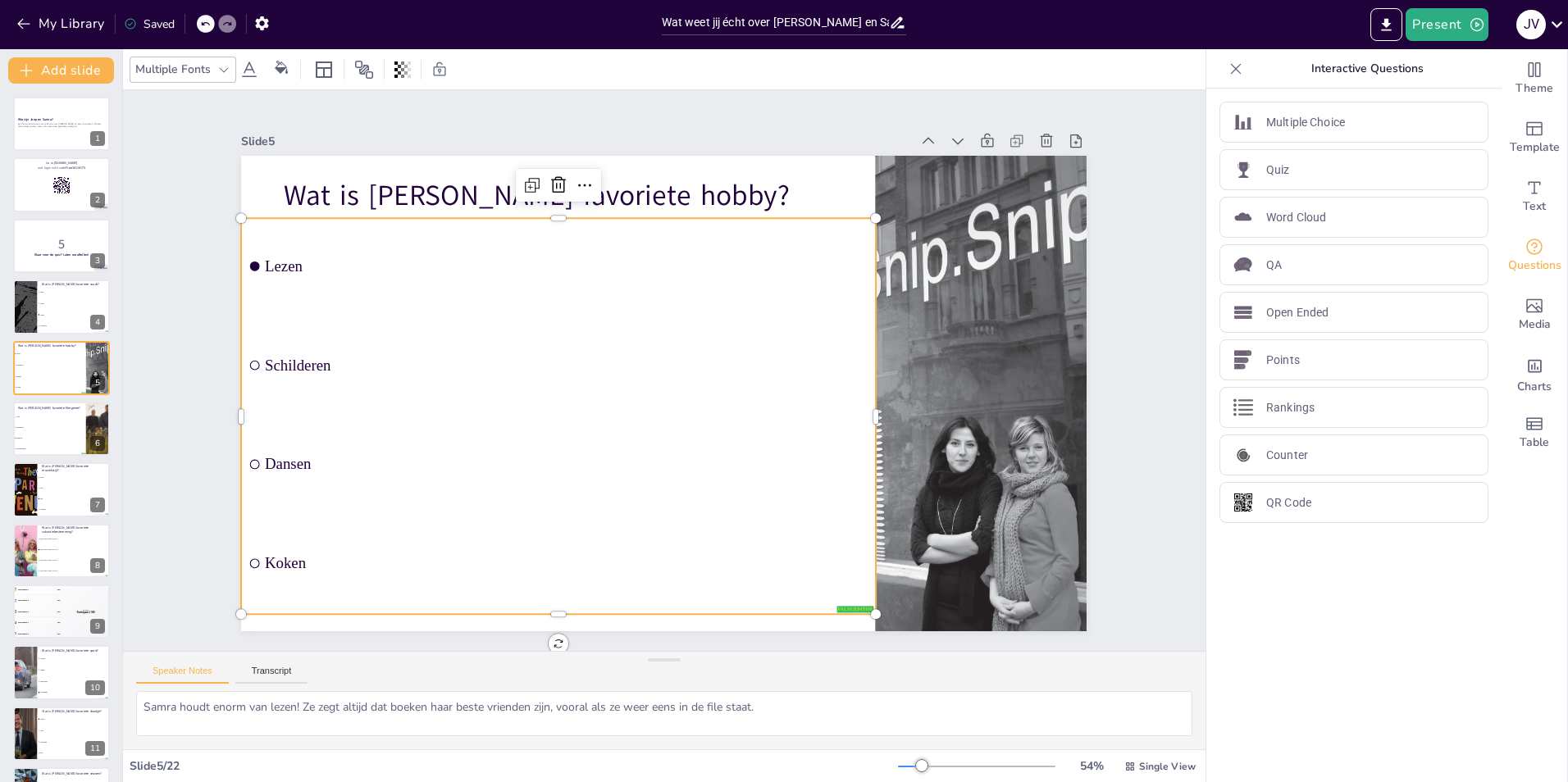
click at [589, 364] on div "Wat is [PERSON_NAME] favoriete hobby? false | editor [PERSON_NAME] Dansen Koken" at bounding box center [838, 245] width 497 height 684
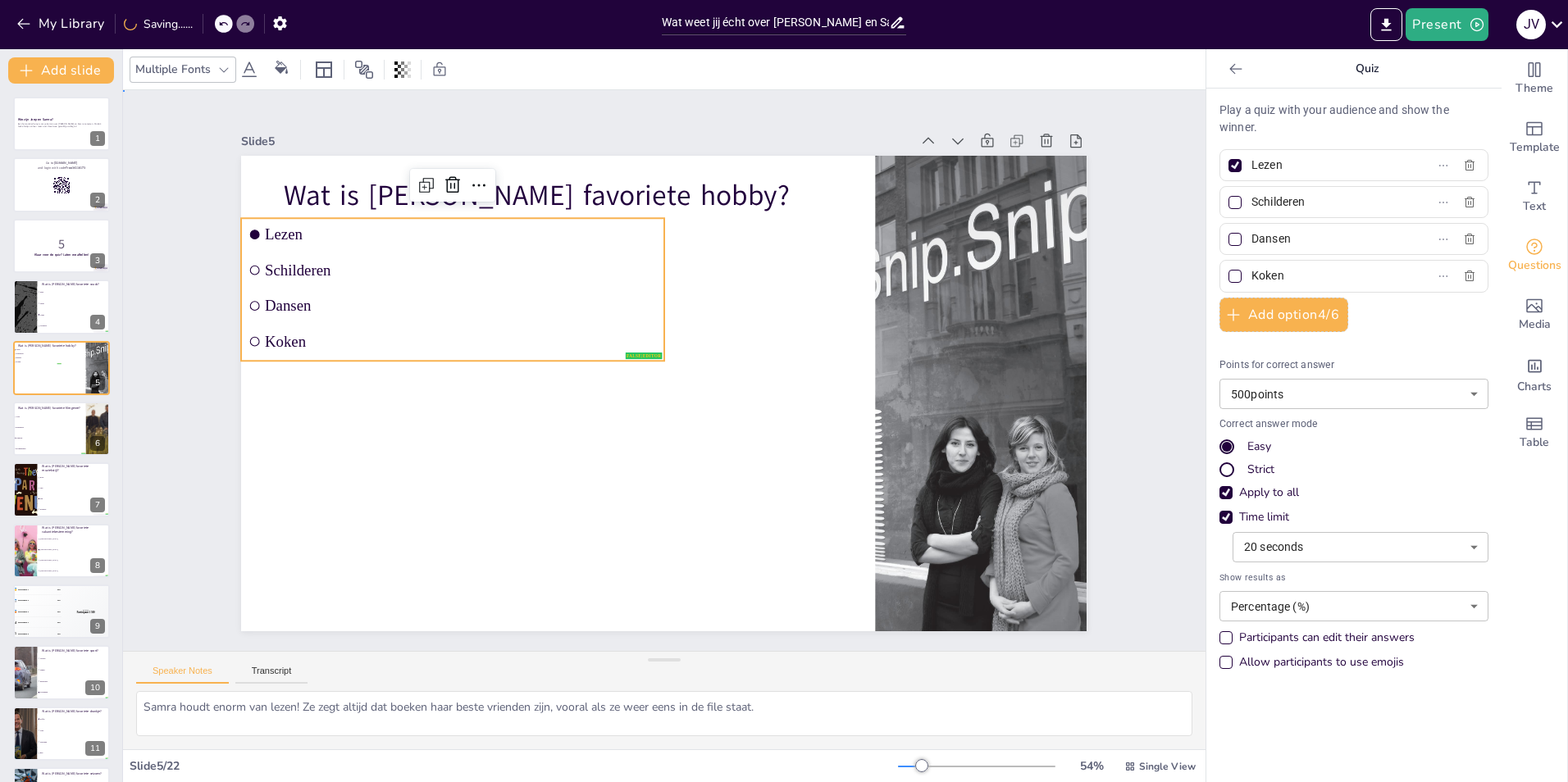
click at [292, 398] on div at bounding box center [649, 387] width 946 height 919
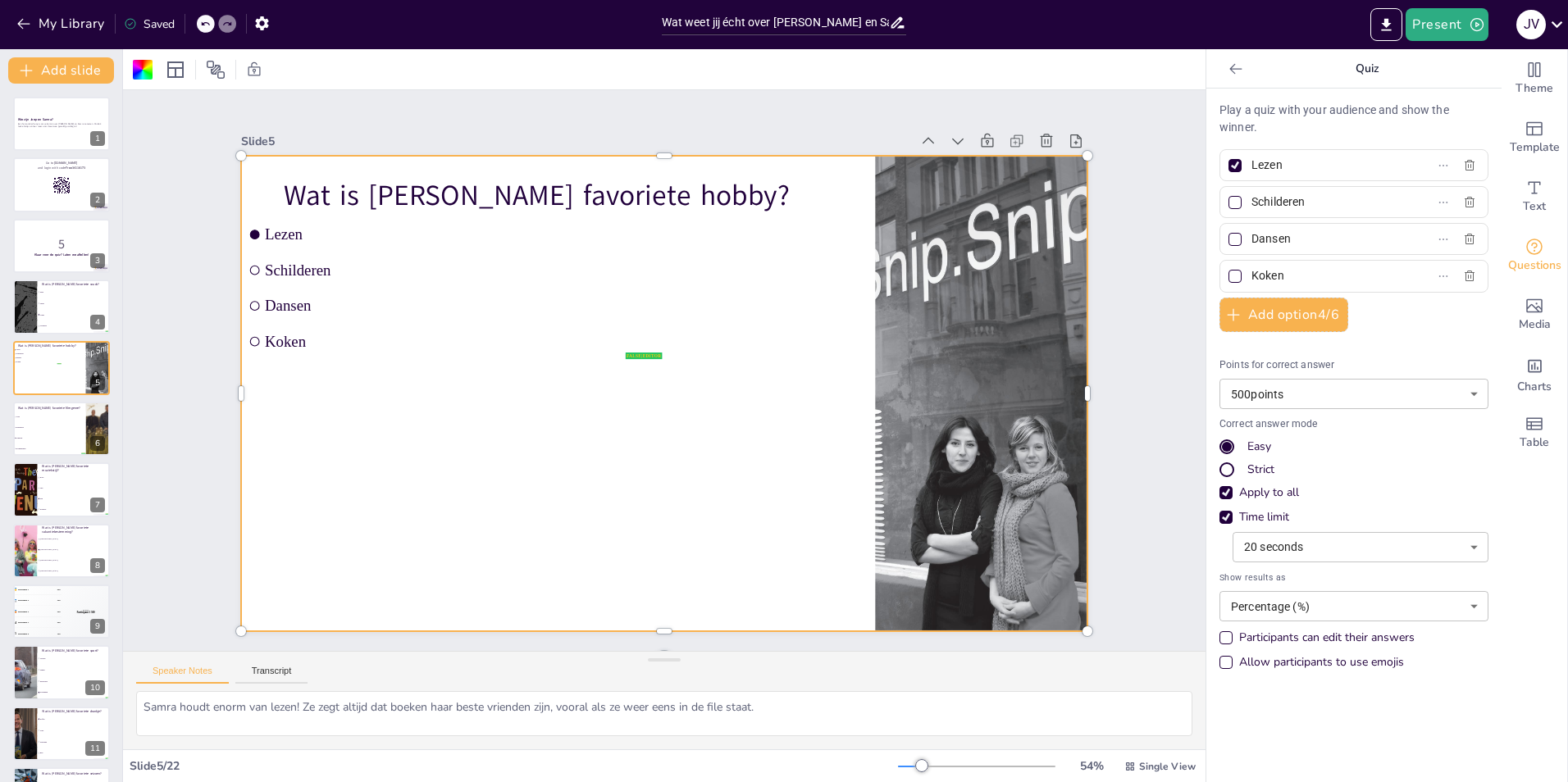
click at [332, 422] on div at bounding box center [651, 388] width 963 height 881
click at [206, 23] on icon at bounding box center [205, 24] width 9 height 4
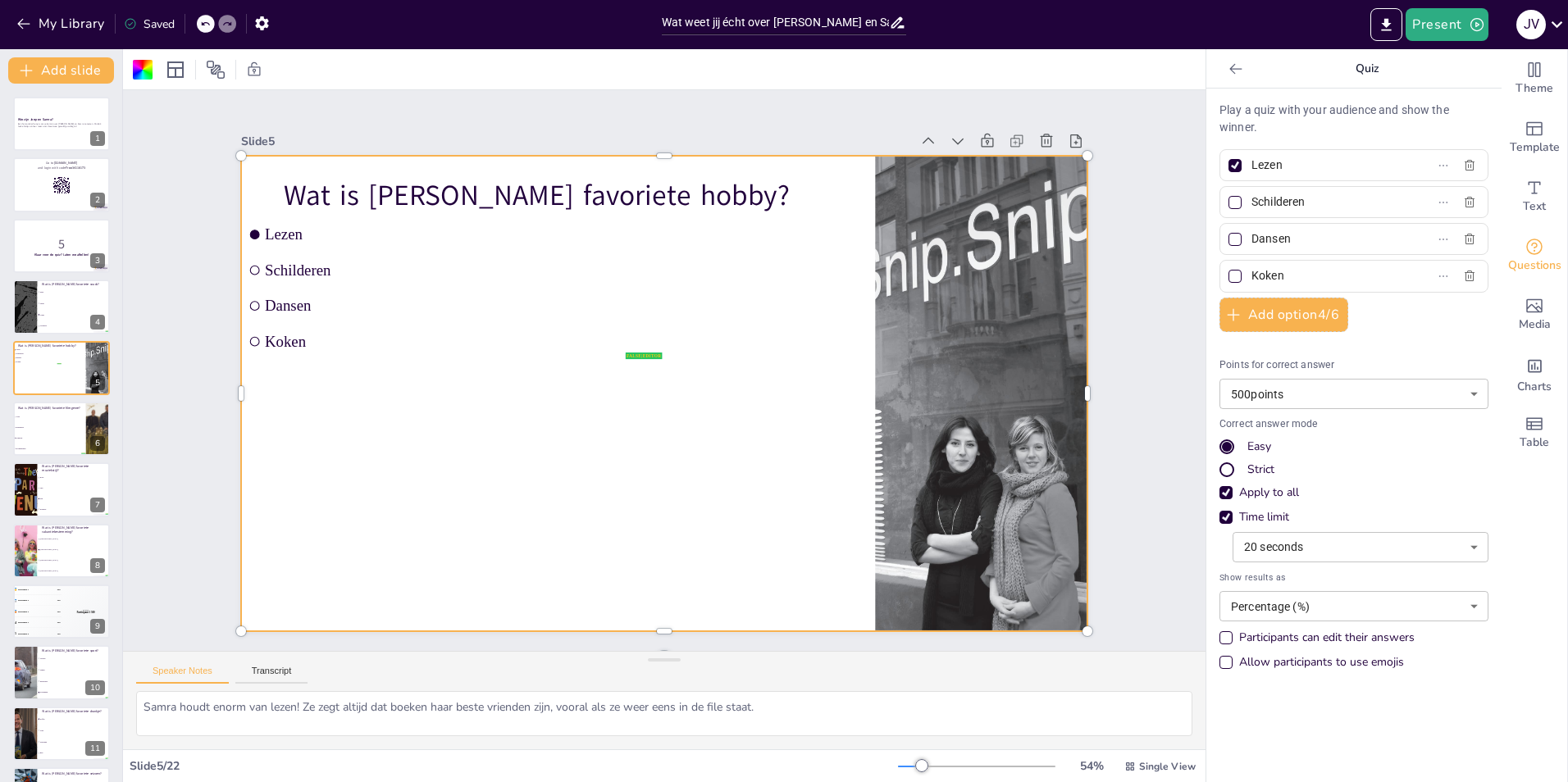
click at [206, 23] on icon at bounding box center [205, 24] width 9 height 4
click at [209, 27] on icon at bounding box center [205, 24] width 9 height 9
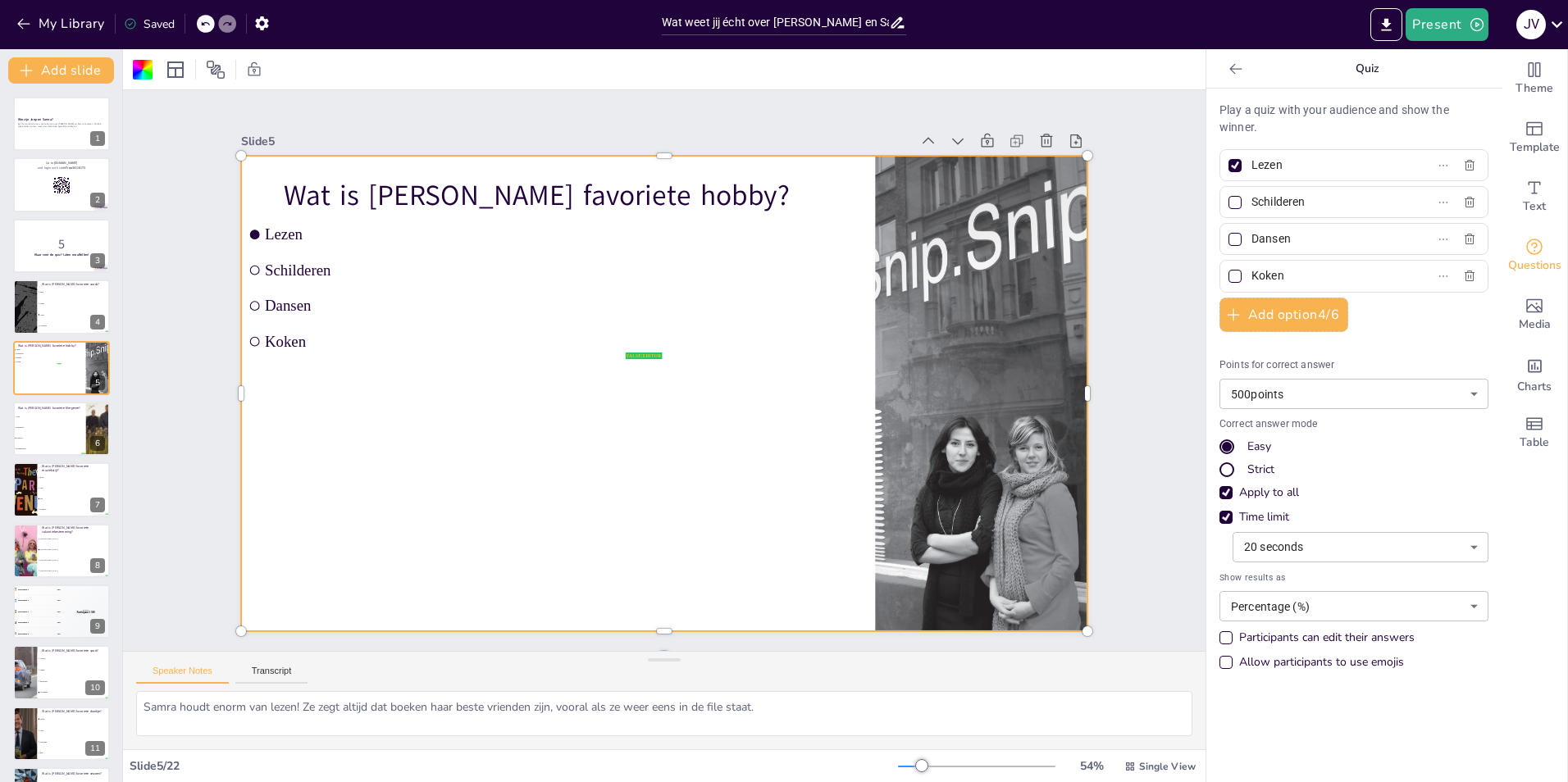
click at [209, 27] on icon at bounding box center [205, 24] width 9 height 9
click at [35, 298] on div at bounding box center [24, 306] width 90 height 56
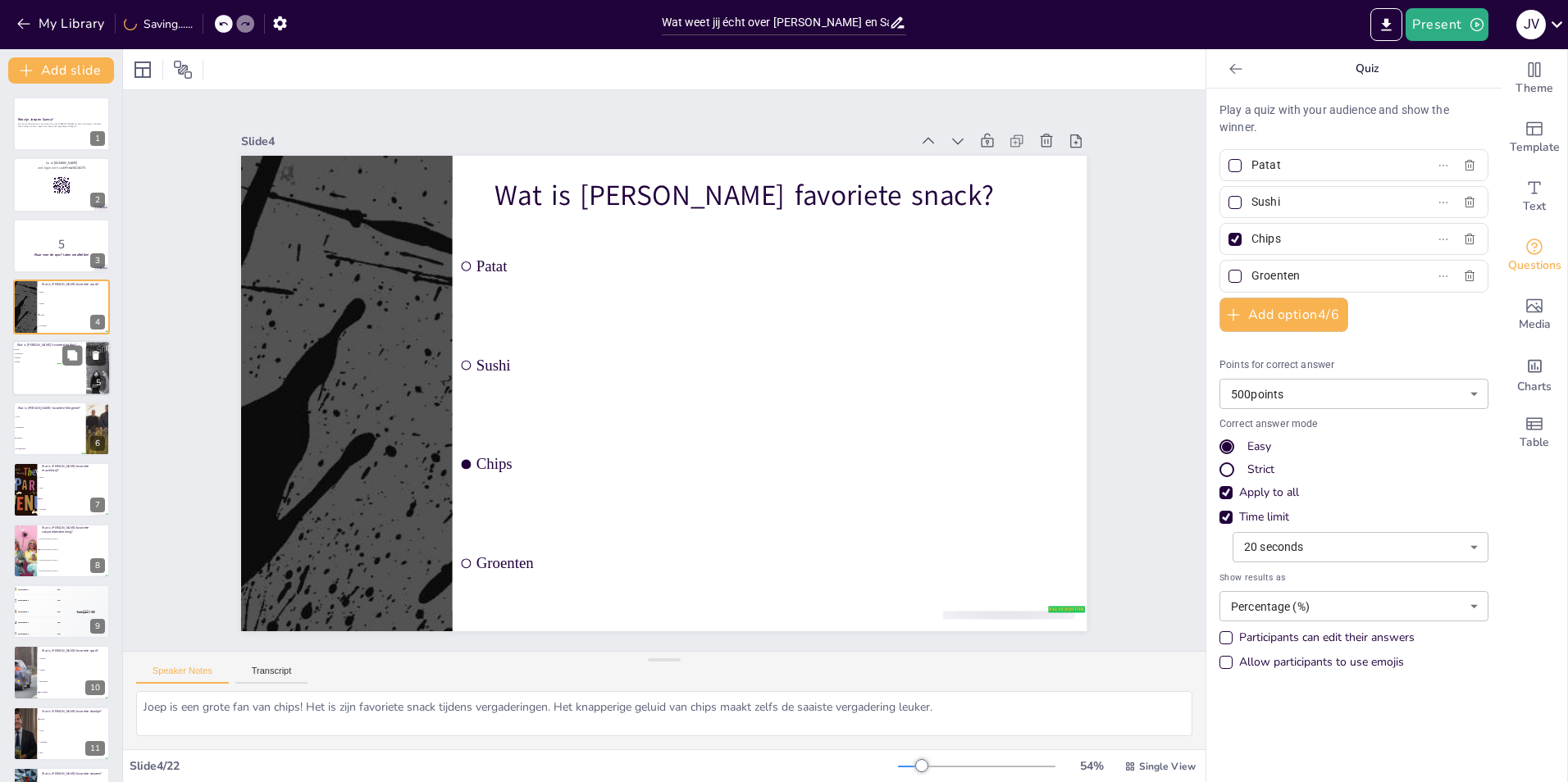
click at [70, 395] on div "Wat is [PERSON_NAME] favoriete hobby? false | editor [PERSON_NAME] Dansen Koken…" at bounding box center [61, 367] width 98 height 56
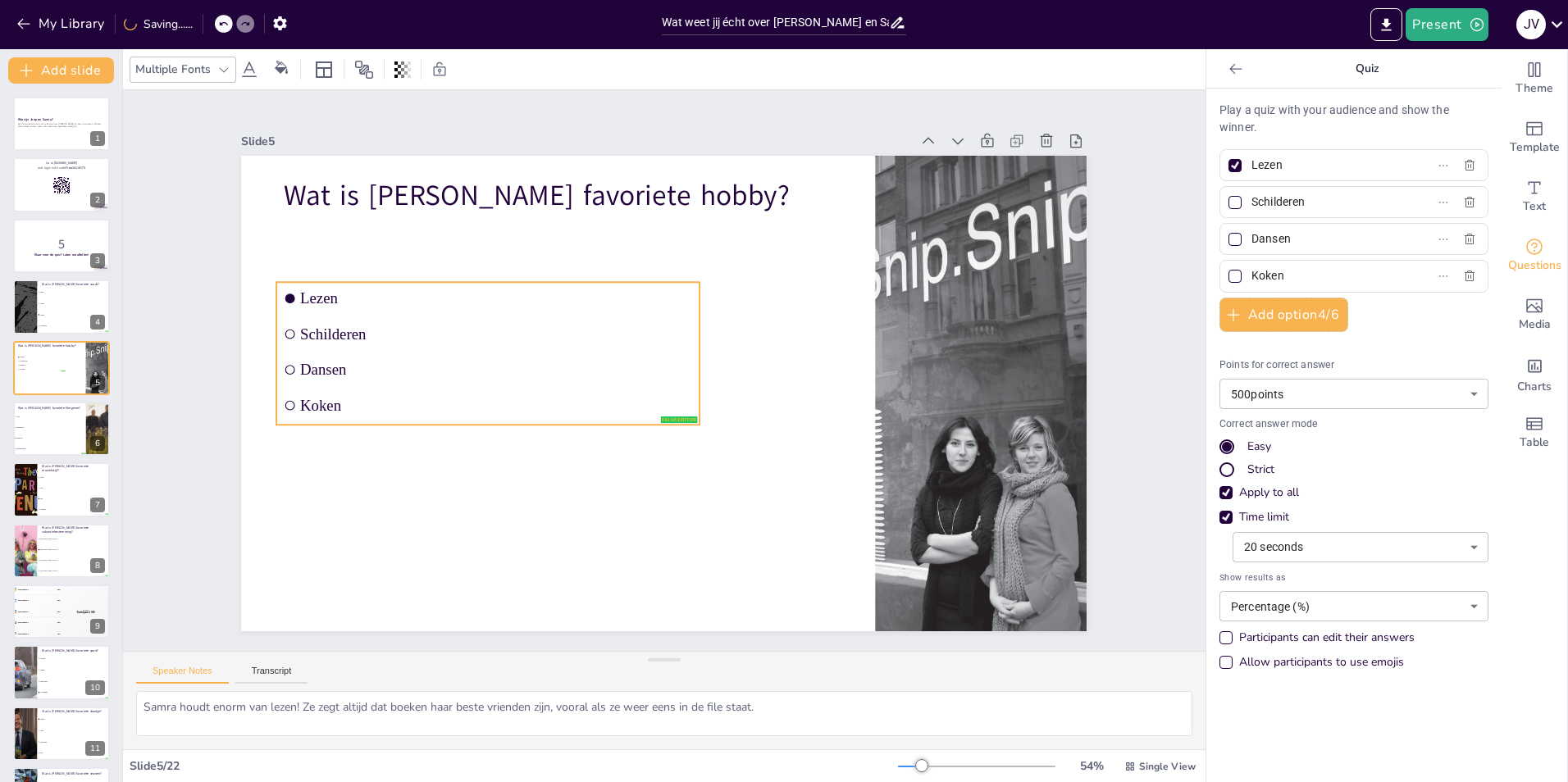
drag, startPoint x: 649, startPoint y: 351, endPoint x: 684, endPoint y: 415, distance: 72.9
click at [684, 401] on li "Koken" at bounding box center [666, 191] width 120 height 419
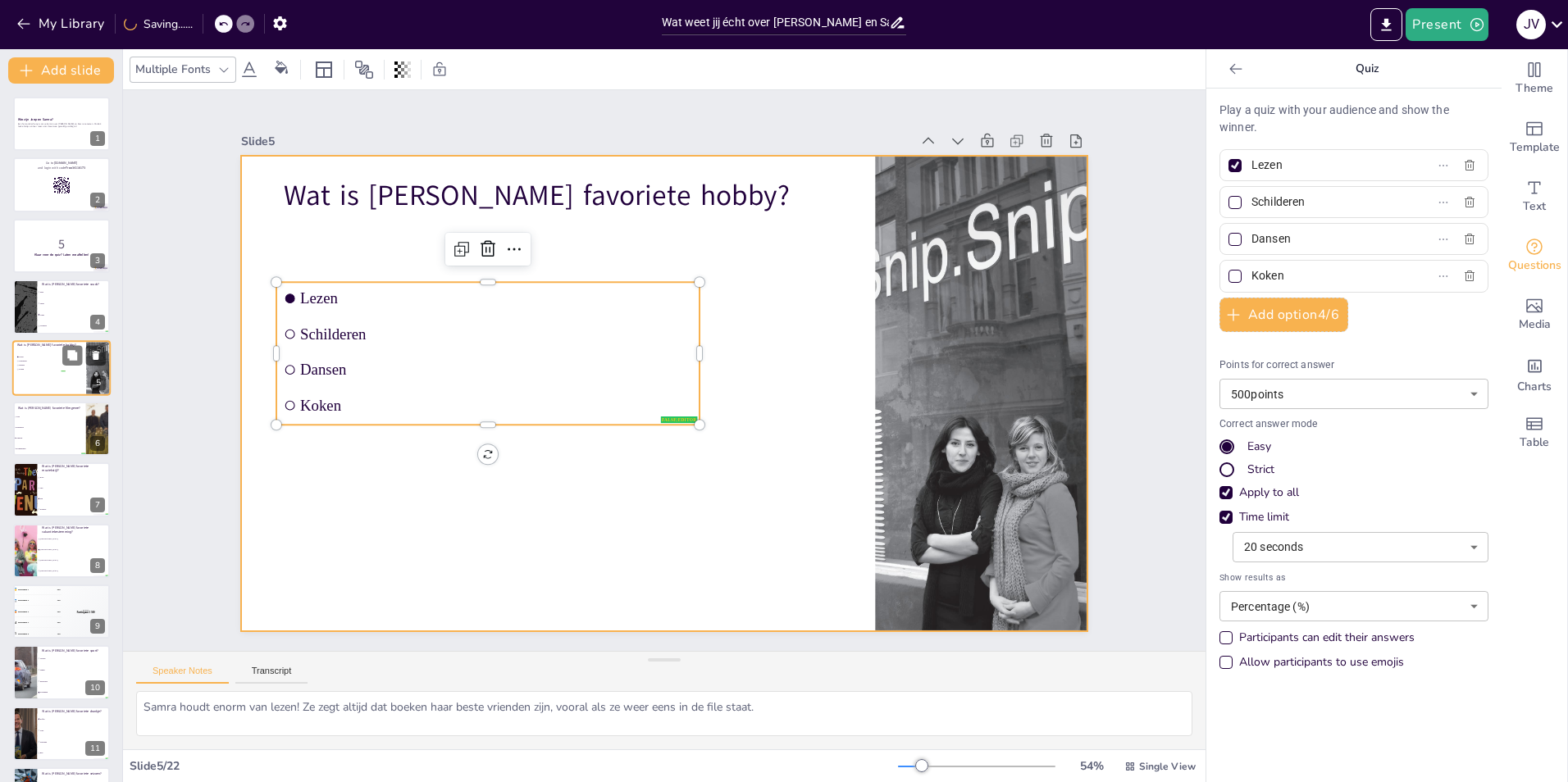
click at [50, 387] on div at bounding box center [61, 367] width 98 height 56
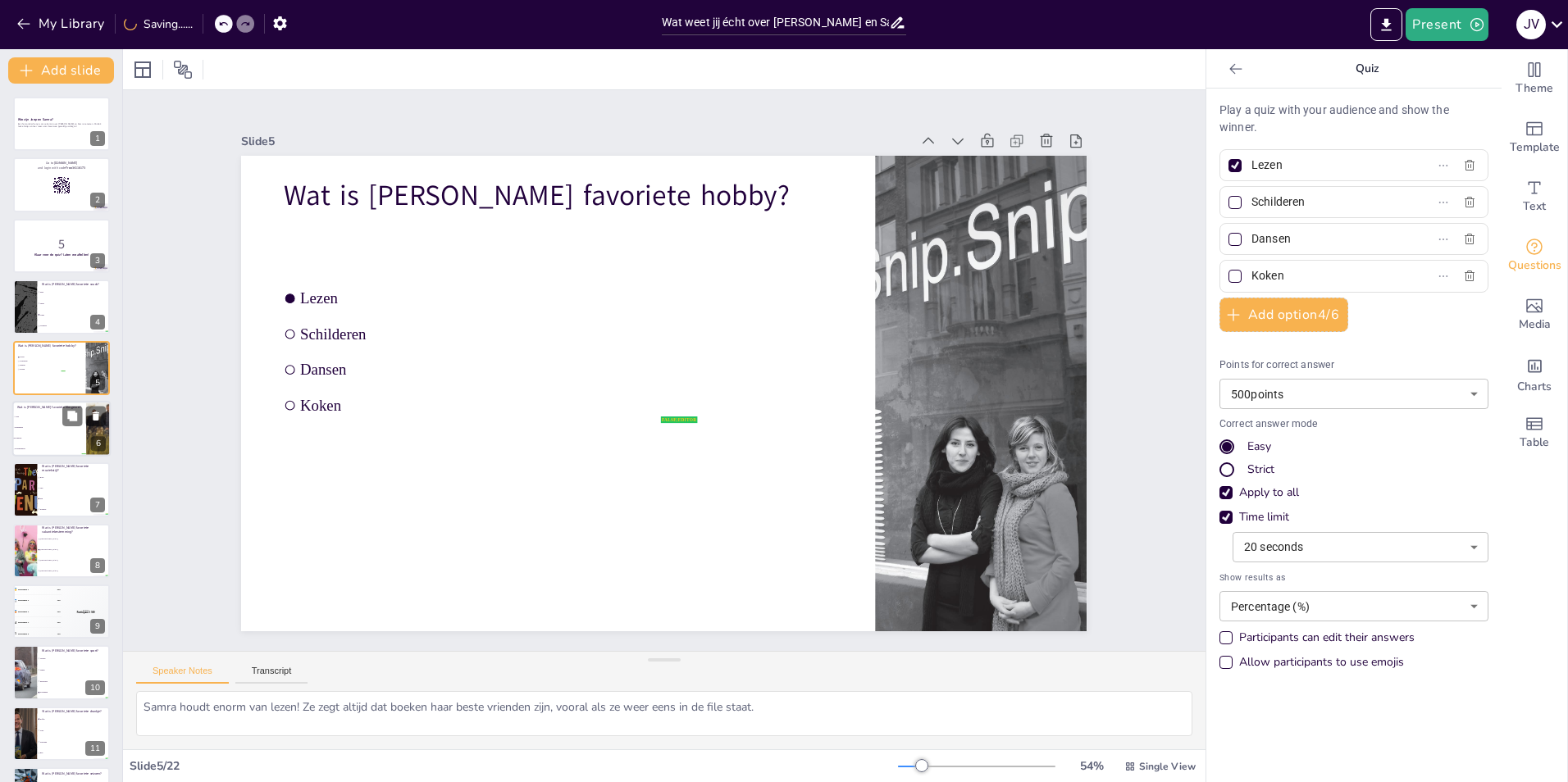
click at [60, 448] on span "Documentaire" at bounding box center [50, 449] width 71 height 3
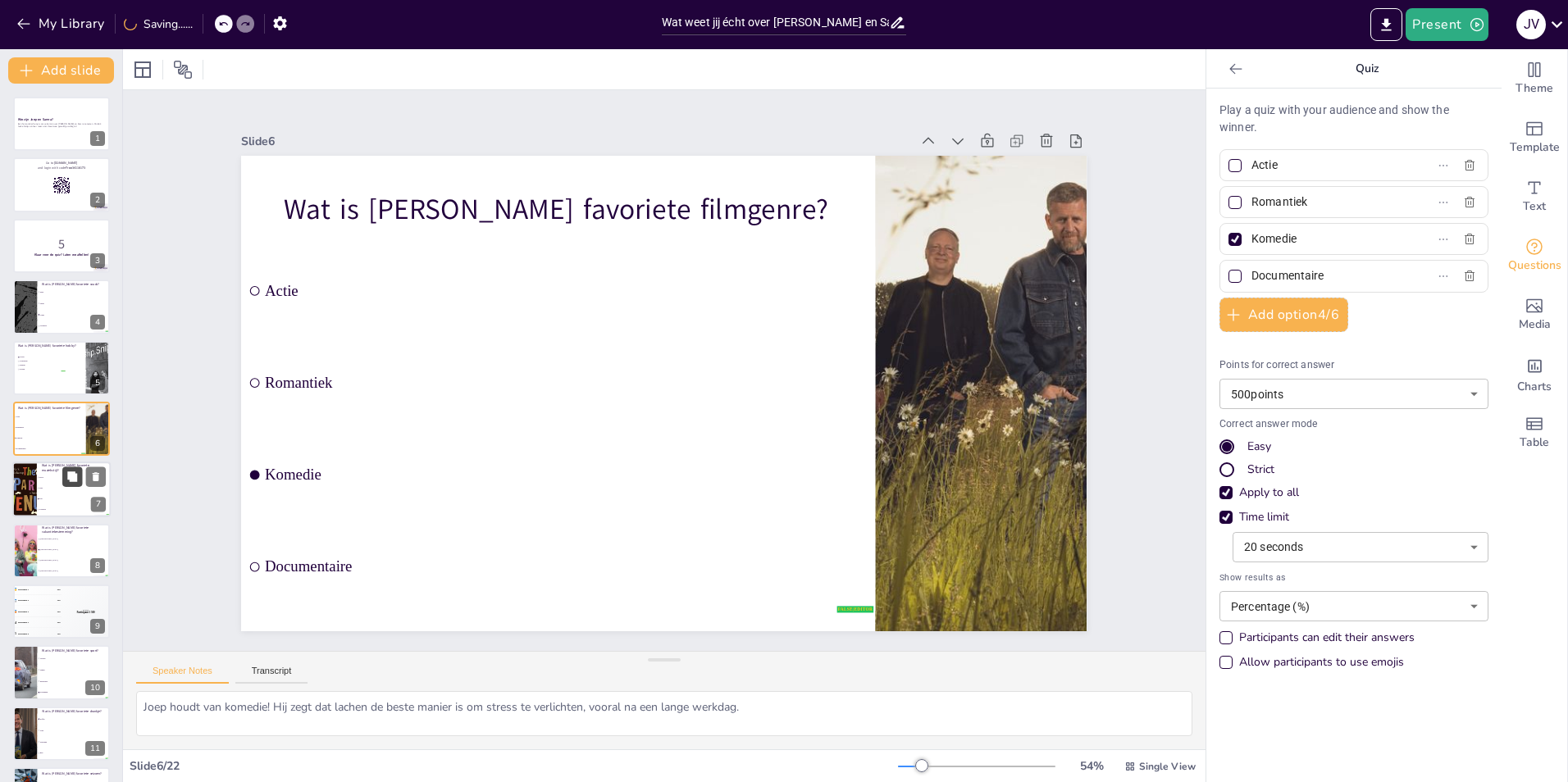
click at [66, 484] on button at bounding box center [72, 477] width 20 height 20
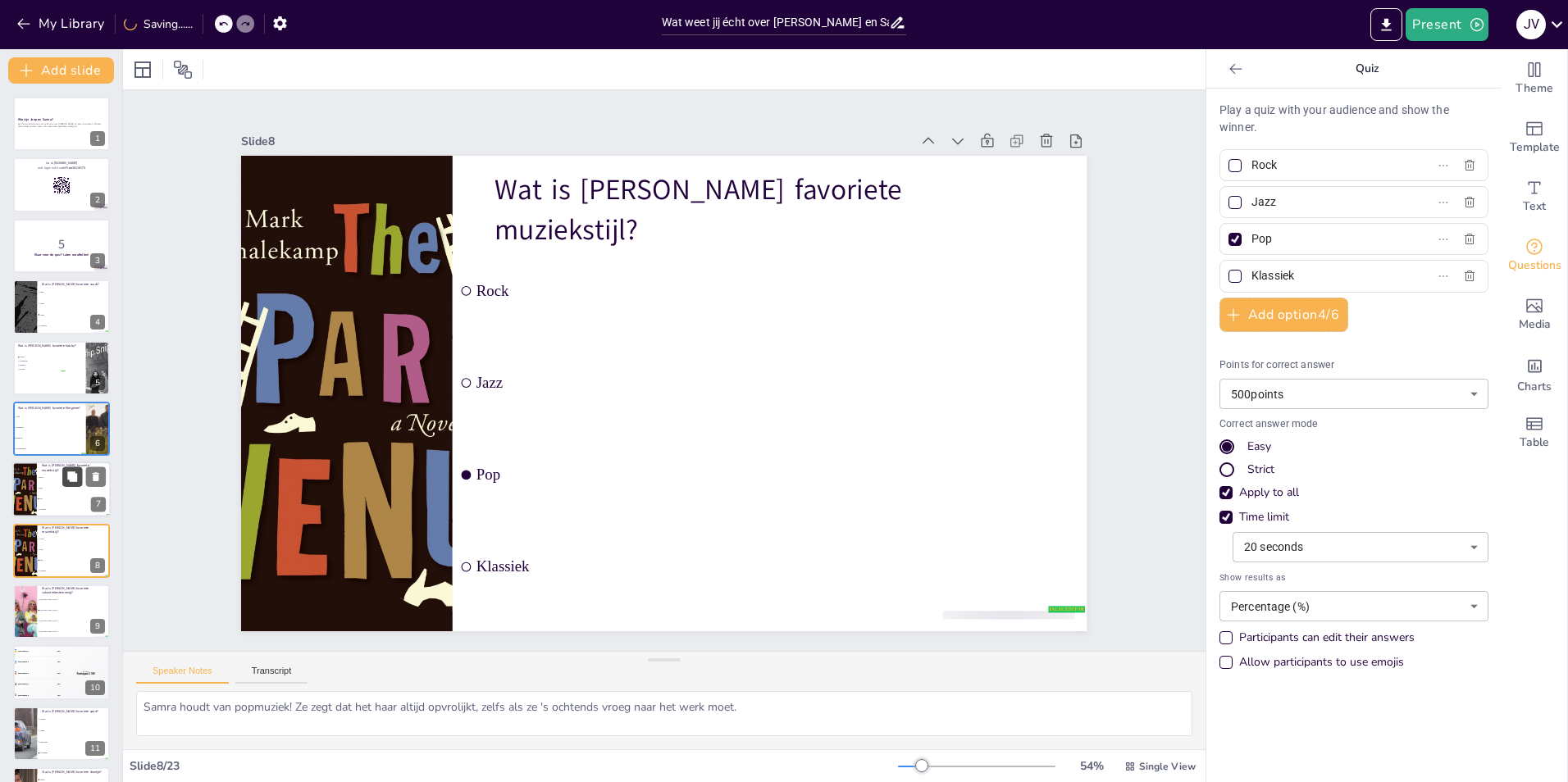
scroll to position [118, 0]
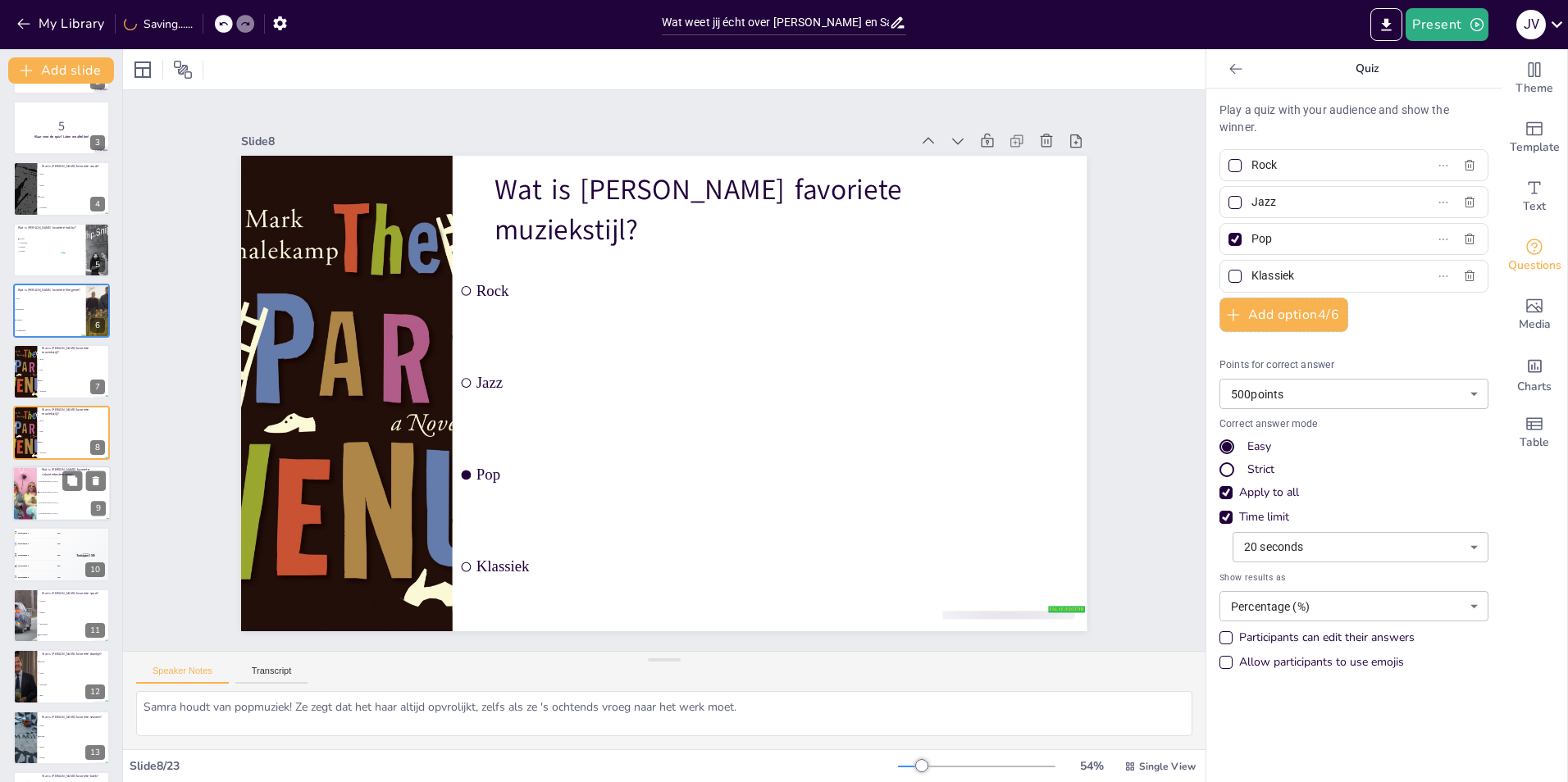
click at [38, 501] on li "[GEOGRAPHIC_DATA]" at bounding box center [74, 502] width 74 height 10
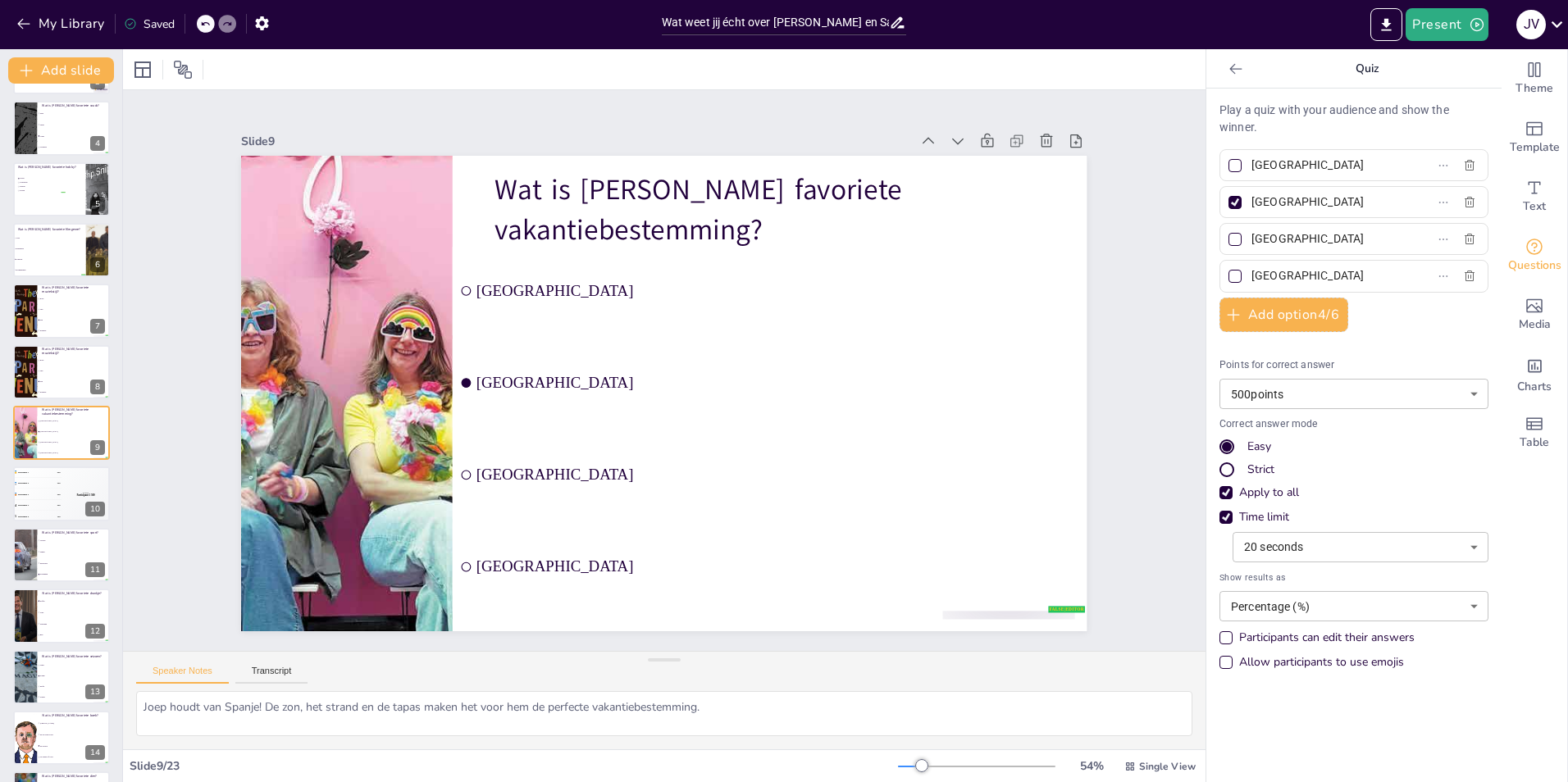
click at [1262, 240] on input "[GEOGRAPHIC_DATA]" at bounding box center [1327, 238] width 152 height 24
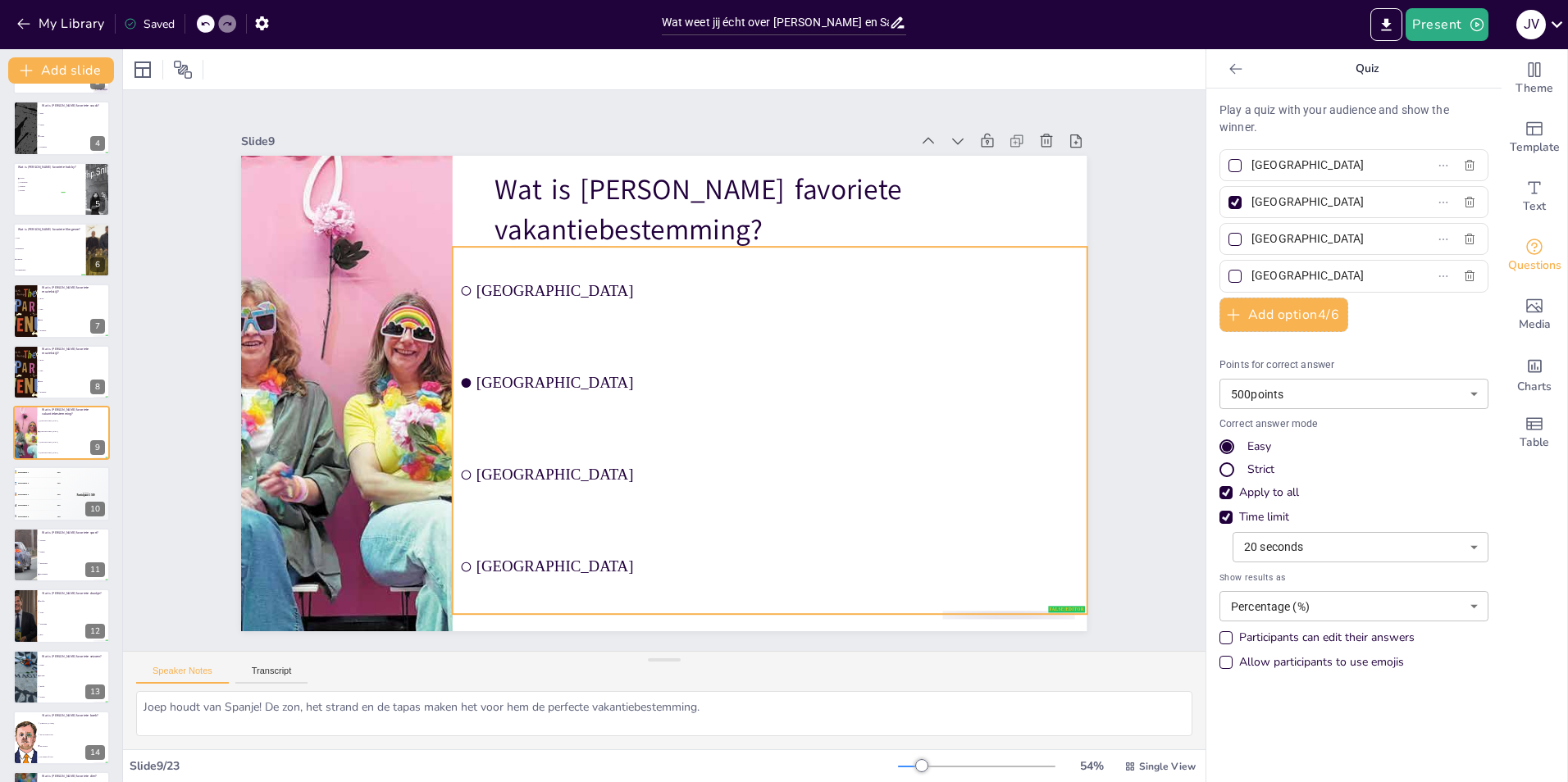
click at [448, 392] on input "checkbox" at bounding box center [441, 385] width 13 height 13
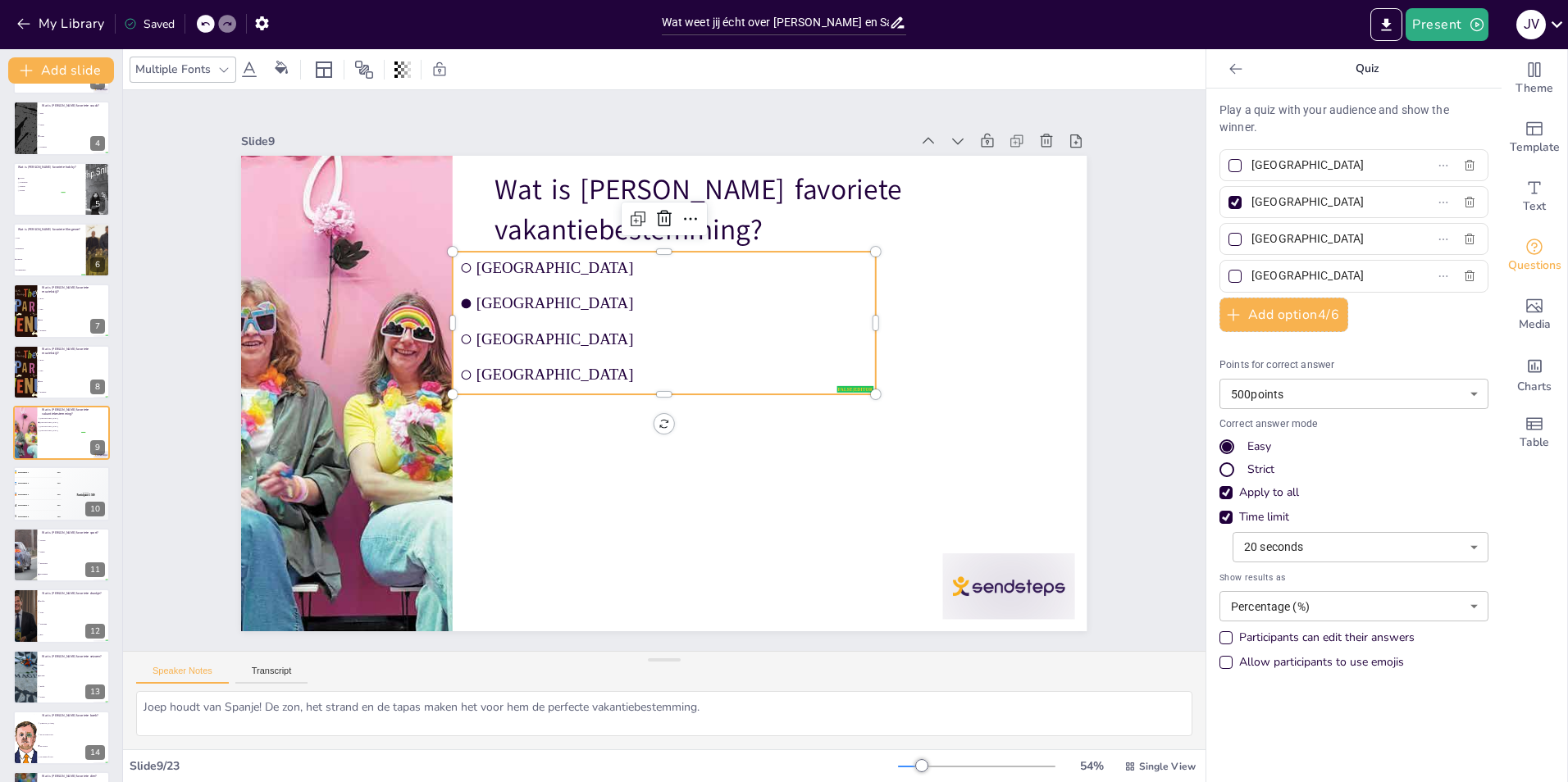
click at [1231, 236] on div at bounding box center [1235, 239] width 9 height 8
click at [1252, 236] on input "[GEOGRAPHIC_DATA]" at bounding box center [1327, 238] width 152 height 24
click at [1229, 209] on div at bounding box center [1235, 202] width 20 height 20
click at [1252, 209] on input "[GEOGRAPHIC_DATA]" at bounding box center [1327, 201] width 152 height 24
click at [532, 114] on div "Slide 1 Wie zijn Joep en Samra? Een humoristische quiz om je kennis over [PERSO…" at bounding box center [663, 370] width 845 height 521
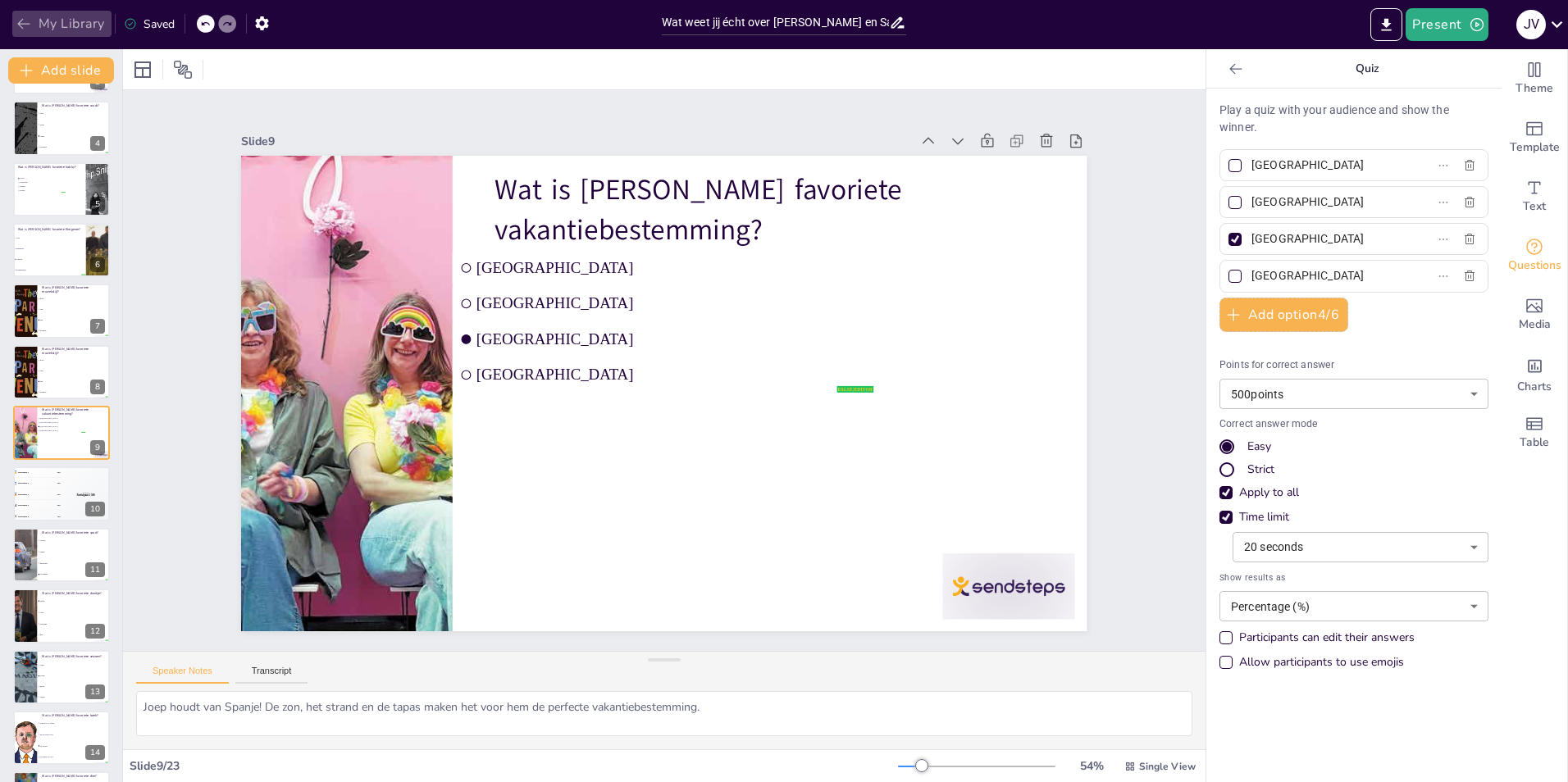
click at [26, 21] on icon "button" at bounding box center [23, 23] width 16 height 16
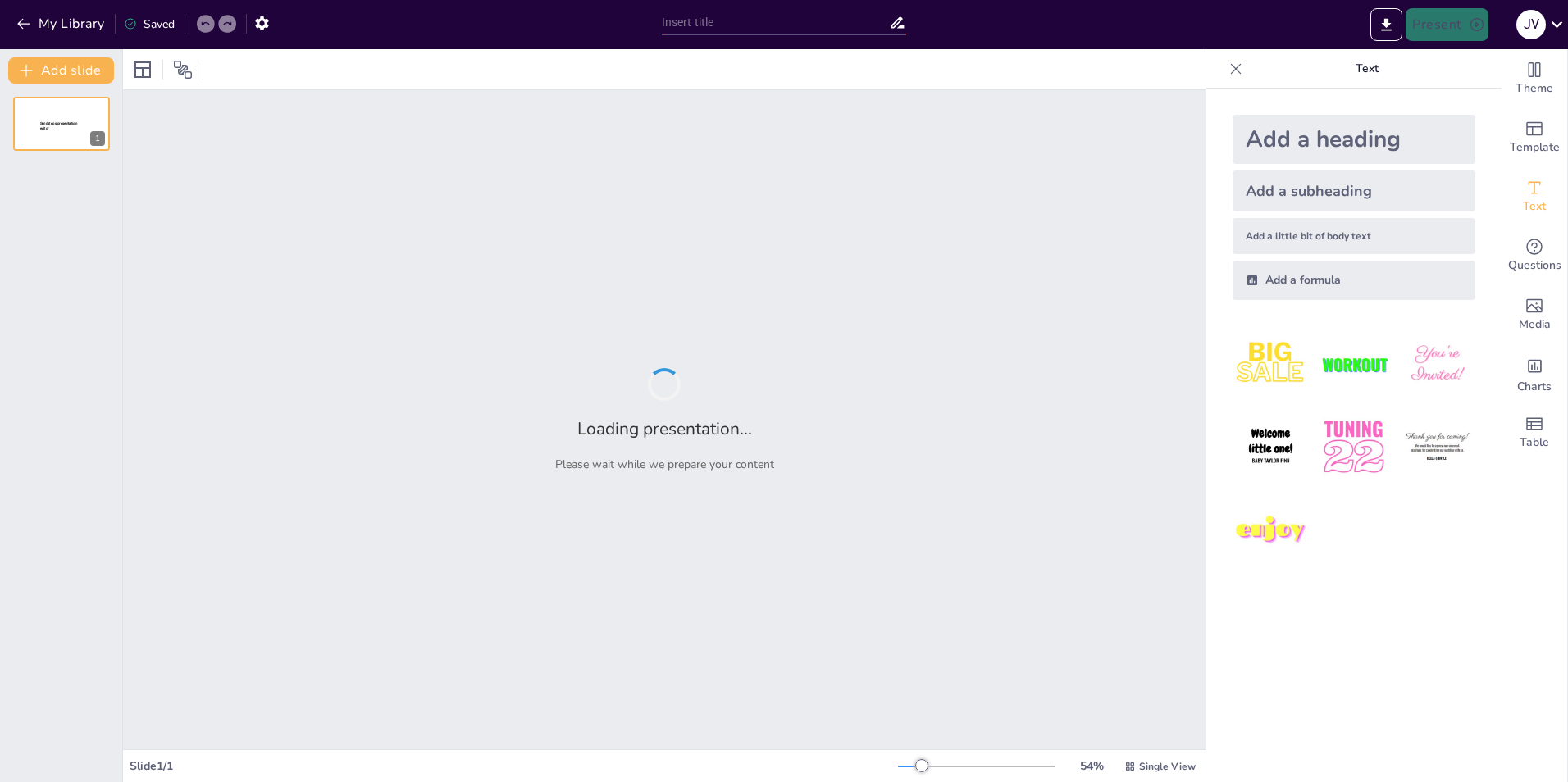
type input "New Sendsteps"
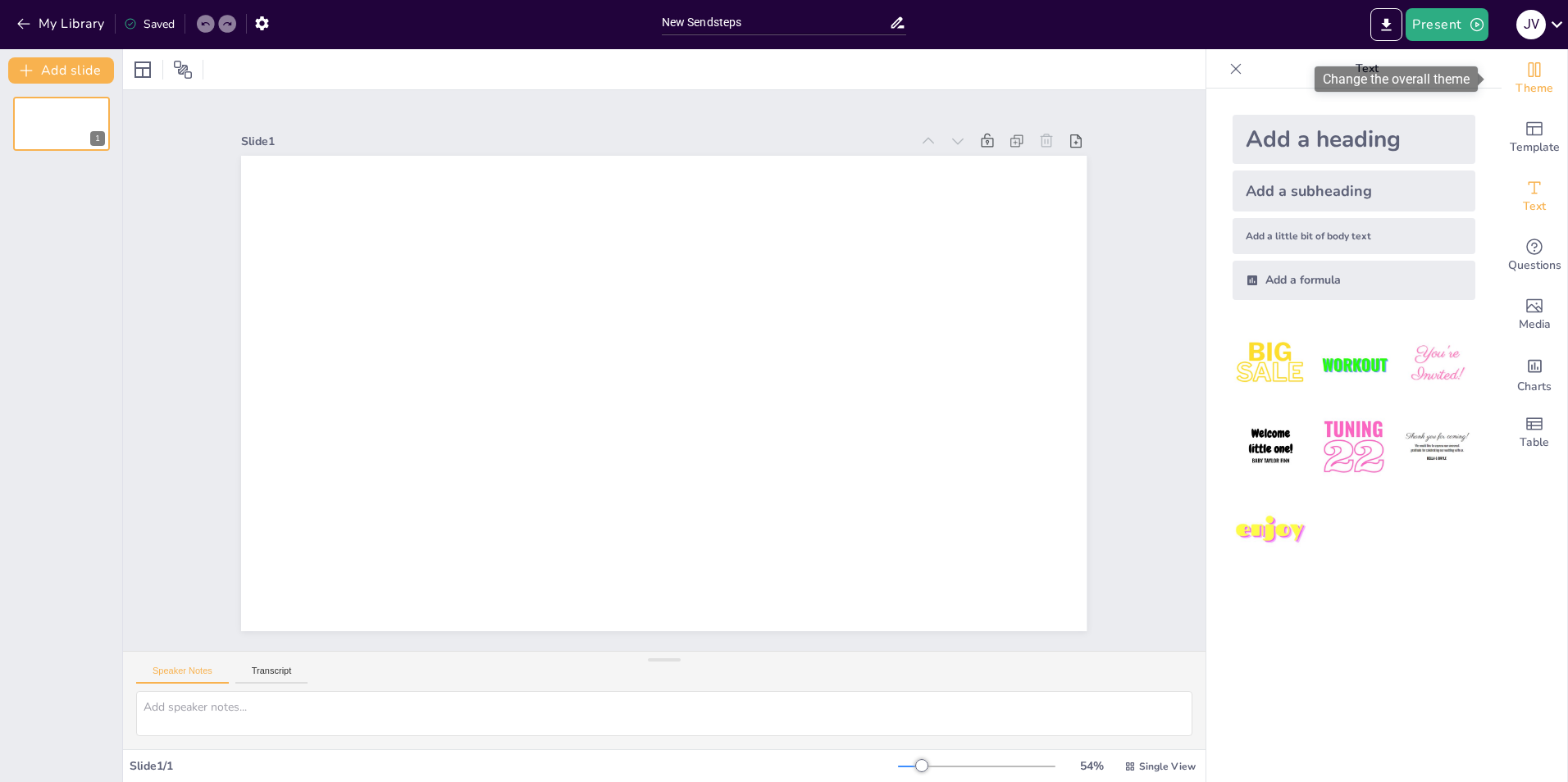
click at [1525, 82] on span "Theme" at bounding box center [1534, 88] width 38 height 18
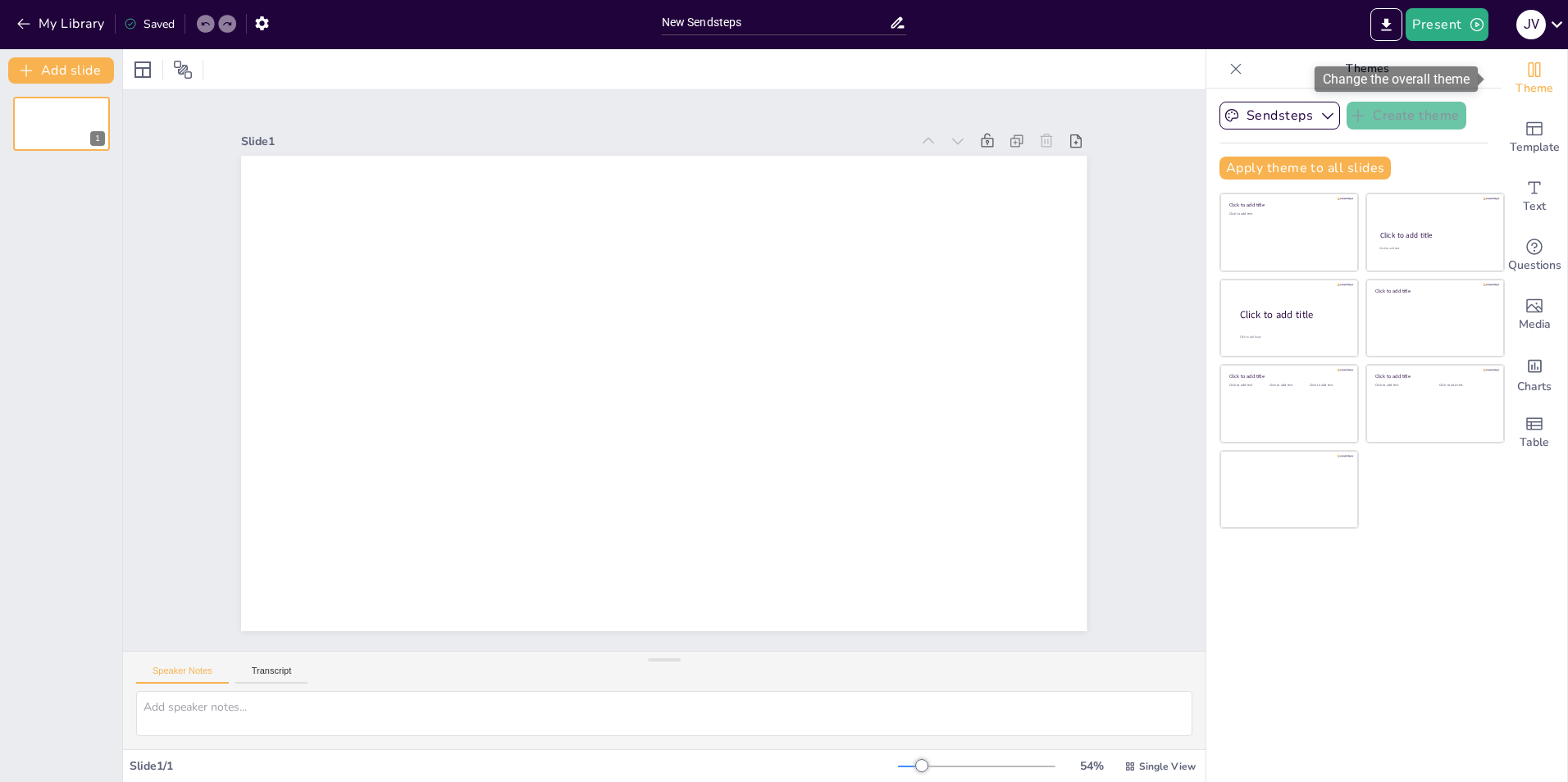
click at [1524, 82] on span "Theme" at bounding box center [1534, 88] width 38 height 18
click at [9, 23] on div "My Library Saved" at bounding box center [138, 23] width 277 height 29
click at [19, 25] on icon "button" at bounding box center [23, 24] width 12 height 10
